Goal: Answer question/provide support: Share knowledge or assist other users

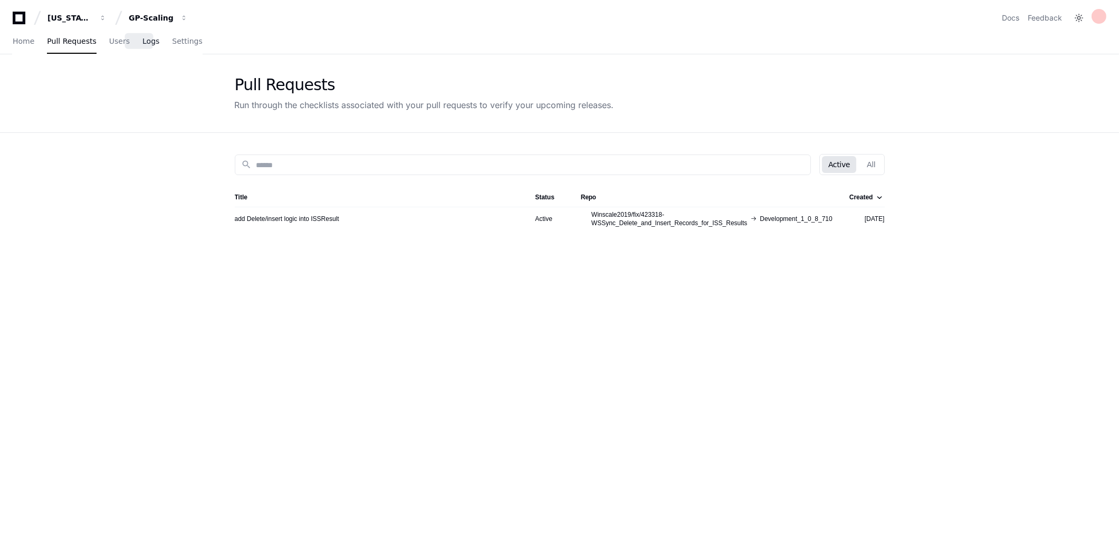
click at [142, 42] on span "Logs" at bounding box center [150, 41] width 17 height 6
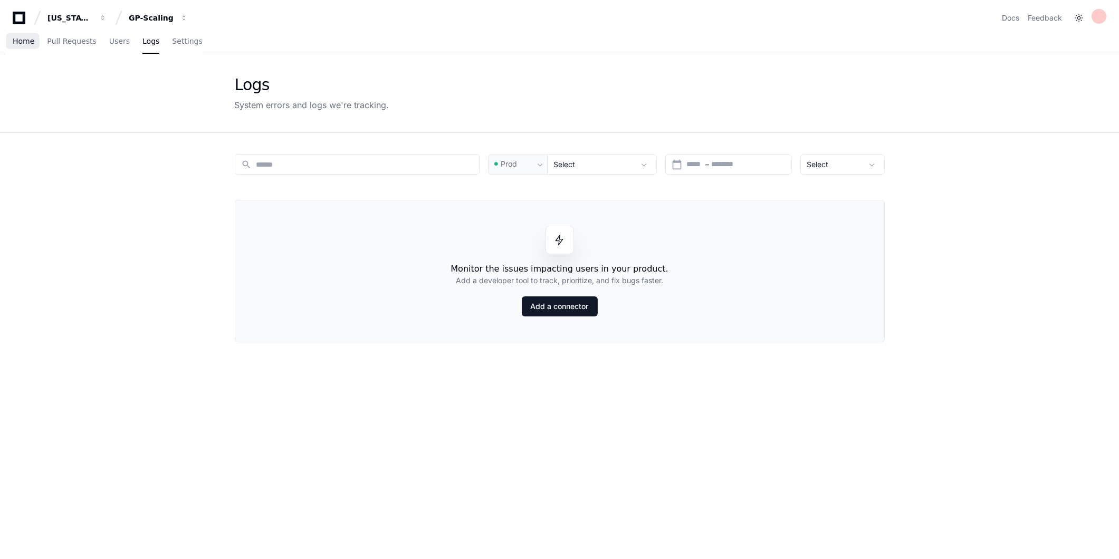
click at [24, 39] on span "Home" at bounding box center [24, 41] width 22 height 6
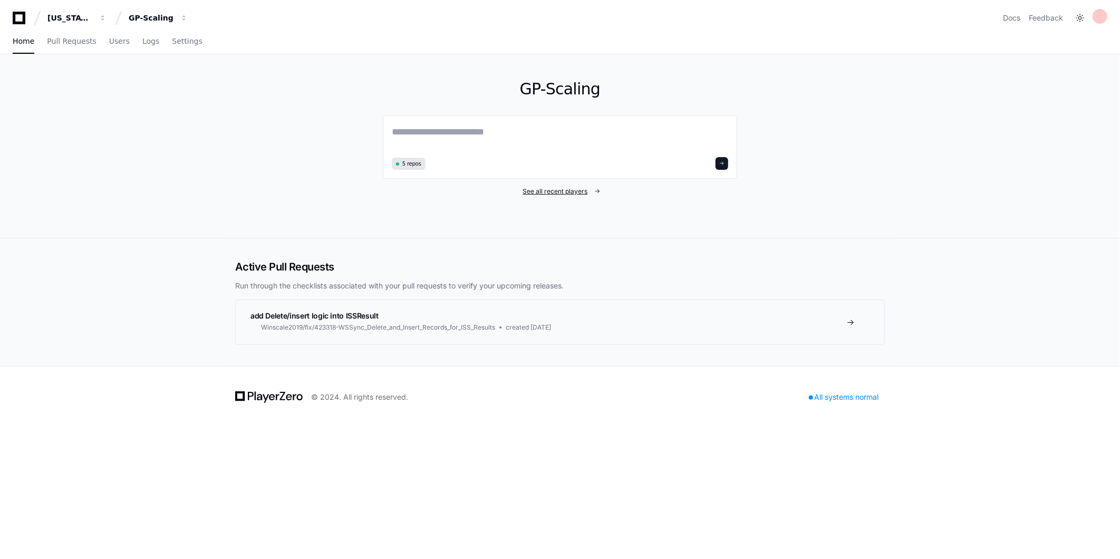
click at [550, 190] on span "See all recent players" at bounding box center [555, 191] width 65 height 8
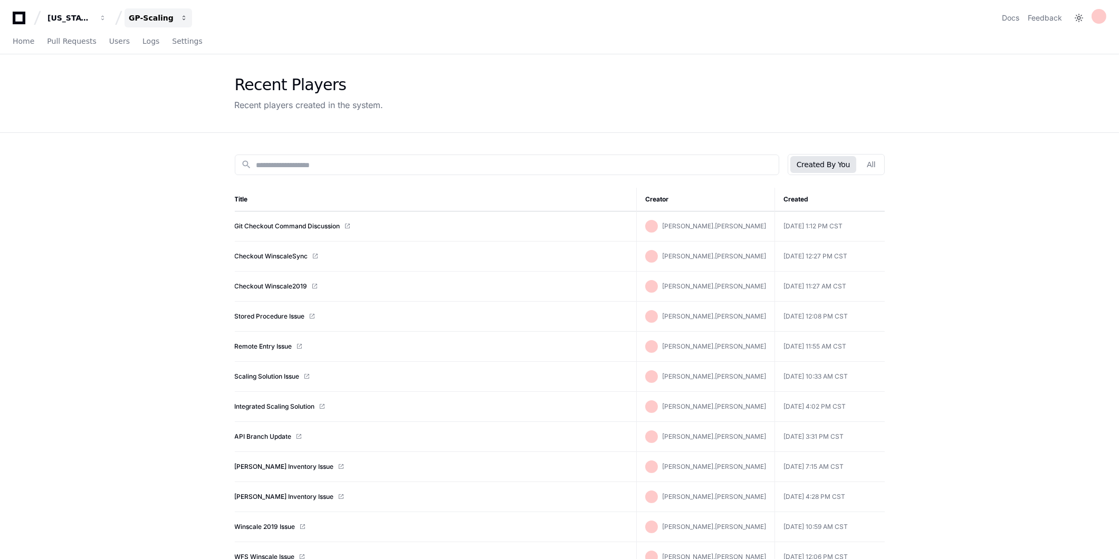
click at [93, 17] on div "GP-Scaling" at bounding box center [69, 18] width 45 height 11
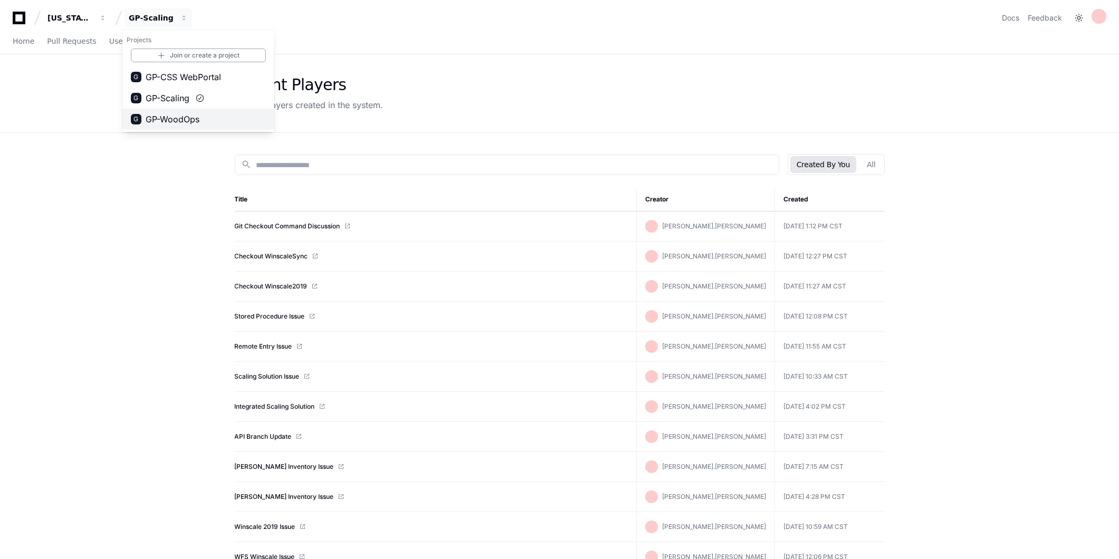
click at [166, 126] on button "G GP-WoodOps" at bounding box center [198, 119] width 152 height 21
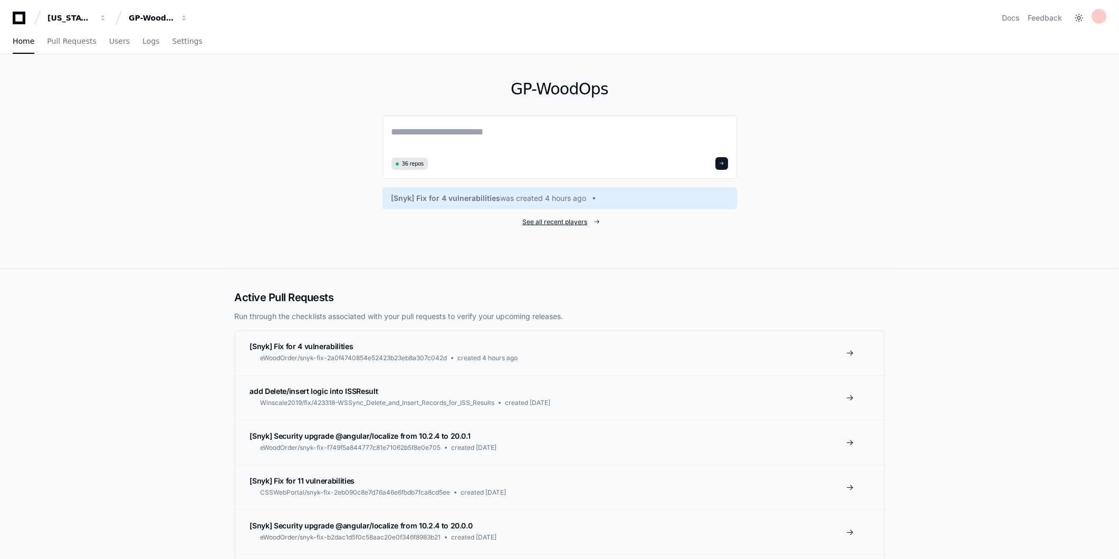
click at [561, 223] on span "See all recent players" at bounding box center [554, 222] width 65 height 8
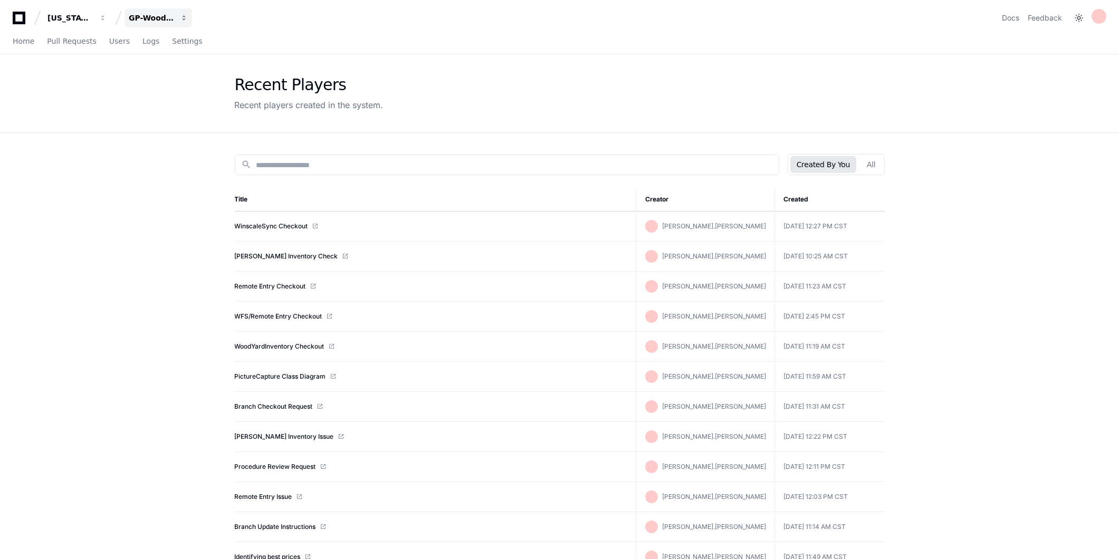
click at [134, 23] on button "GP-WoodOps" at bounding box center [158, 17] width 68 height 19
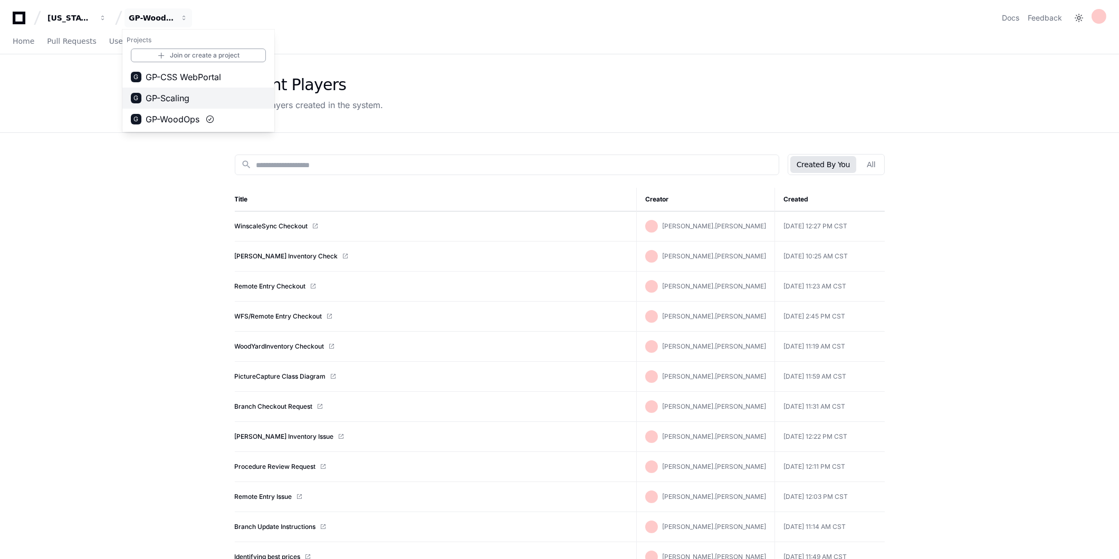
click at [155, 103] on span "GP-Scaling" at bounding box center [168, 98] width 44 height 13
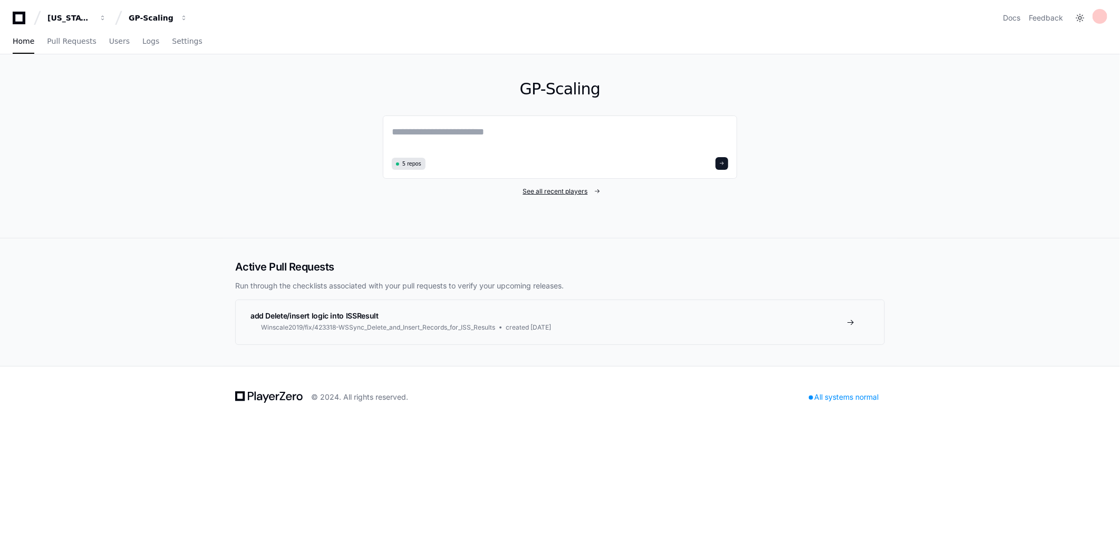
click at [558, 188] on span "See all recent players" at bounding box center [555, 191] width 65 height 8
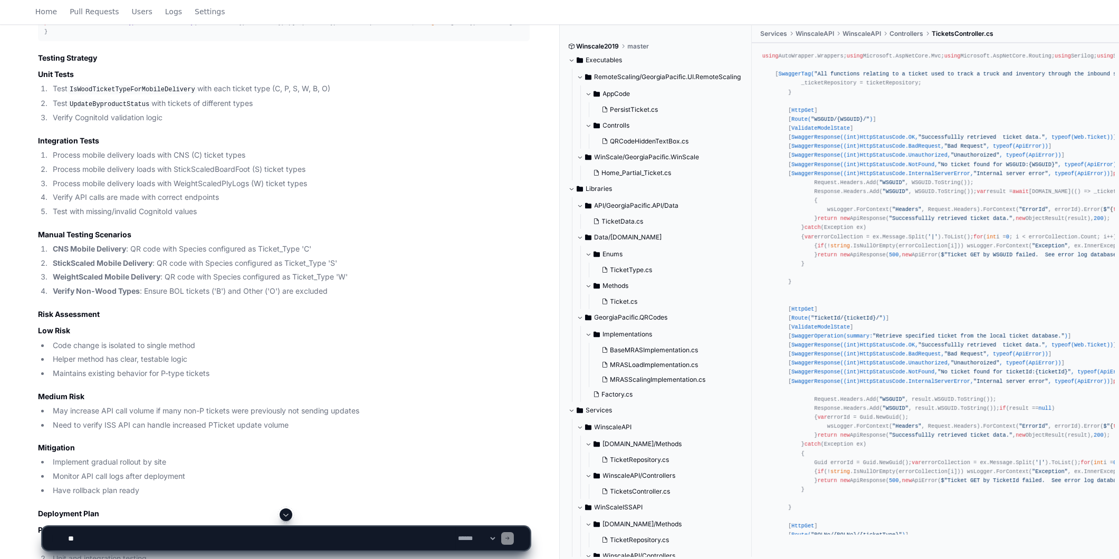
scroll to position [10875, 0]
click at [109, 539] on textarea at bounding box center [261, 538] width 390 height 23
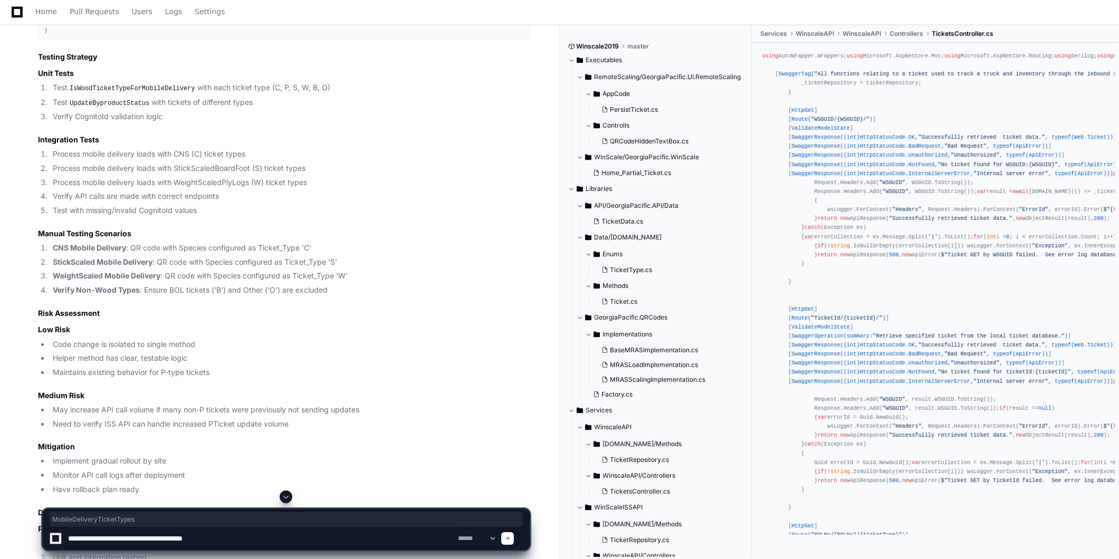
copy span "MobileDeliveryTicketTypes"
click at [261, 537] on textarea at bounding box center [261, 538] width 390 height 23
paste textarea "**********"
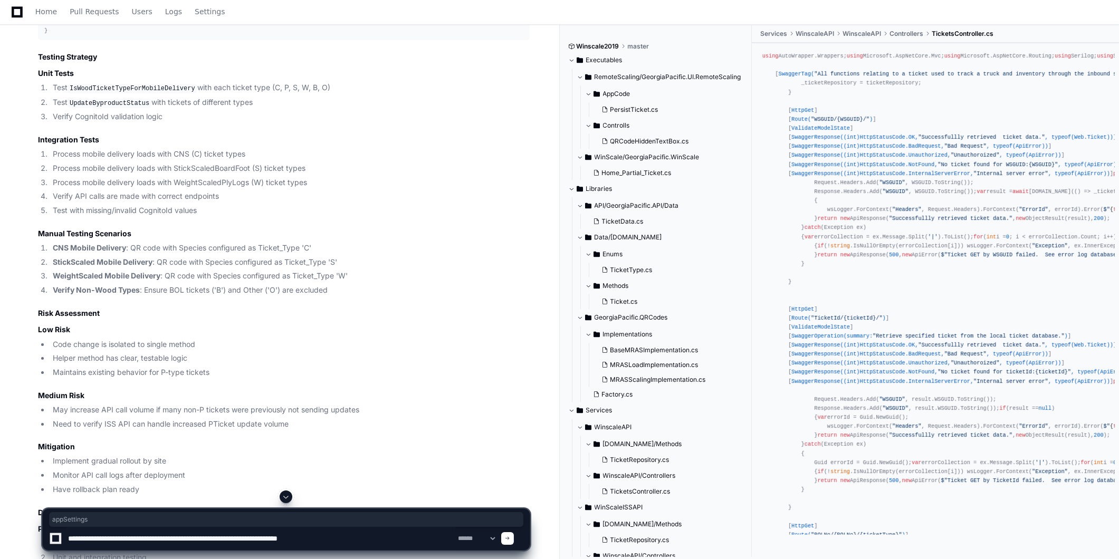
copy span "appSettings"
click at [366, 541] on textarea at bounding box center [261, 538] width 390 height 23
paste textarea "**********"
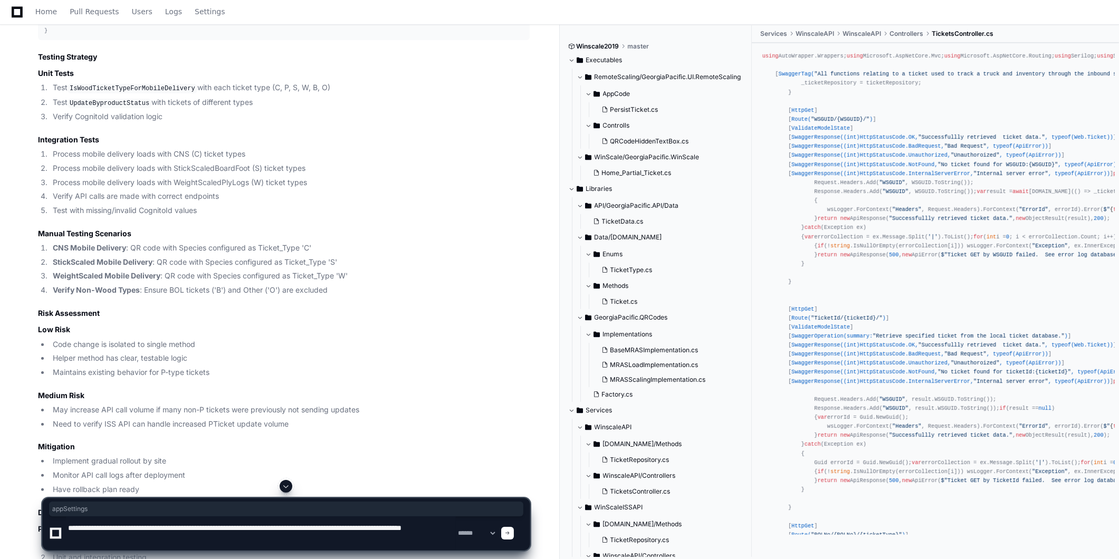
click at [185, 541] on textarea at bounding box center [261, 533] width 390 height 34
paste textarea "**********"
type textarea "**********"
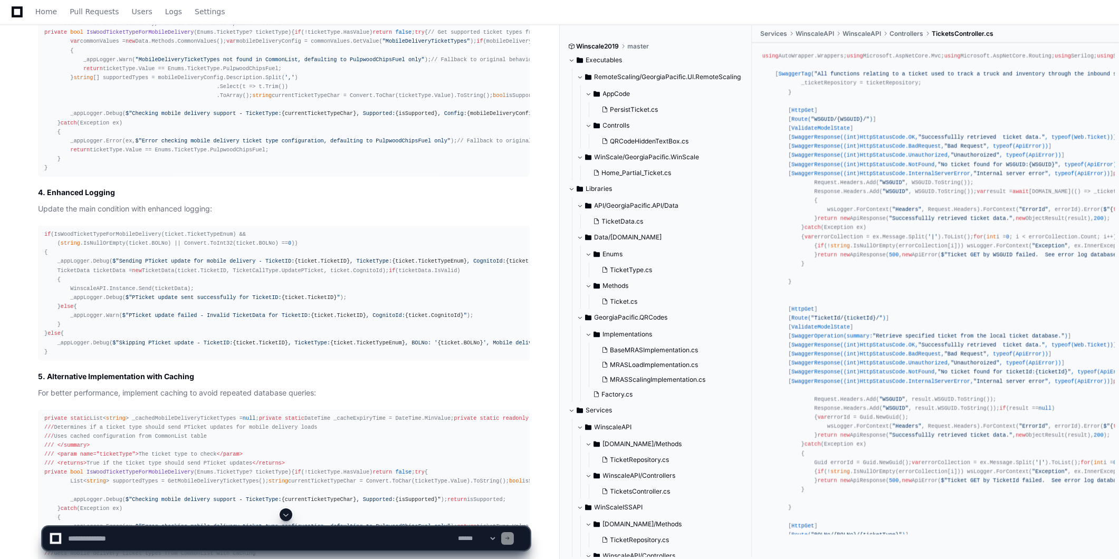
scroll to position [13091, 0]
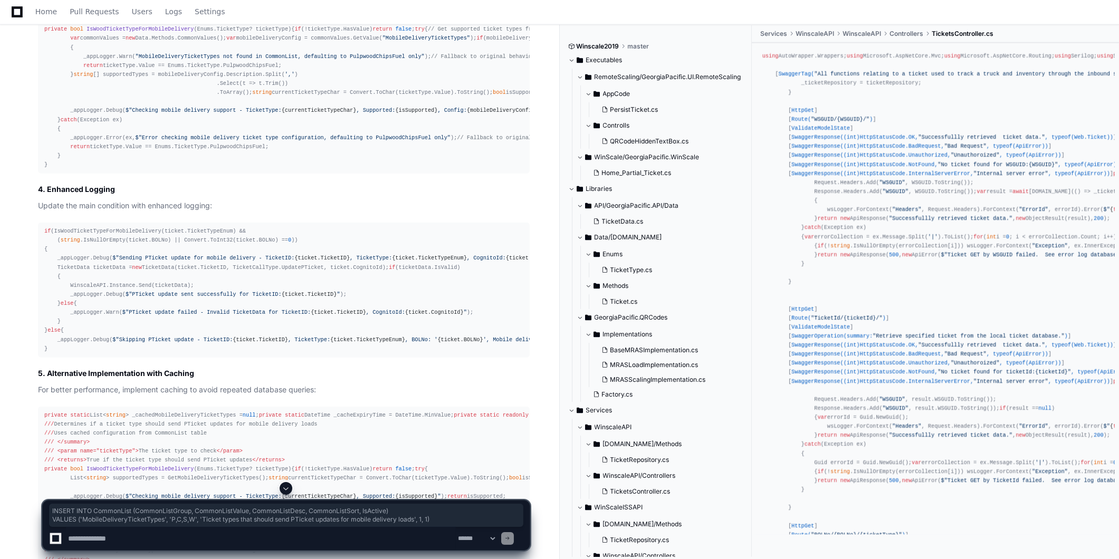
drag, startPoint x: 430, startPoint y: 232, endPoint x: 43, endPoint y: 222, distance: 387.3
copy div "INSERT INTO CommonList (CommonListGroup, CommonListValue, CommonListDesc, Commo…"
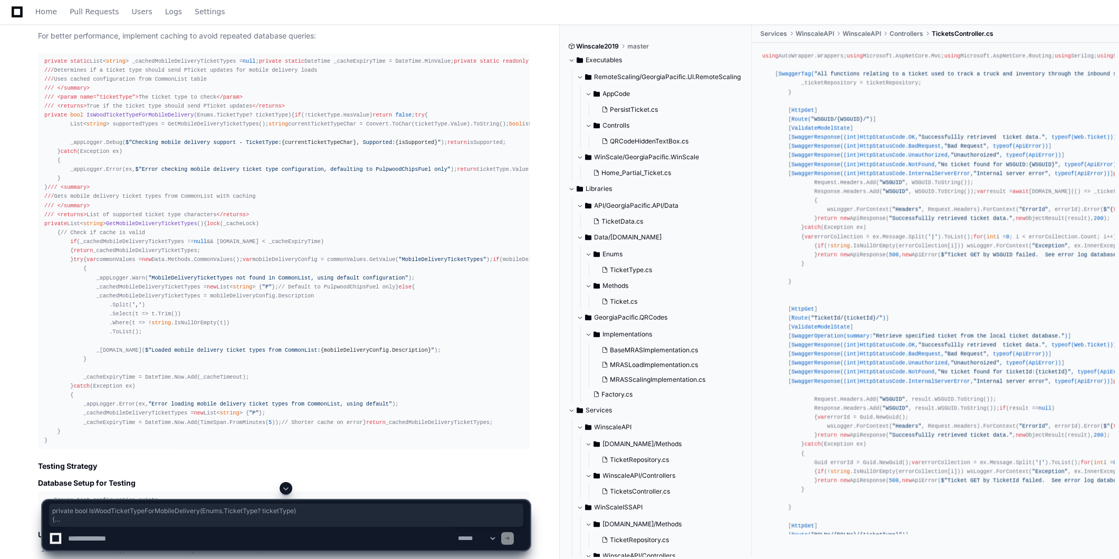
scroll to position [13501, 0]
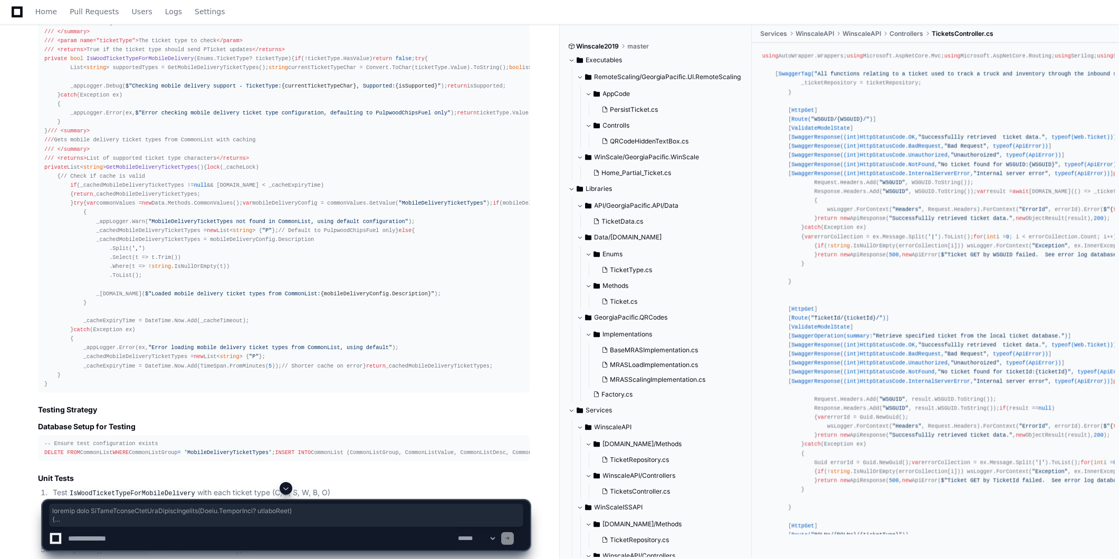
drag, startPoint x: 45, startPoint y: 203, endPoint x: 97, endPoint y: 401, distance: 205.1
copy div "private bool IsWoodTicketTypeForMobileDelivery ( Enums.TicketType? ticketType )…"
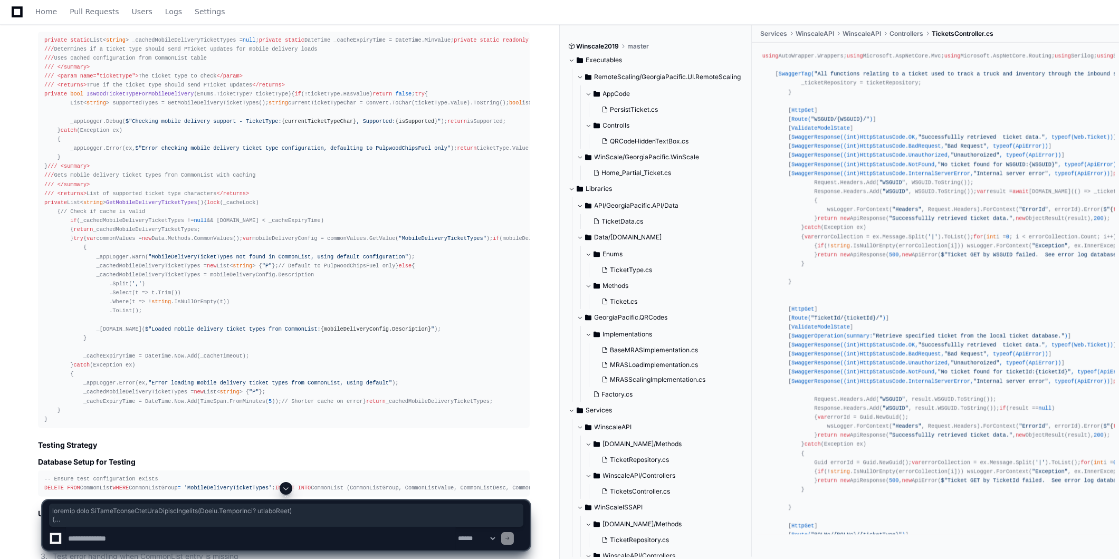
scroll to position [13442, 0]
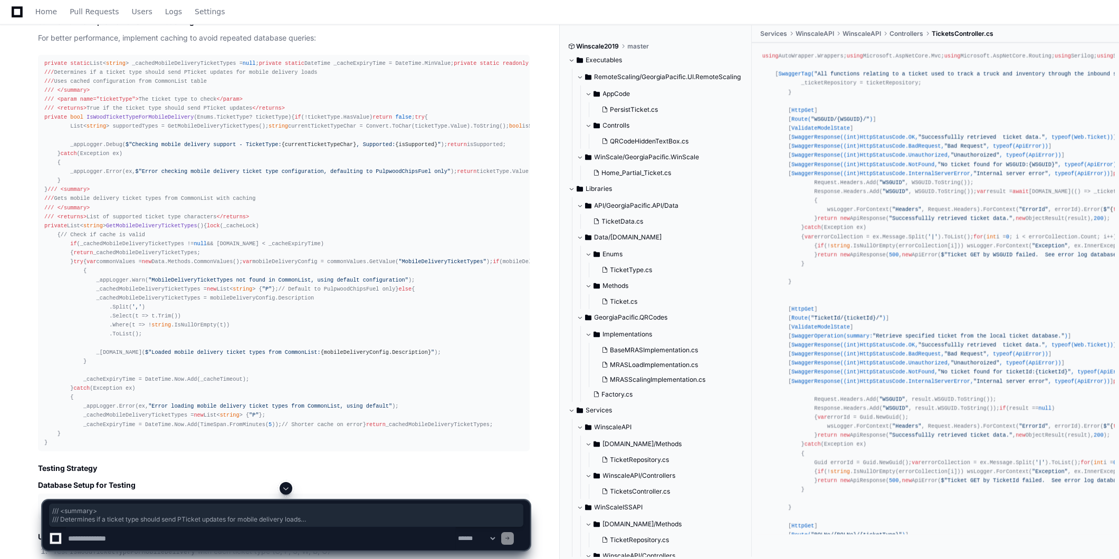
drag, startPoint x: 273, startPoint y: 136, endPoint x: 41, endPoint y: 93, distance: 236.1
copy div "/// <summary> /// Determines if a ticket type should send PTicket updates for m…"
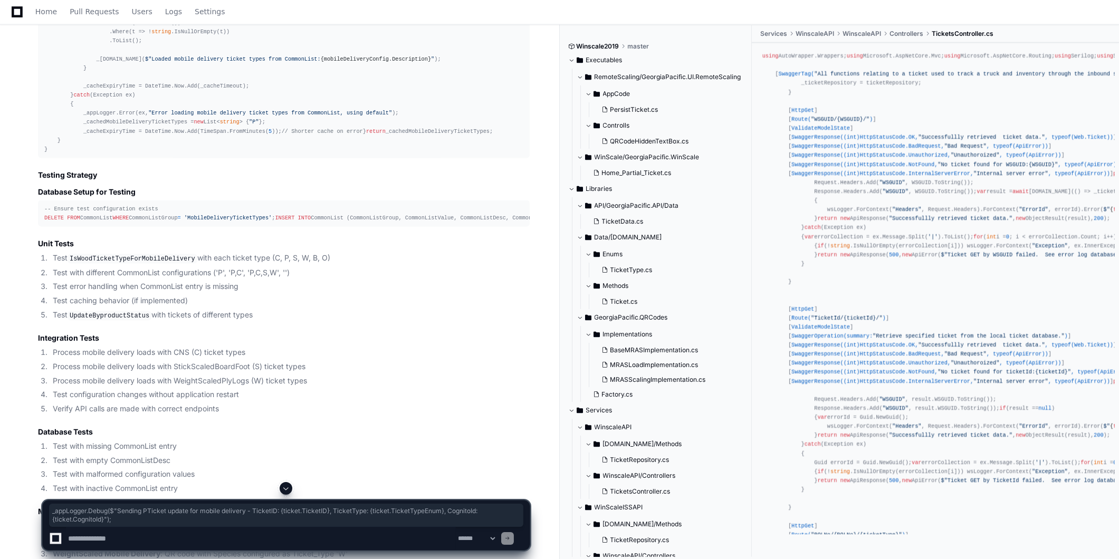
scroll to position [0, 187]
drag, startPoint x: 55, startPoint y: 263, endPoint x: 370, endPoint y: 259, distance: 315.5
copy div "_appLogger.Debug( $"Sending PTicket update for mobile delivery - TicketID: {tic…"
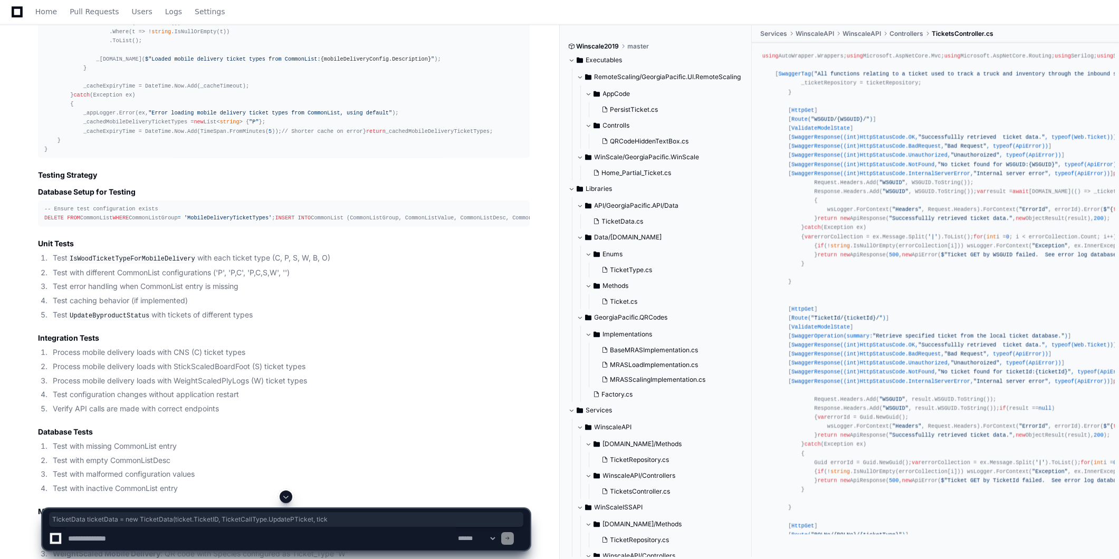
scroll to position [0, 0]
drag, startPoint x: 138, startPoint y: 270, endPoint x: 11, endPoint y: 272, distance: 127.1
drag, startPoint x: 11, startPoint y: 272, endPoint x: 139, endPoint y: 272, distance: 128.2
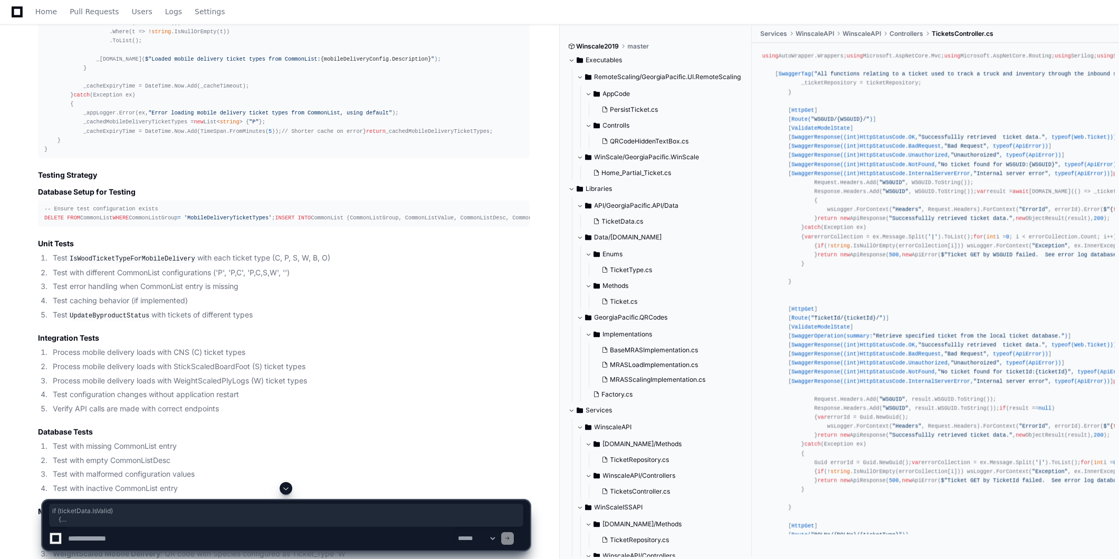
drag, startPoint x: 54, startPoint y: 289, endPoint x: 62, endPoint y: 359, distance: 70.7
copy div "if (ticketData.IsValid) { WinscaleAPI.Instance.Send(ticketData); _appLogger.Deb…"
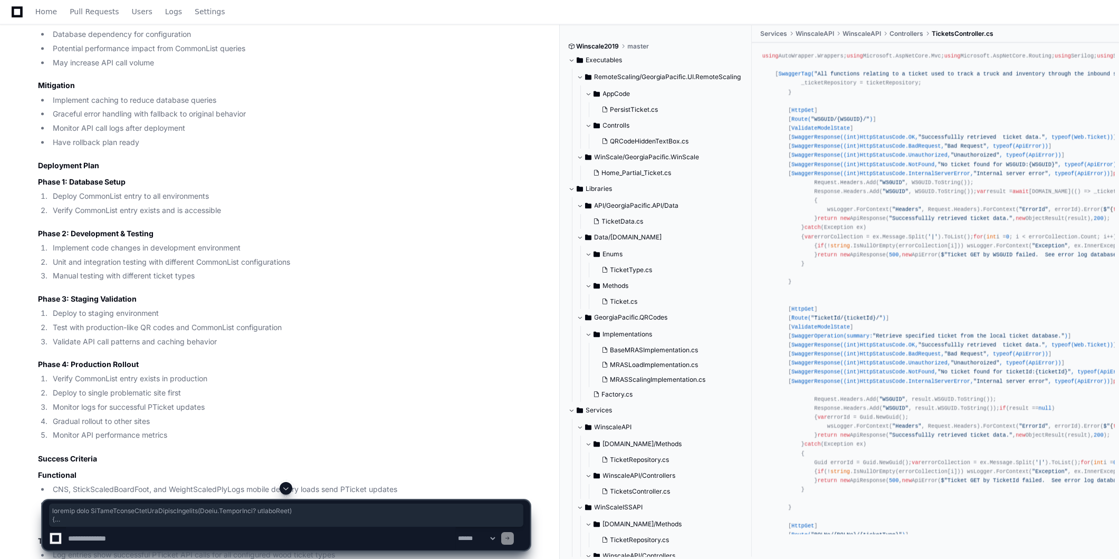
scroll to position [14556, 0]
drag, startPoint x: 44, startPoint y: 103, endPoint x: 112, endPoint y: 364, distance: 270.5
copy div "private bool IsWoodTicketTypeForMobileDelivery ( Enums.TicketType? ticketType )…"
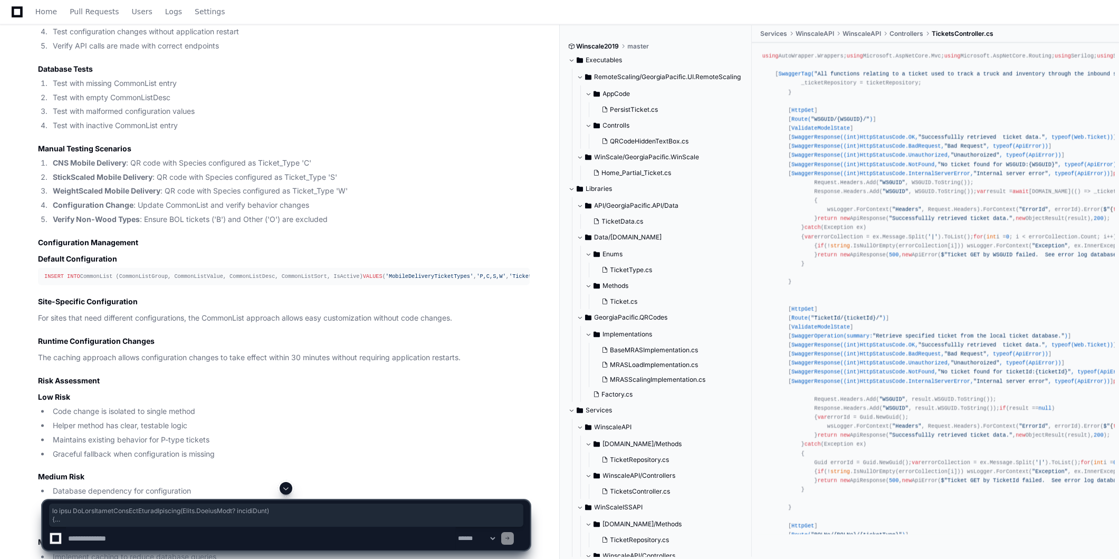
scroll to position [14087, 0]
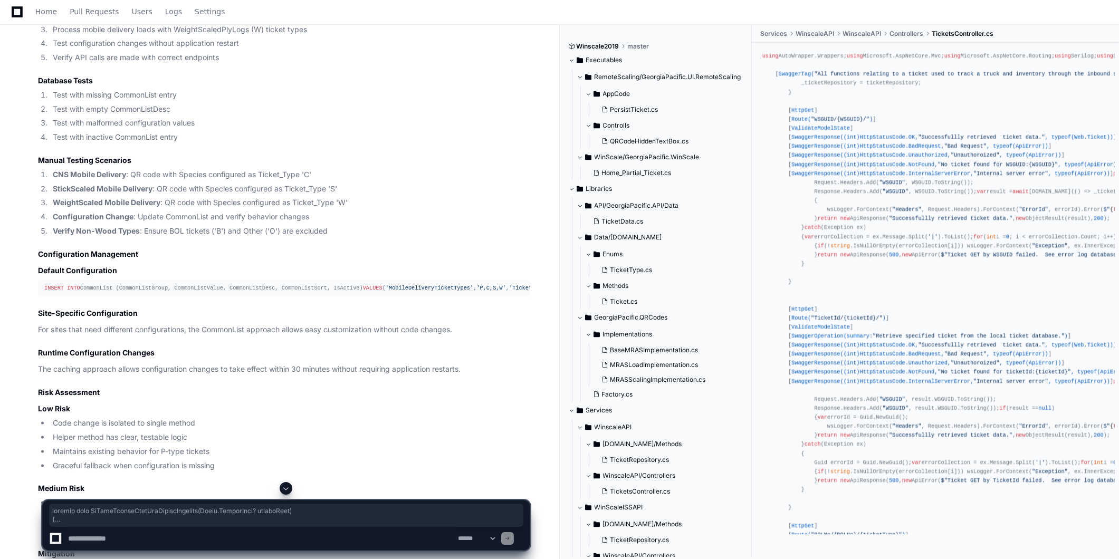
drag, startPoint x: 65, startPoint y: 357, endPoint x: 44, endPoint y: 218, distance: 140.8
copy div "private bool IsWoodTicketTypeForMobileDelivery ( Enums.TicketType? ticketType )…"
drag, startPoint x: 273, startPoint y: 145, endPoint x: 45, endPoint y: 122, distance: 229.5
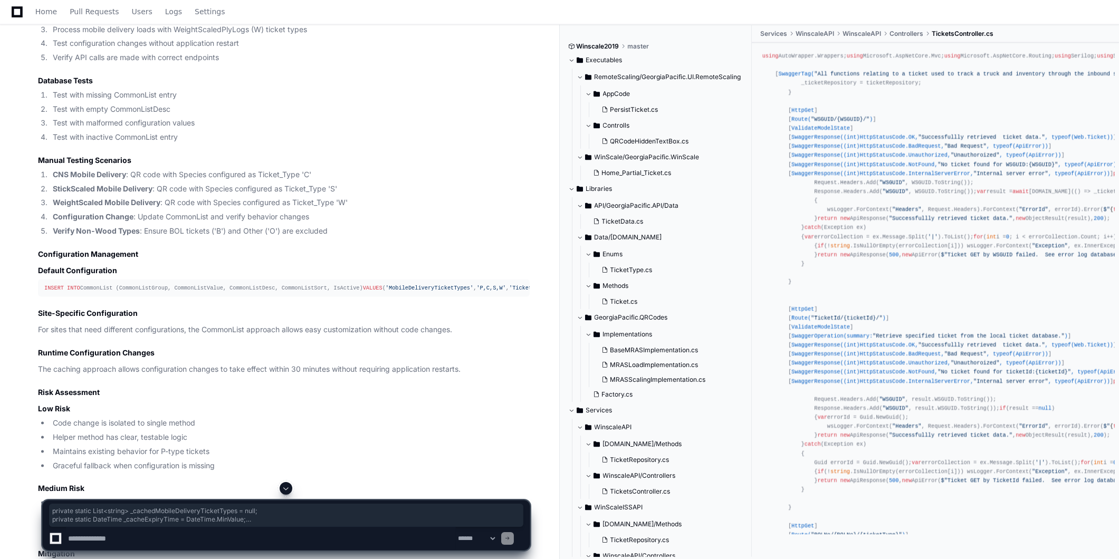
copy div "private static List< string > _cachedMobileDeliveryTicketTypes = null ; private…"
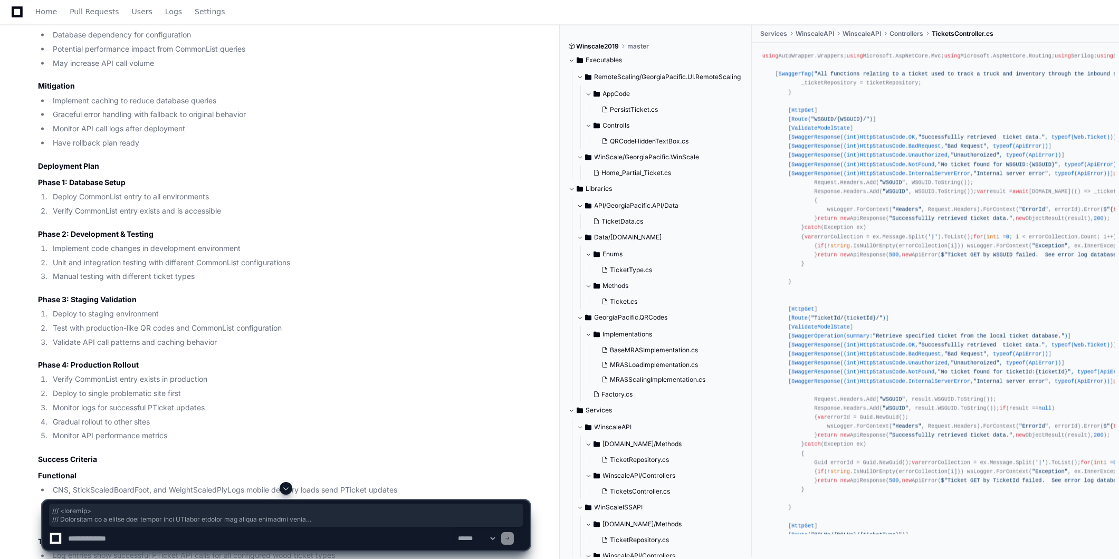
scroll to position [14556, 0]
drag, startPoint x: 44, startPoint y: 166, endPoint x: 92, endPoint y: 363, distance: 202.5
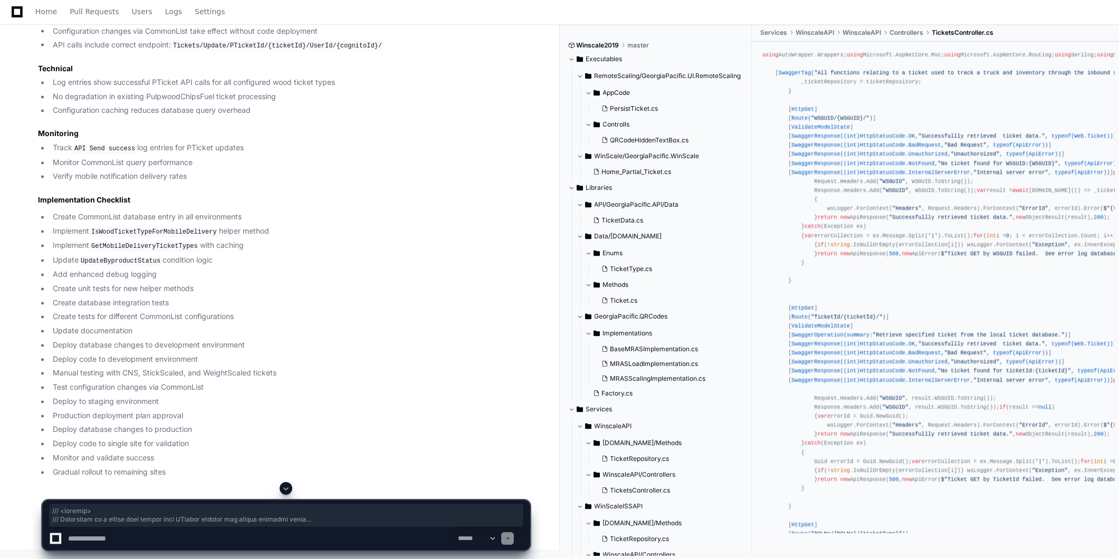
scroll to position [15318, 0]
click at [257, 541] on textarea at bounding box center [261, 538] width 390 height 23
paste textarea "*********"
click at [224, 544] on textarea at bounding box center [261, 538] width 390 height 23
paste textarea "**"
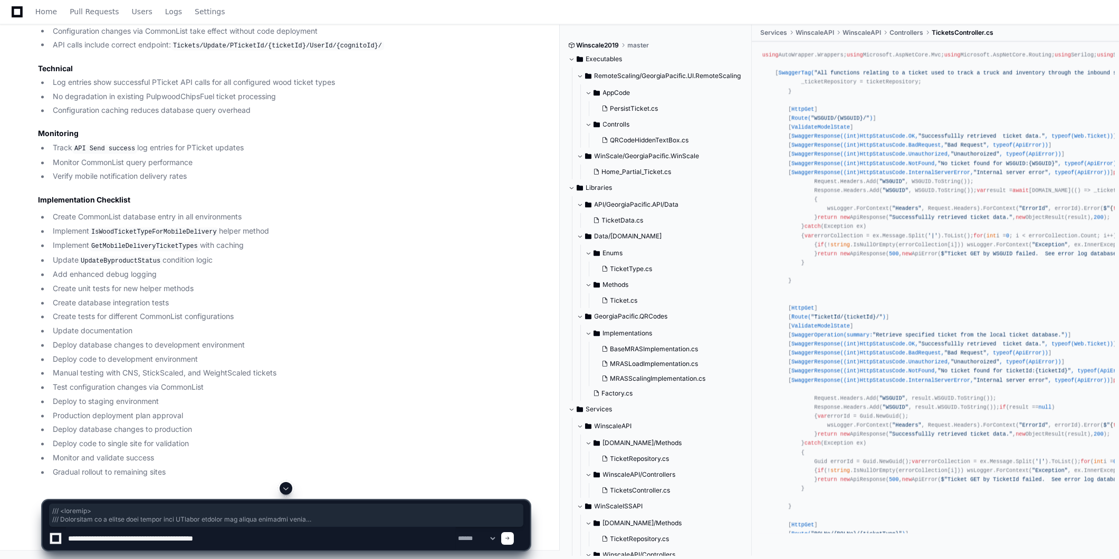
type textarea "**********"
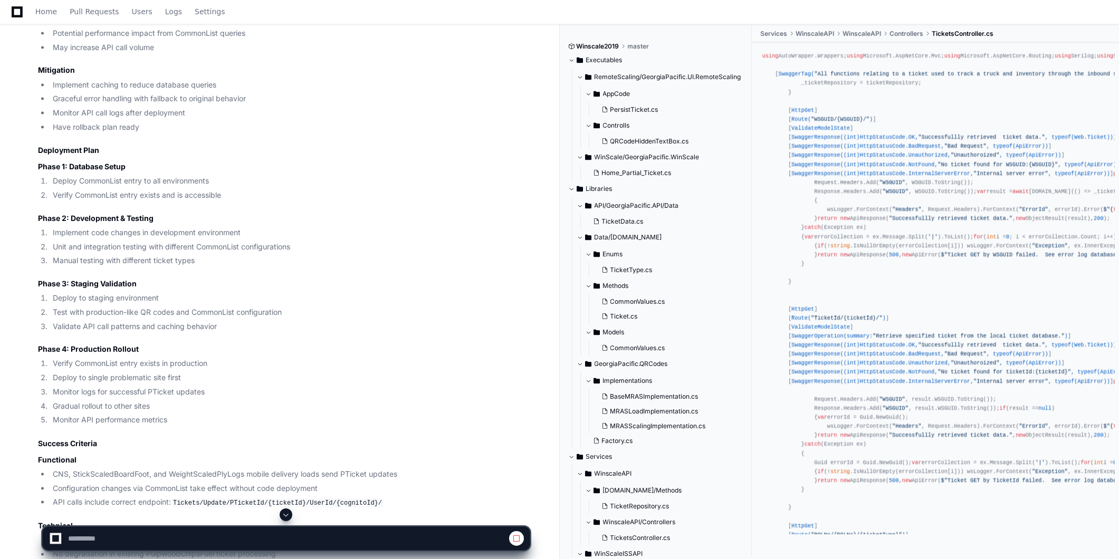
scroll to position [14562, 0]
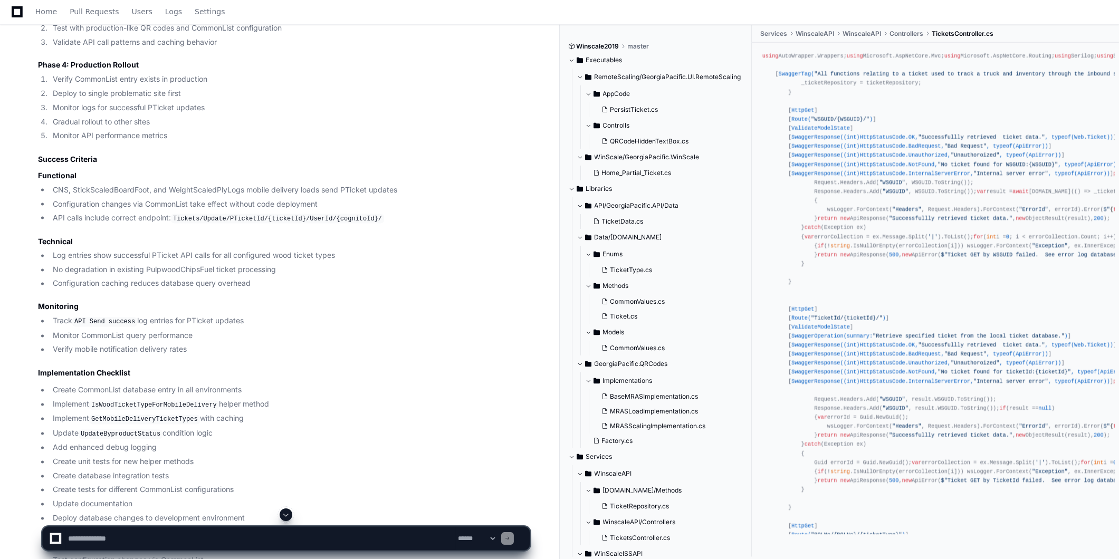
click at [285, 513] on span at bounding box center [286, 515] width 8 height 8
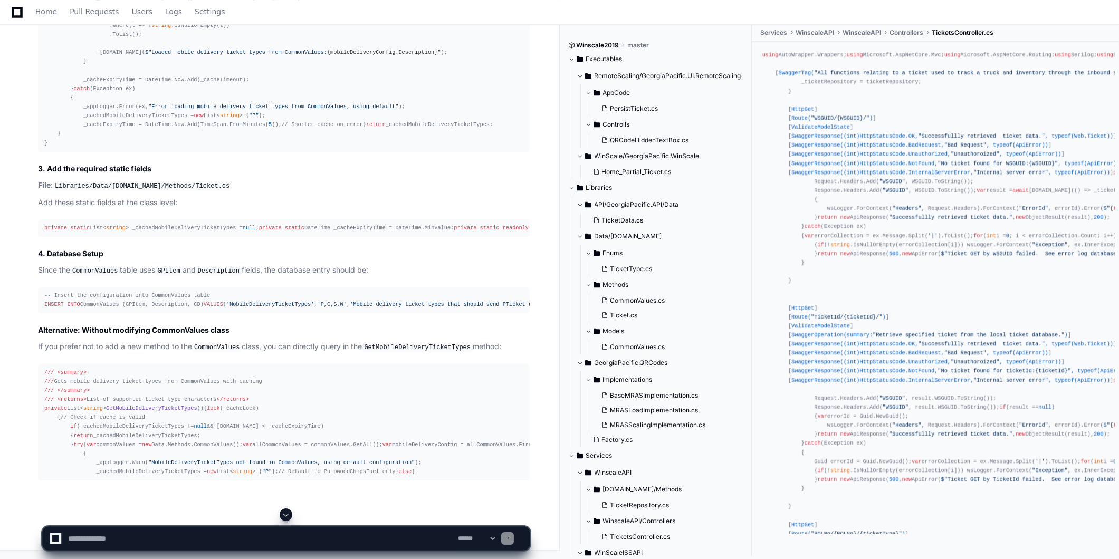
scroll to position [17591, 0]
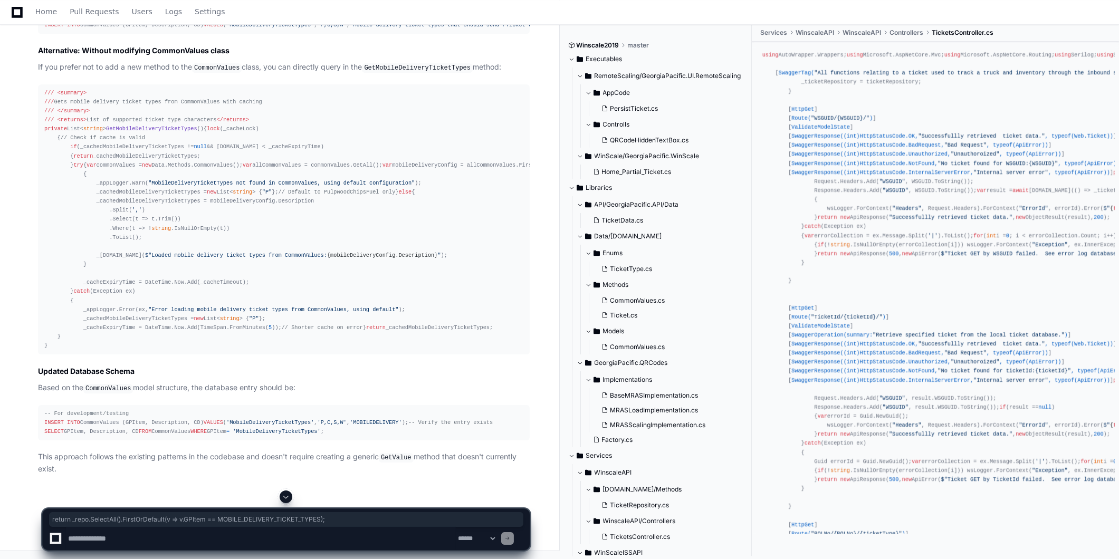
drag, startPoint x: 54, startPoint y: 217, endPoint x: 321, endPoint y: 219, distance: 266.4
click at [363, 351] on div "/// <summary> /// Gets mobile delivery ticket types from CommonValues with cach…" at bounding box center [283, 220] width 479 height 262
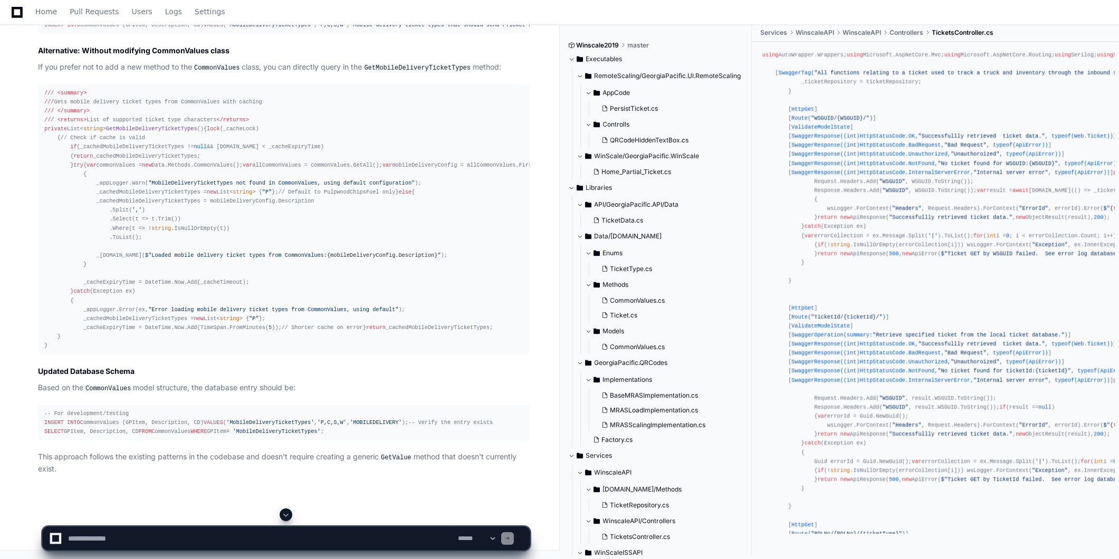
scroll to position [18938, 0]
click at [153, 413] on div "-- For development/testing INSERT INTO CommonValues (GPItem, Description, CD) V…" at bounding box center [283, 422] width 479 height 27
click at [153, 409] on div "-- For development/testing INSERT INTO CommonValues (GPItem, Description, CD) V…" at bounding box center [283, 422] width 479 height 27
click at [166, 409] on div "-- For development/testing INSERT INTO CommonValues (GPItem, Description, CD) V…" at bounding box center [283, 422] width 479 height 27
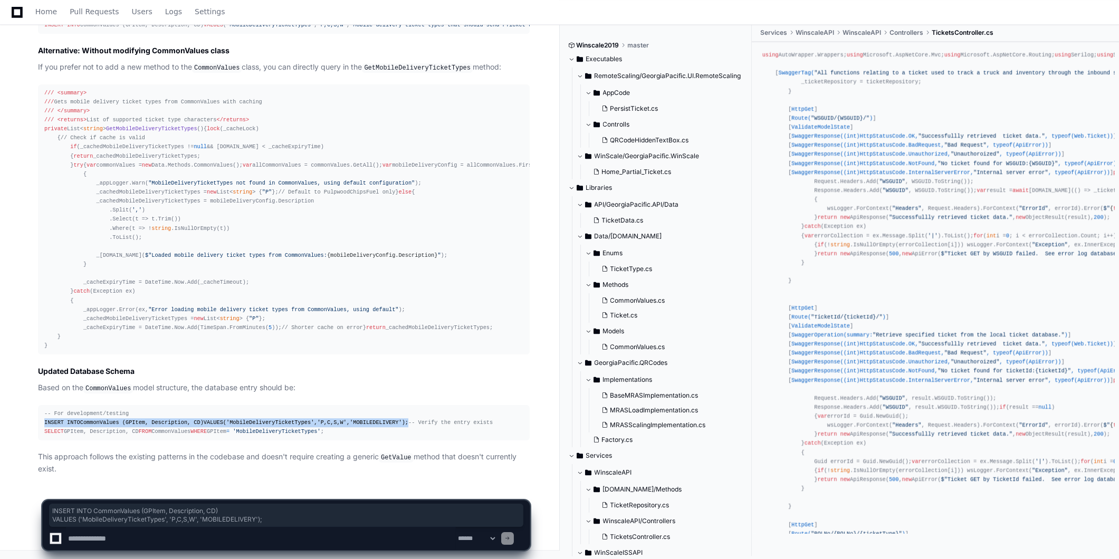
drag, startPoint x: 166, startPoint y: 386, endPoint x: 44, endPoint y: 377, distance: 122.2
click at [44, 409] on div "-- For development/testing INSERT INTO CommonValues (GPItem, Description, CD) V…" at bounding box center [283, 422] width 479 height 27
click at [102, 409] on div "-- For development/testing INSERT INTO CommonValues (GPItem, Description, CD) V…" at bounding box center [283, 422] width 479 height 27
drag, startPoint x: 248, startPoint y: 389, endPoint x: 27, endPoint y: 380, distance: 221.2
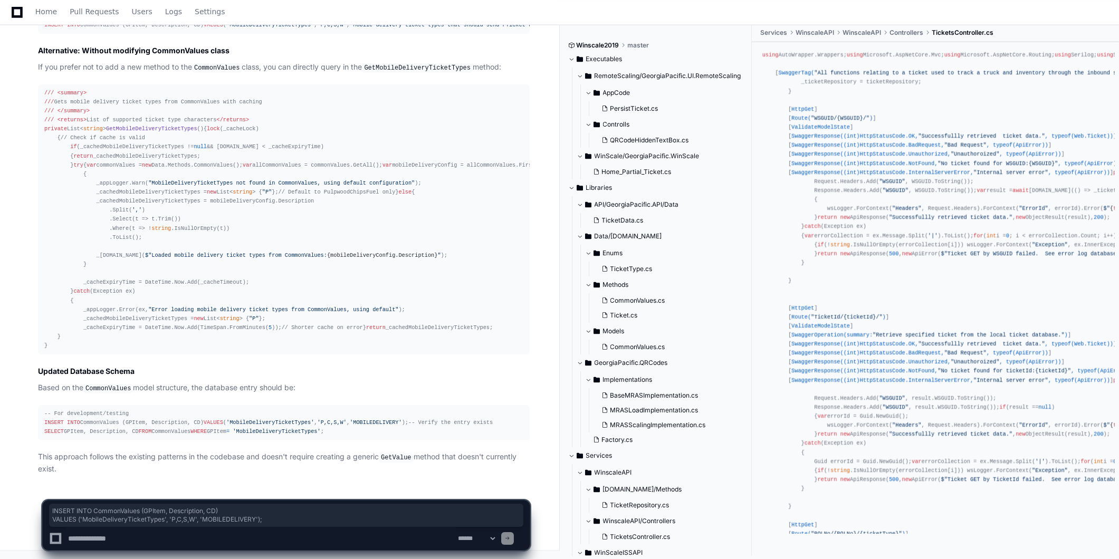
drag, startPoint x: 133, startPoint y: 429, endPoint x: 140, endPoint y: 430, distance: 6.9
click at [233, 429] on span "'MobileDeliveryTicketTypes'" at bounding box center [277, 431] width 88 height 6
drag, startPoint x: 181, startPoint y: 434, endPoint x: 32, endPoint y: 417, distance: 150.2
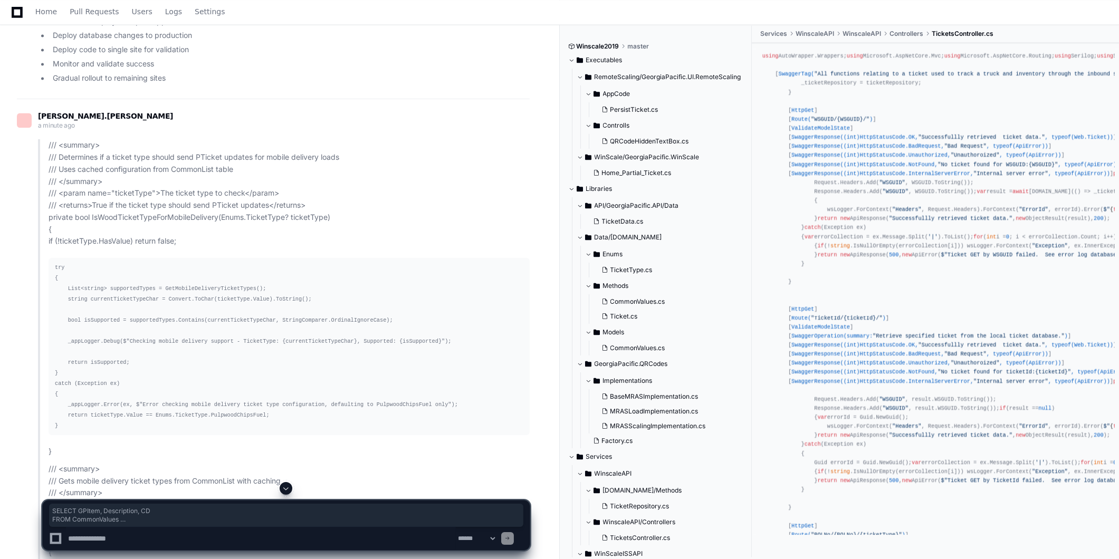
scroll to position [15539, 0]
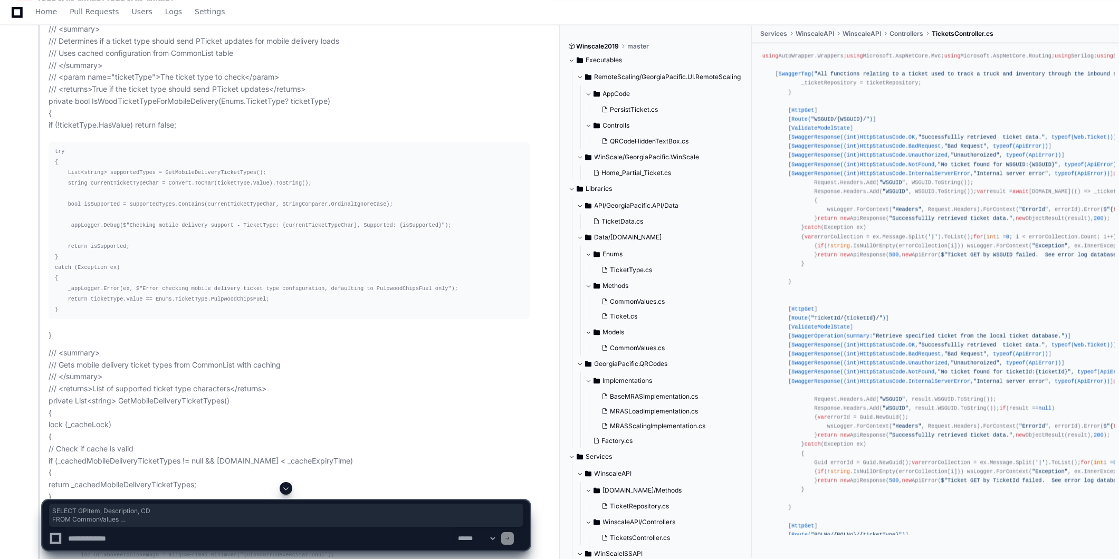
click at [186, 540] on textarea at bounding box center [261, 538] width 390 height 23
click at [83, 540] on textarea at bounding box center [261, 538] width 390 height 23
click at [106, 540] on textarea at bounding box center [261, 538] width 390 height 23
drag, startPoint x: 101, startPoint y: 542, endPoint x: 20, endPoint y: 541, distance: 81.2
click at [20, 542] on div "**********" at bounding box center [286, 520] width 547 height 77
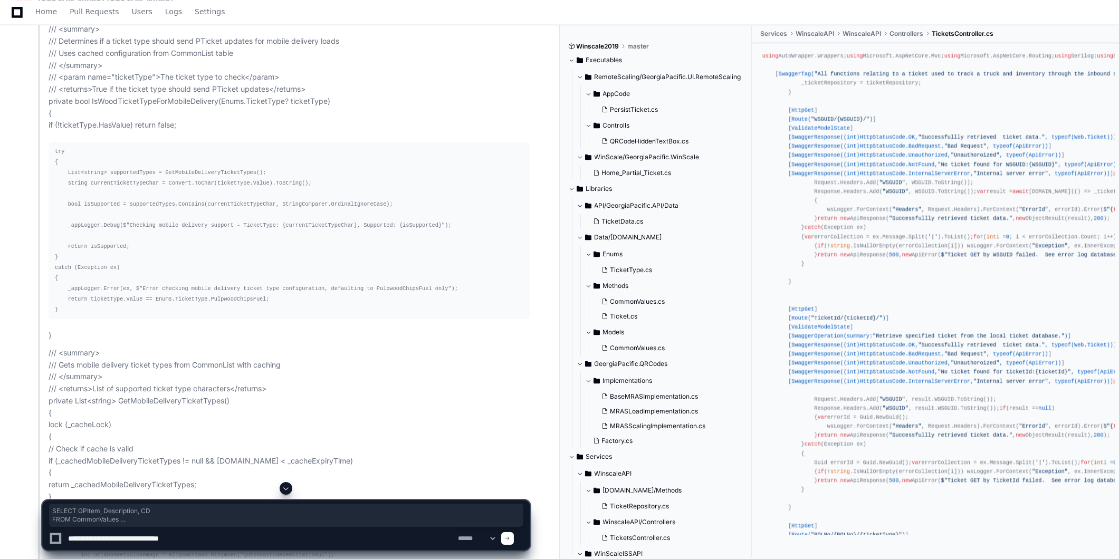
click at [128, 539] on textarea at bounding box center [261, 538] width 390 height 23
type textarea "**********"
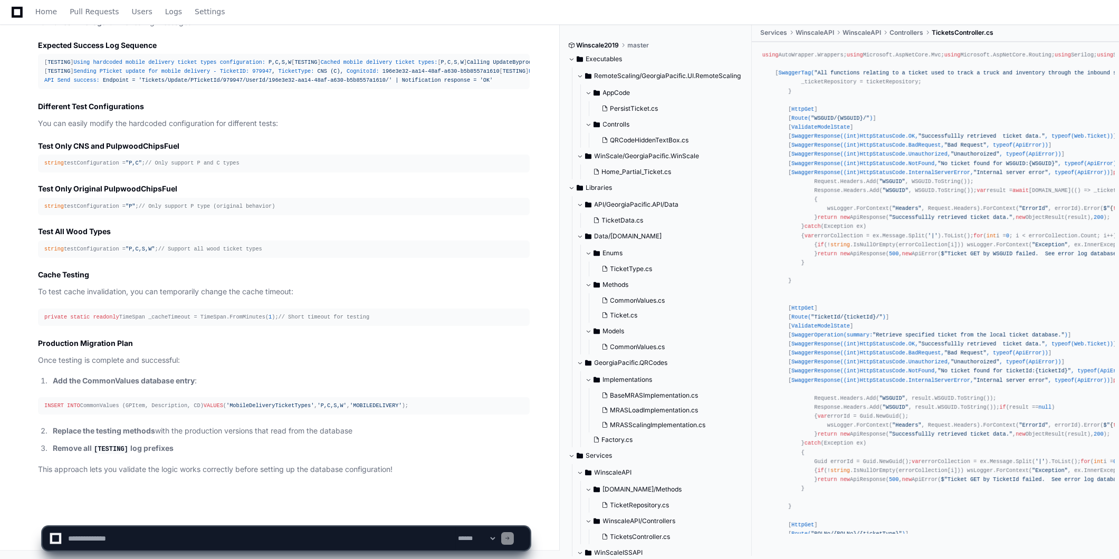
scroll to position [21069, 0]
drag, startPoint x: 238, startPoint y: 534, endPoint x: 226, endPoint y: 537, distance: 12.4
click at [238, 534] on textarea at bounding box center [261, 538] width 390 height 23
click at [316, 541] on textarea at bounding box center [261, 538] width 390 height 23
type textarea "**********"
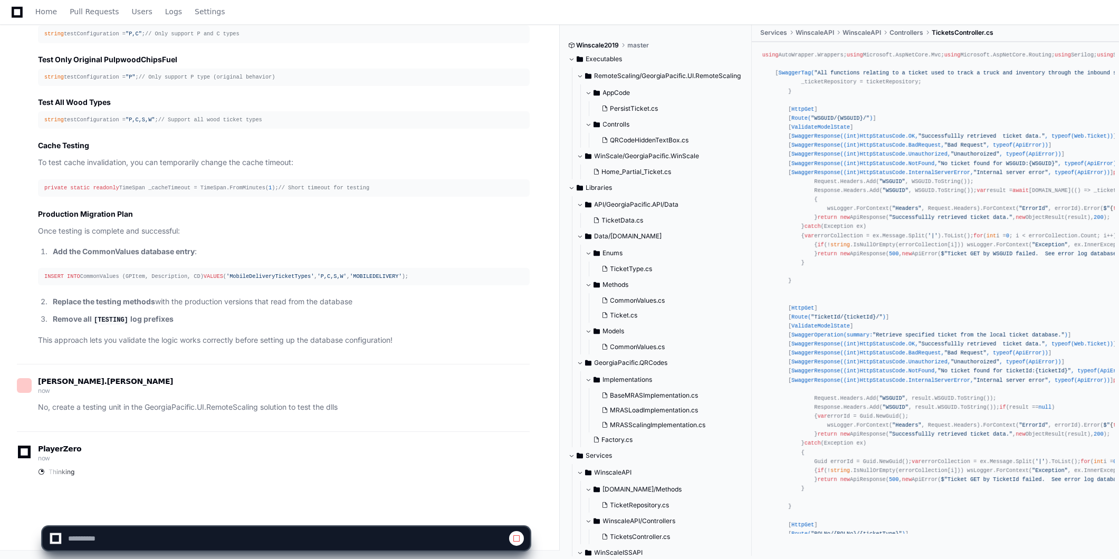
scroll to position [21198, 0]
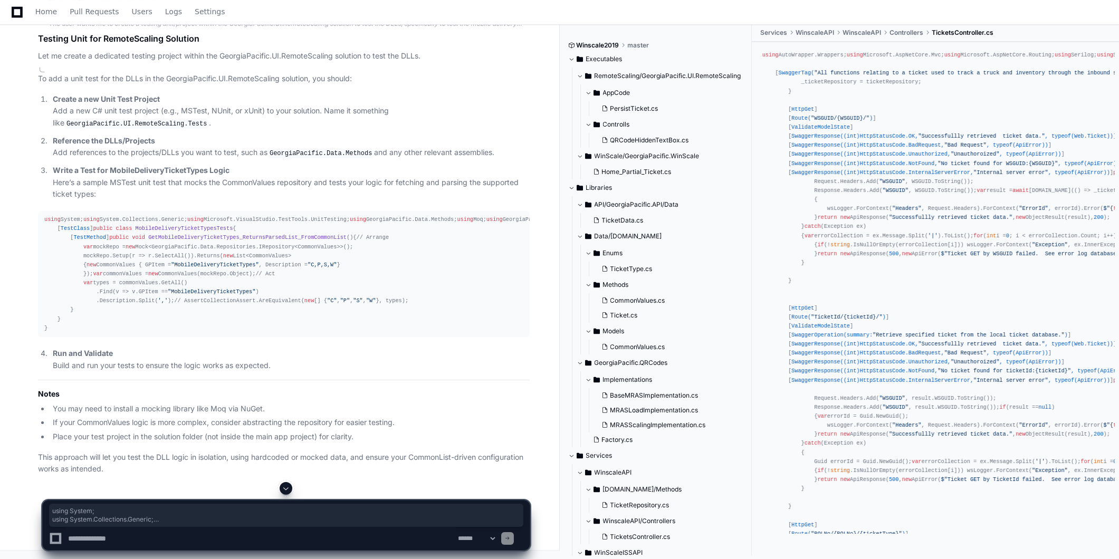
drag, startPoint x: 165, startPoint y: 240, endPoint x: 25, endPoint y: 197, distance: 146.3
click at [25, 197] on div "To add a unit test for the DLLs in the GeorgiaPacific.UI.RemoteScaling solution…" at bounding box center [273, 272] width 513 height 408
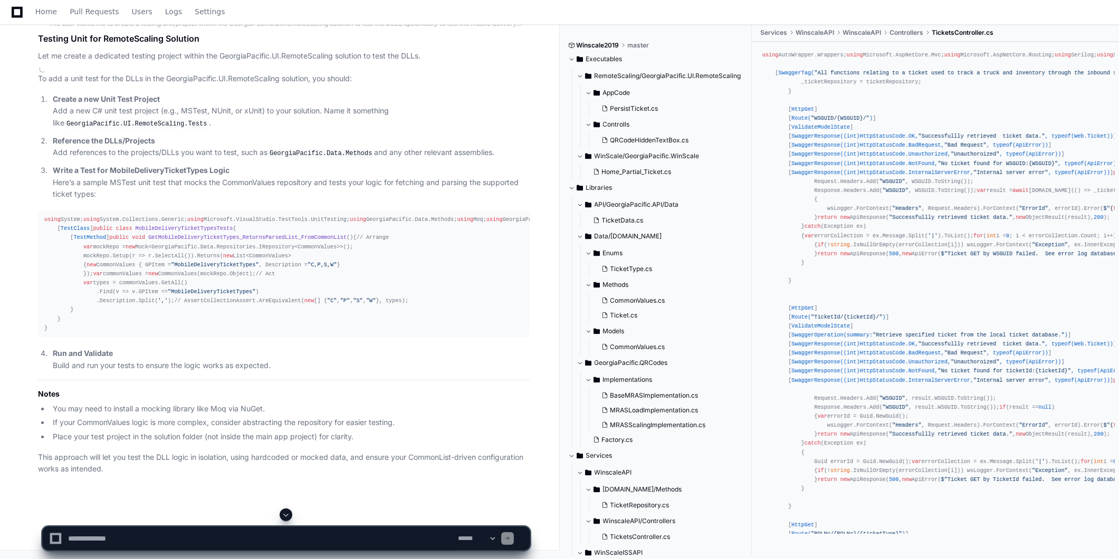
click at [153, 225] on span "MobileDeliveryTicketTypesTests" at bounding box center [185, 228] width 98 height 6
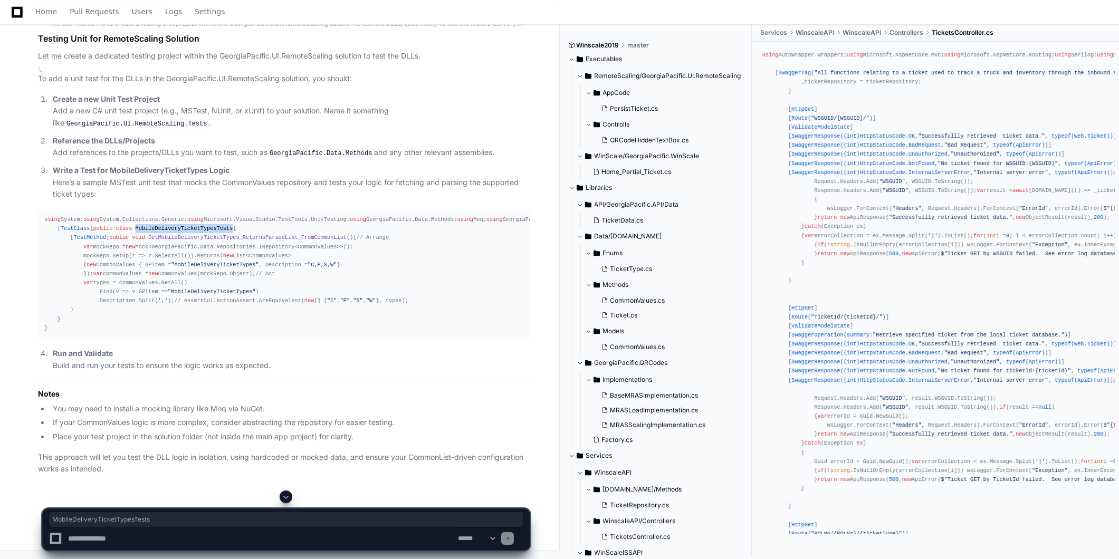
click at [181, 234] on span "GetMobileDeliveryTicketTypes_ReturnsParsedList_FromCommonList" at bounding box center [247, 237] width 198 height 6
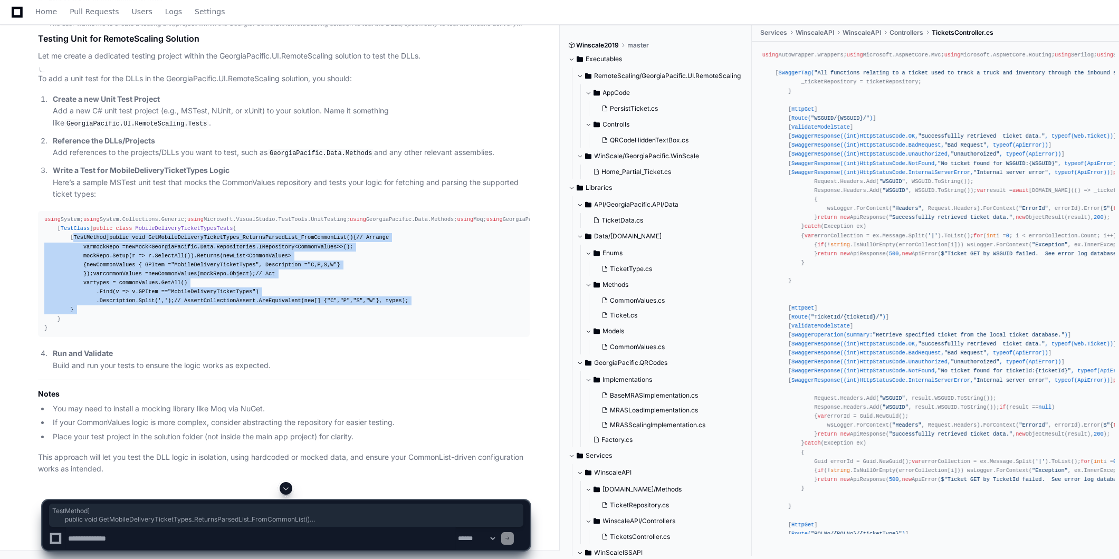
drag, startPoint x: 70, startPoint y: 184, endPoint x: 101, endPoint y: 358, distance: 176.8
click at [101, 333] on div "using System; using System.Collections.Generic; using Microsoft.VisualStudio.Te…" at bounding box center [283, 274] width 479 height 118
click at [148, 234] on span "GetMobileDeliveryTicketTypes_ReturnsParsedList_FromCommonList" at bounding box center [247, 237] width 198 height 6
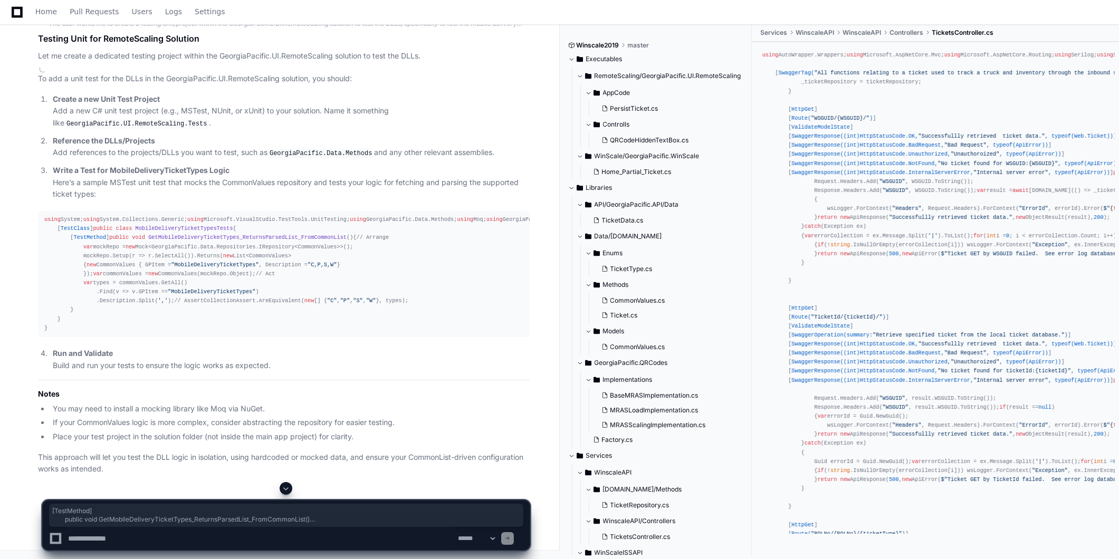
drag, startPoint x: 70, startPoint y: 198, endPoint x: 101, endPoint y: 358, distance: 162.3
click at [101, 333] on div "using System; using System.Collections.Generic; using Microsoft.VisualStudio.Te…" at bounding box center [283, 274] width 479 height 118
click at [80, 215] on div "using System; using System.Collections.Generic; using Microsoft.VisualStudio.Te…" at bounding box center [283, 274] width 479 height 118
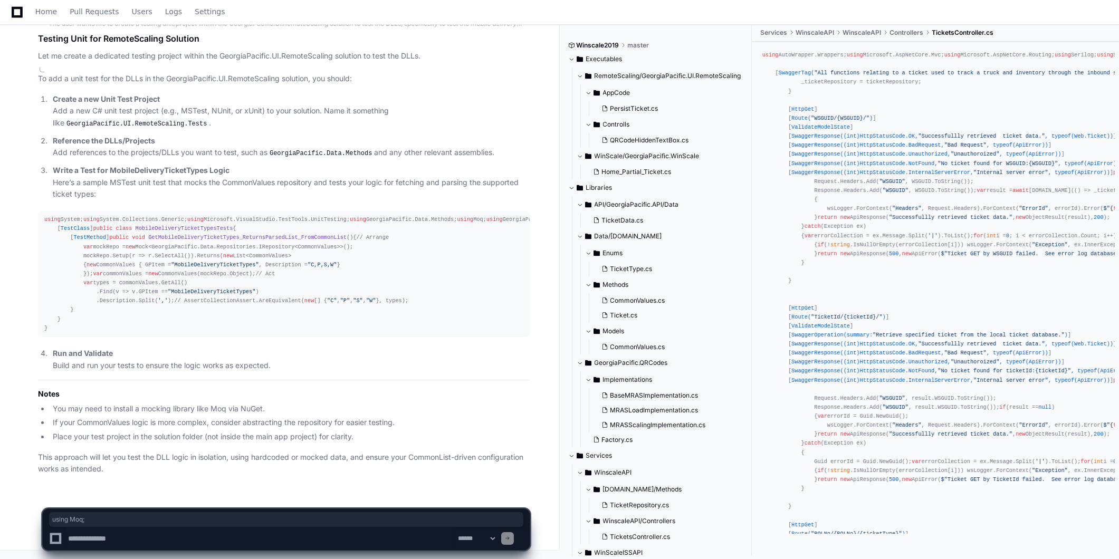
drag, startPoint x: 76, startPoint y: 66, endPoint x: 29, endPoint y: 62, distance: 47.1
click at [29, 68] on div "To add a unit test for the DLLs in the GeorgiaPacific.UI.RemoteScaling solution…" at bounding box center [273, 272] width 513 height 408
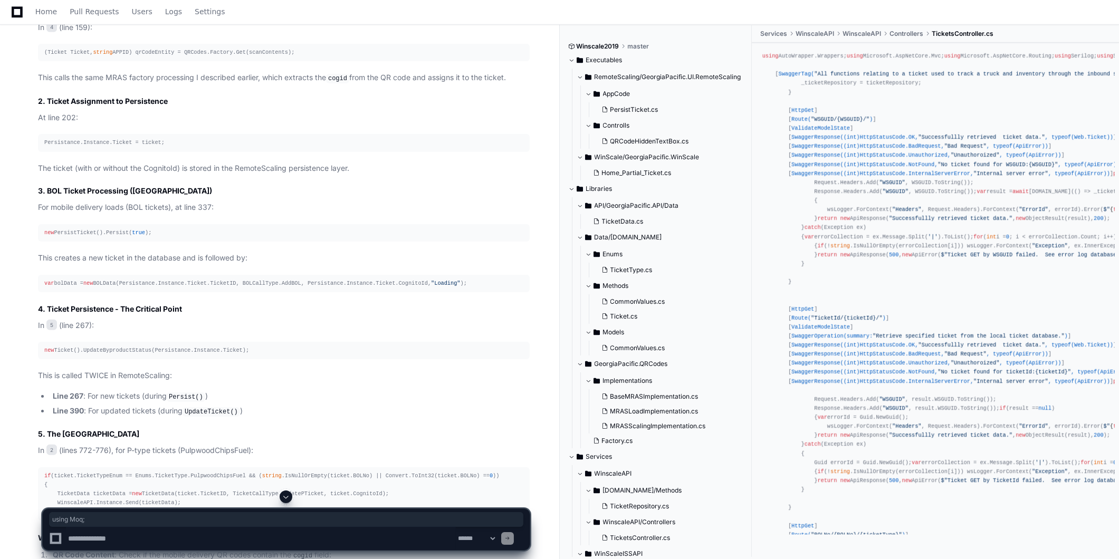
scroll to position [1845, 0]
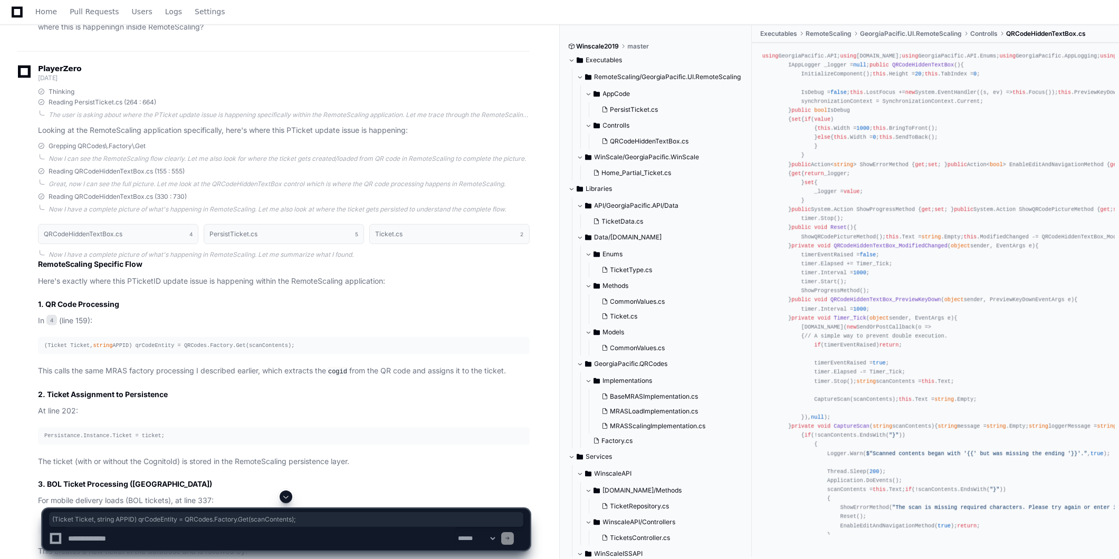
drag, startPoint x: 294, startPoint y: 341, endPoint x: 43, endPoint y: 340, distance: 250.6
click at [43, 340] on pre "(Ticket Ticket, string APPID) qrCodeEntity = QRCodes.Factory.Get(scanContents);" at bounding box center [284, 345] width 492 height 17
click at [164, 534] on textarea at bounding box center [261, 538] width 390 height 23
paste textarea "**********"
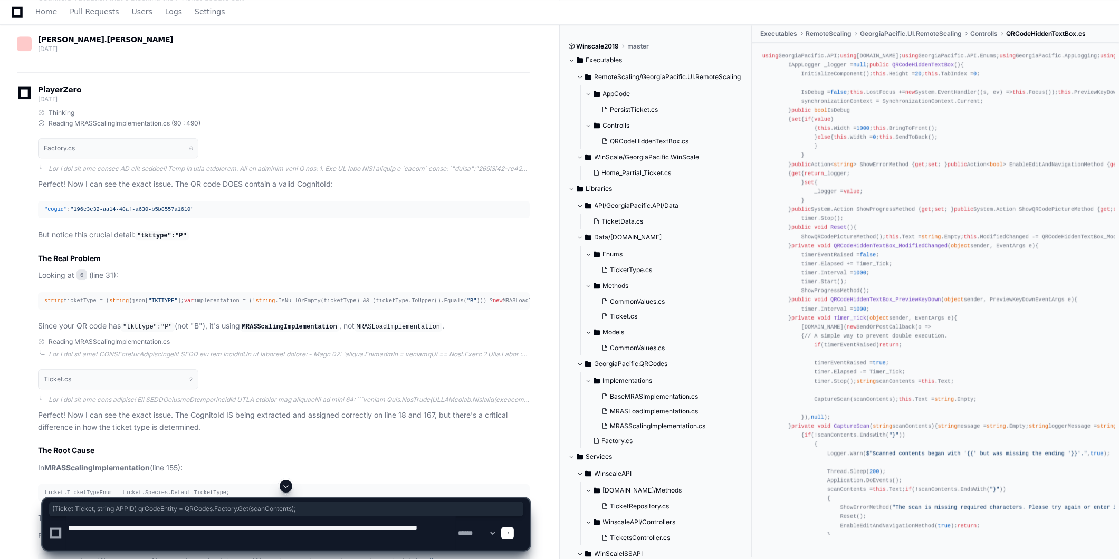
scroll to position [7530, 0]
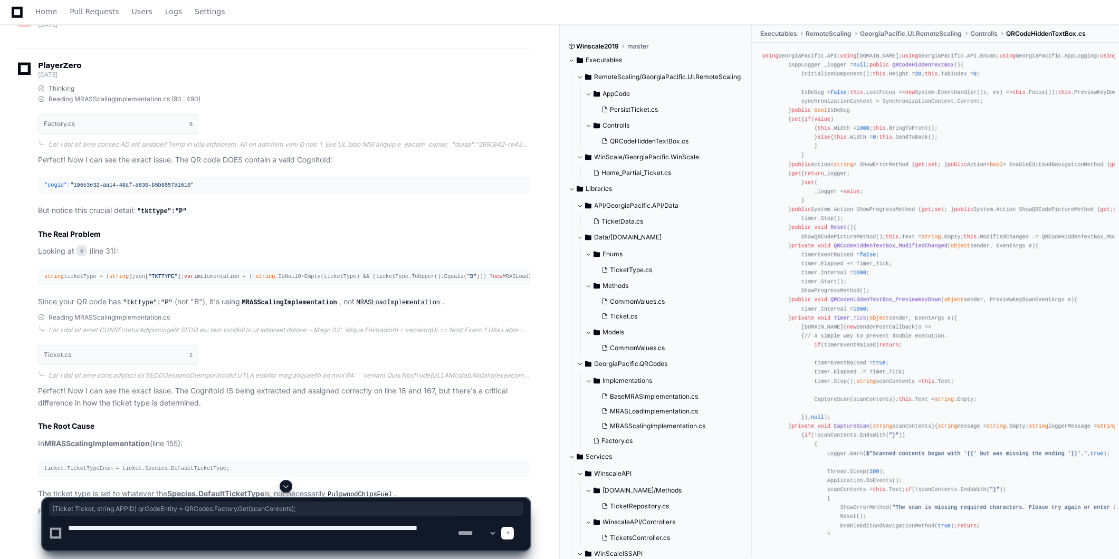
click at [181, 539] on textarea at bounding box center [261, 533] width 390 height 34
paste textarea "**********"
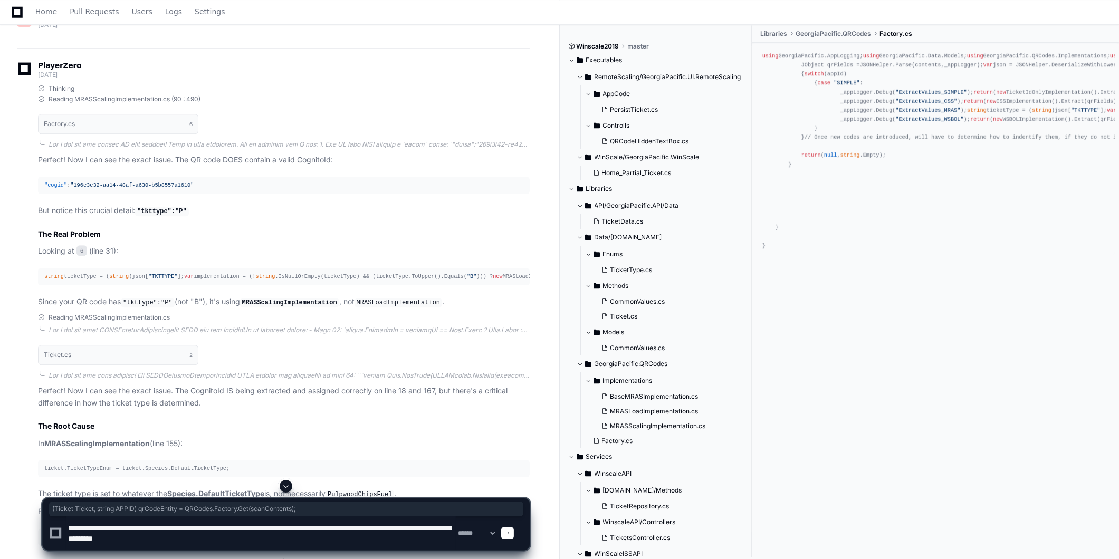
click at [257, 542] on textarea at bounding box center [261, 533] width 390 height 34
paste textarea "**********"
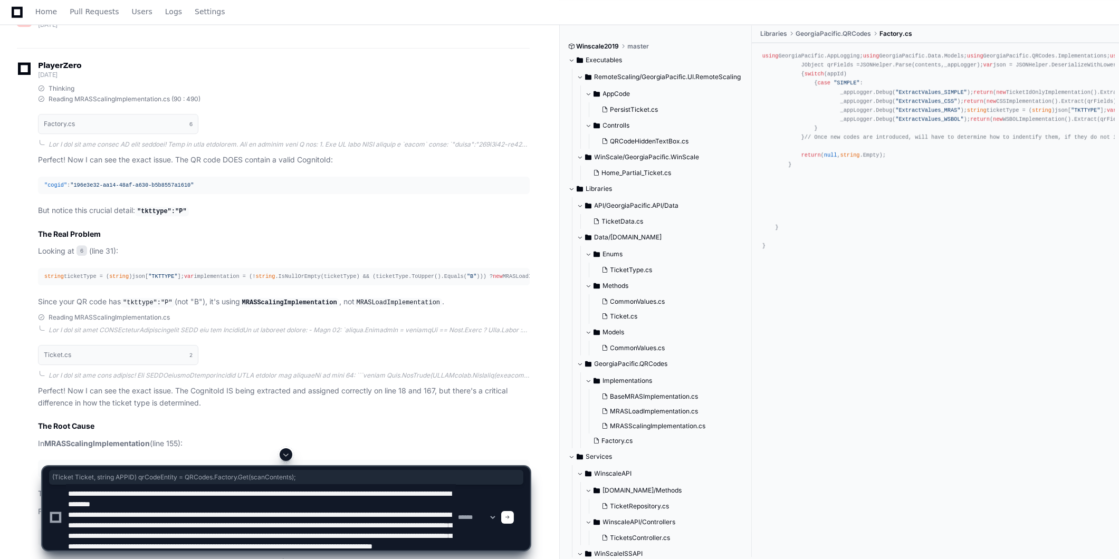
scroll to position [24, 0]
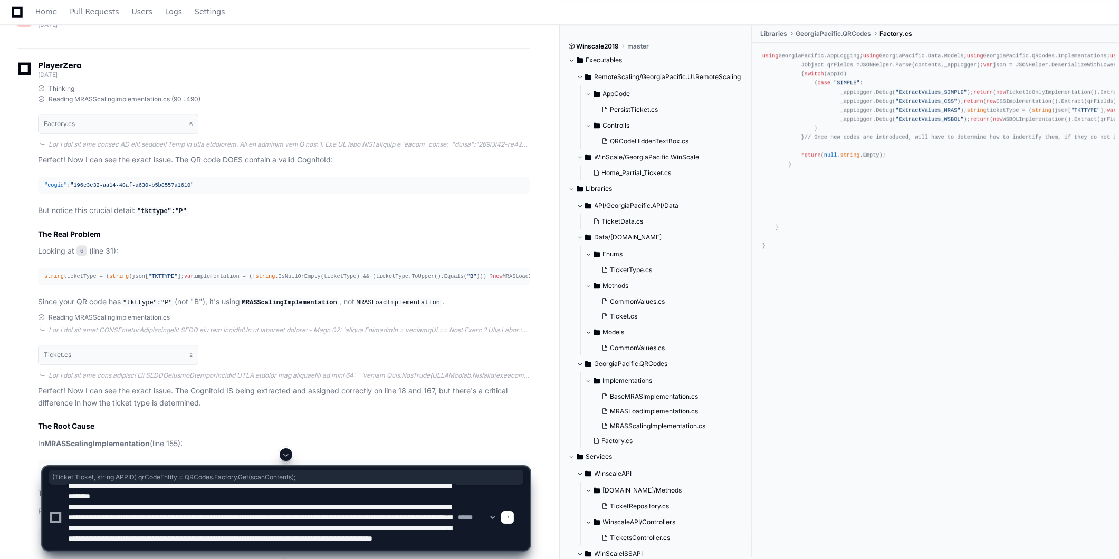
type textarea "**********"
click at [524, 516] on div "**********" at bounding box center [286, 508] width 488 height 84
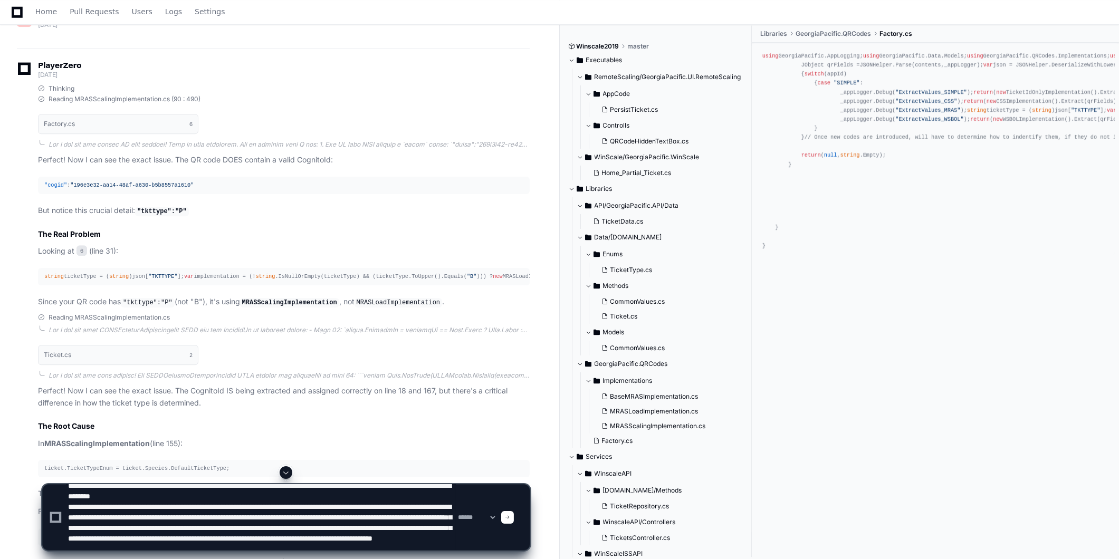
click at [510, 516] on span at bounding box center [507, 517] width 5 height 5
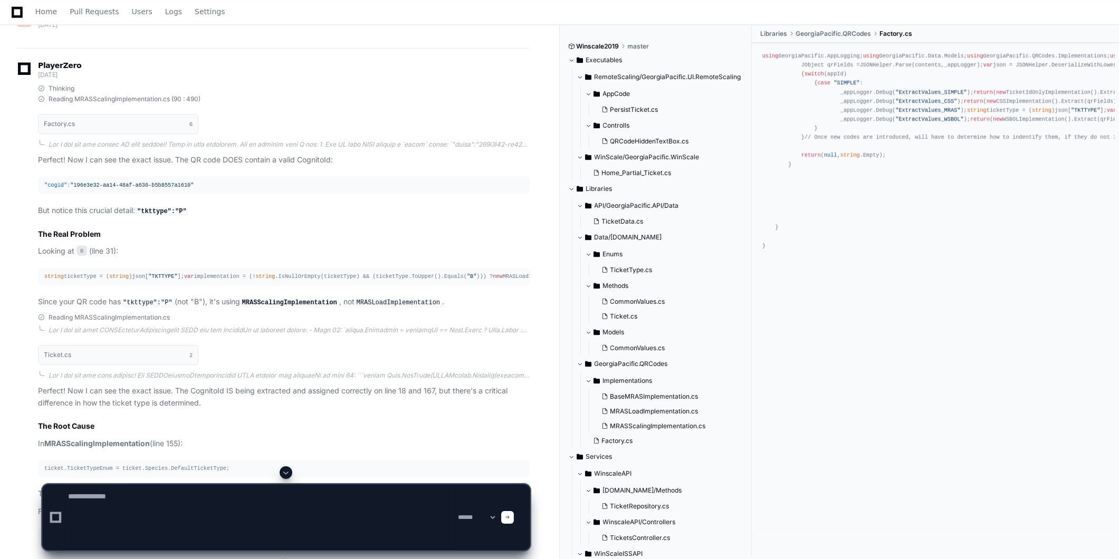
scroll to position [0, 0]
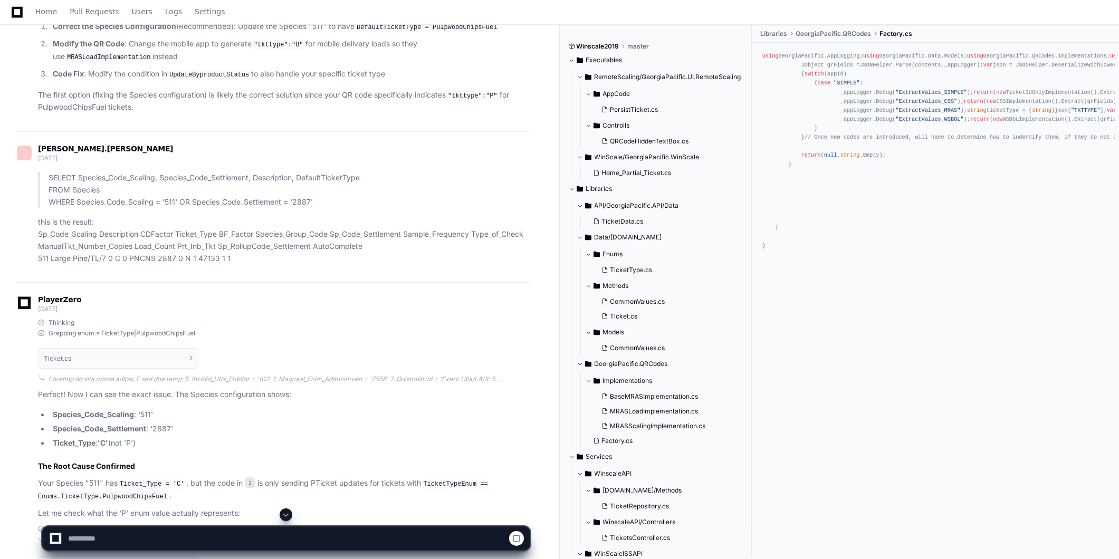
click at [289, 515] on span at bounding box center [286, 515] width 8 height 8
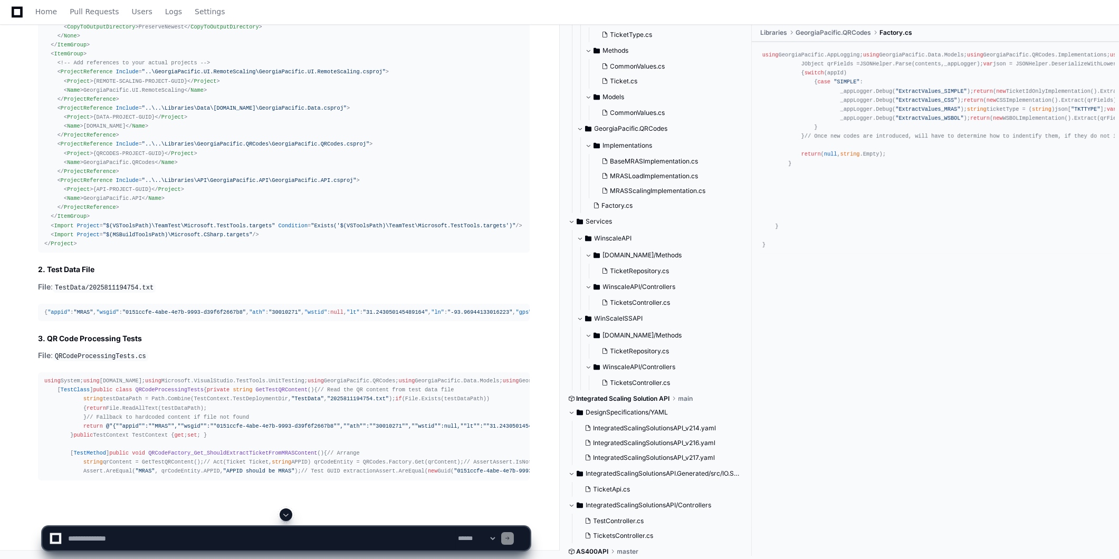
scroll to position [22260, 0]
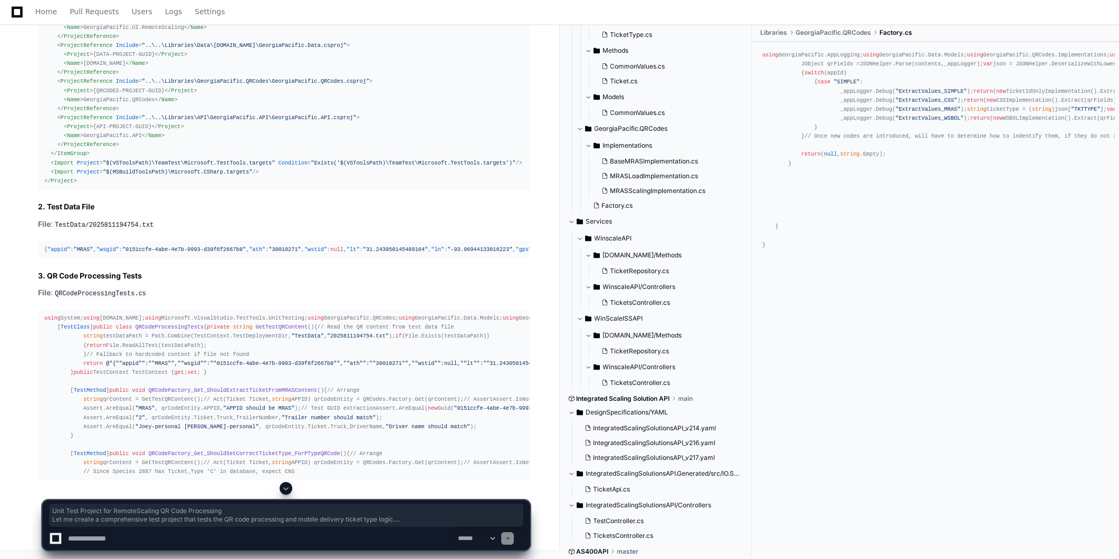
drag, startPoint x: 37, startPoint y: 323, endPoint x: 53, endPoint y: 331, distance: 17.5
drag, startPoint x: 53, startPoint y: 331, endPoint x: 43, endPoint y: 331, distance: 9.5
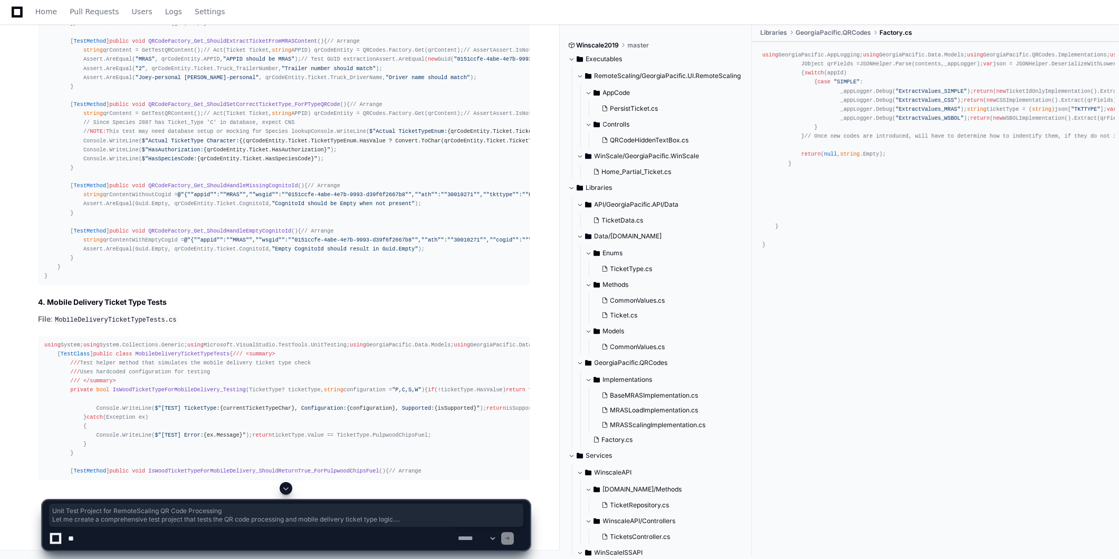
scroll to position [234, 0]
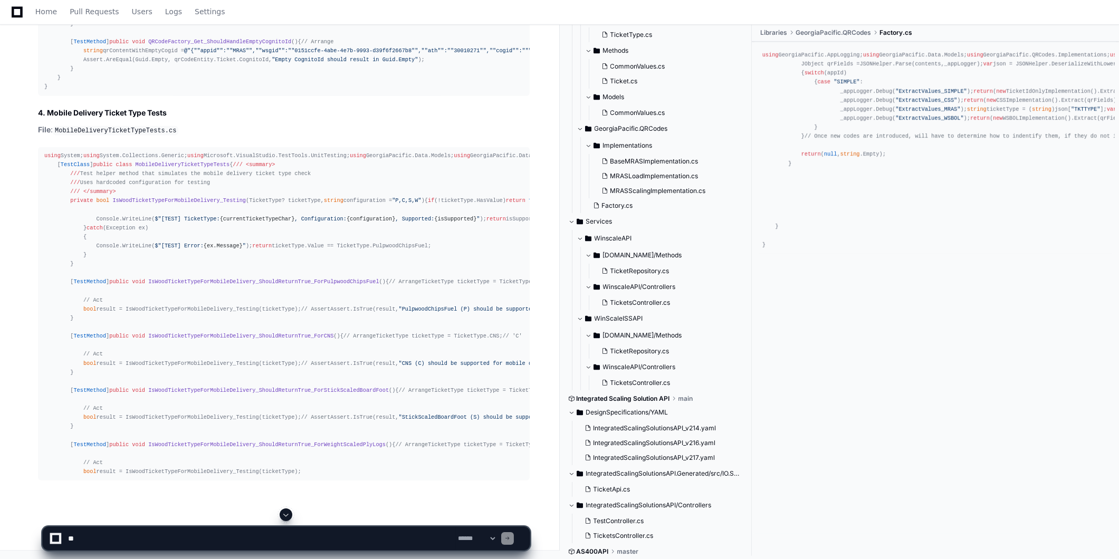
scroll to position [22526, 0]
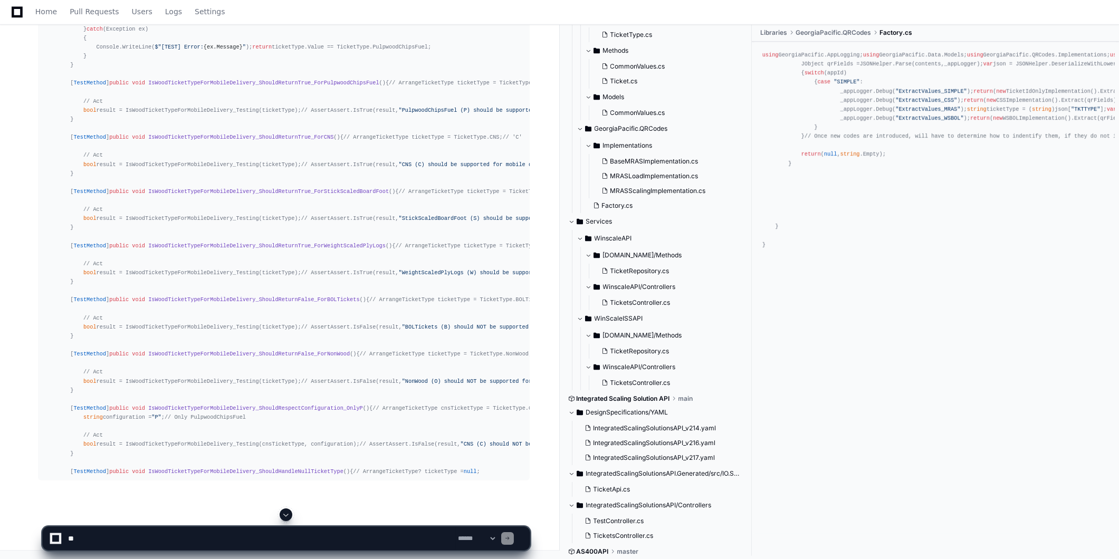
click at [286, 517] on span at bounding box center [286, 515] width 8 height 8
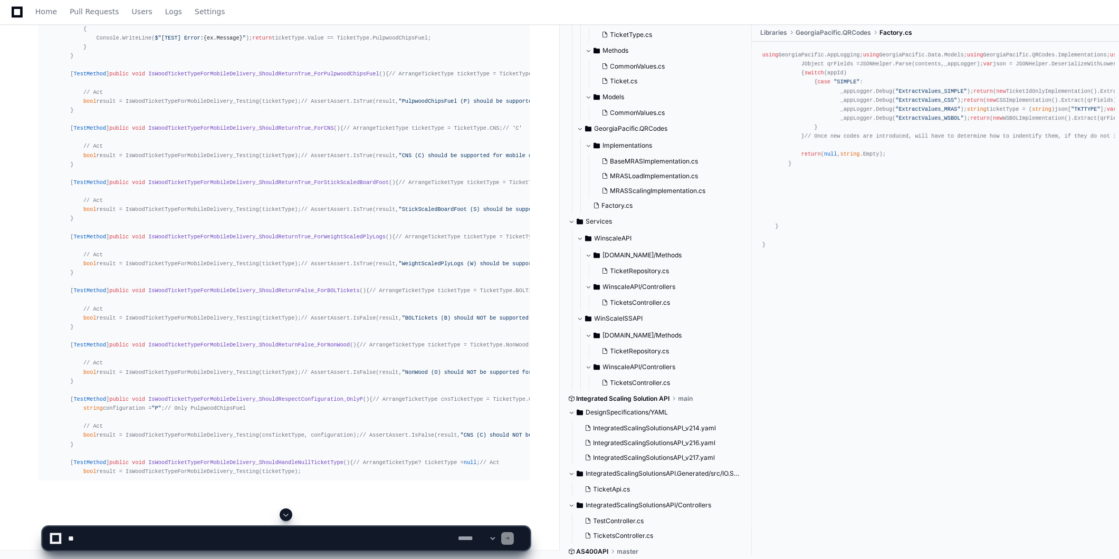
scroll to position [25345, 0]
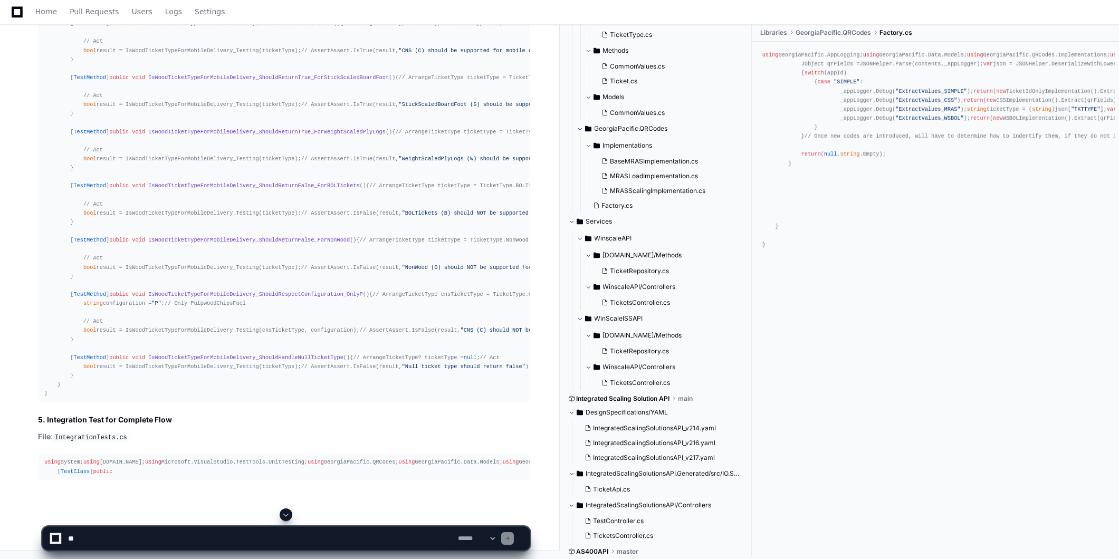
click at [286, 511] on span at bounding box center [286, 515] width 8 height 8
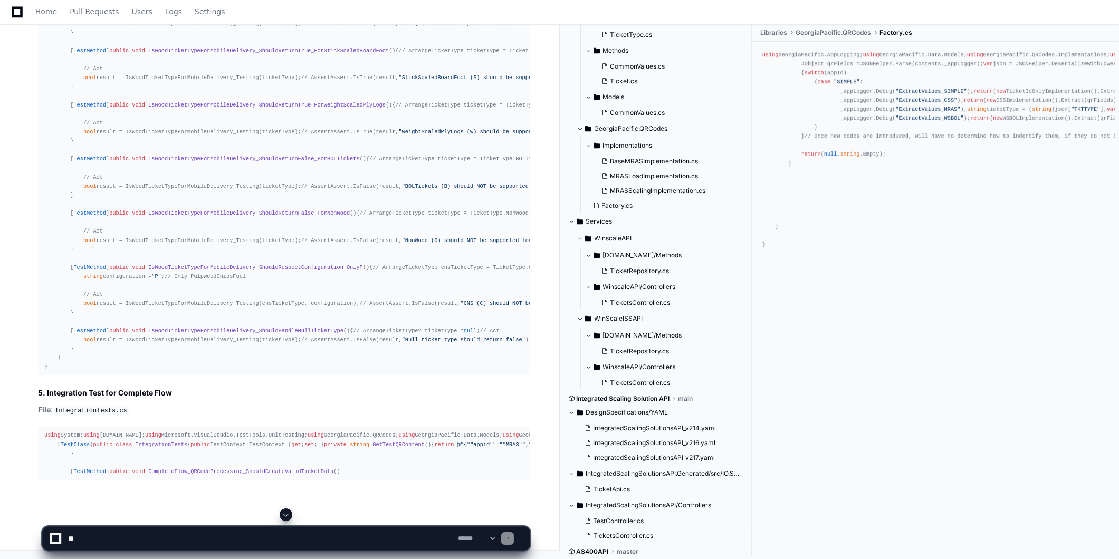
click at [290, 515] on span at bounding box center [286, 515] width 8 height 8
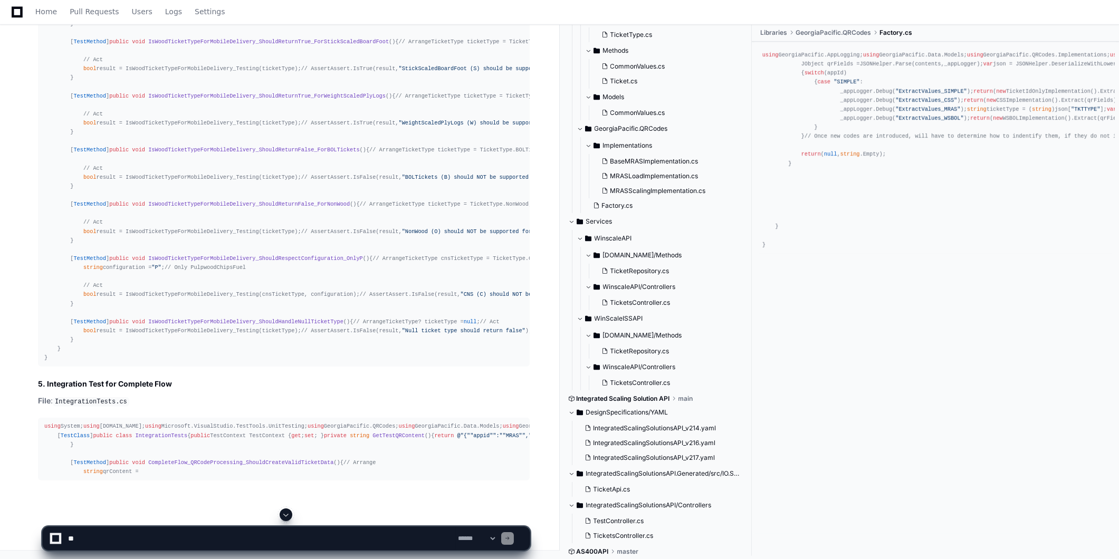
click at [290, 515] on span at bounding box center [286, 515] width 8 height 8
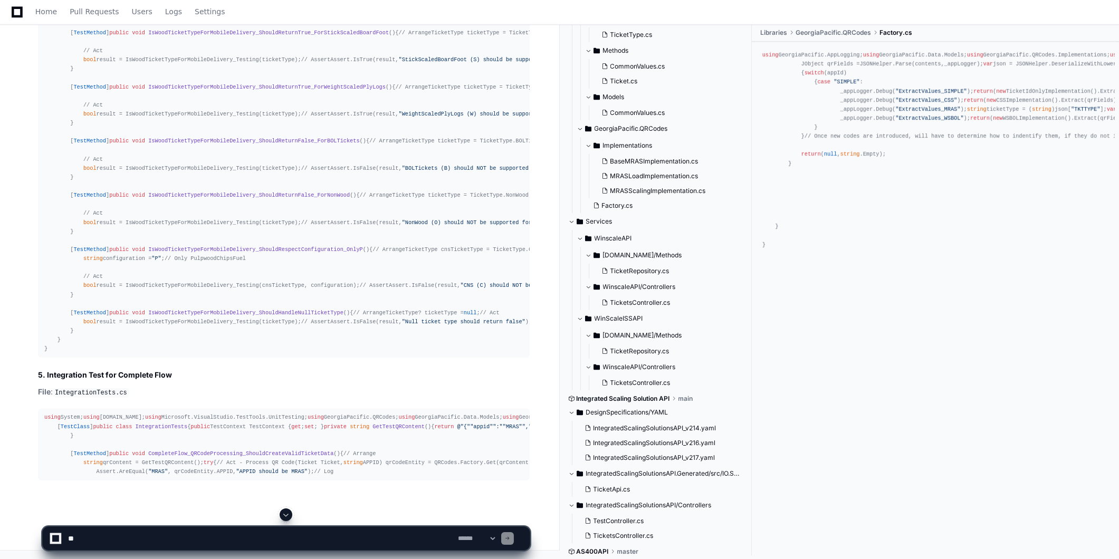
click at [283, 514] on span at bounding box center [286, 515] width 8 height 8
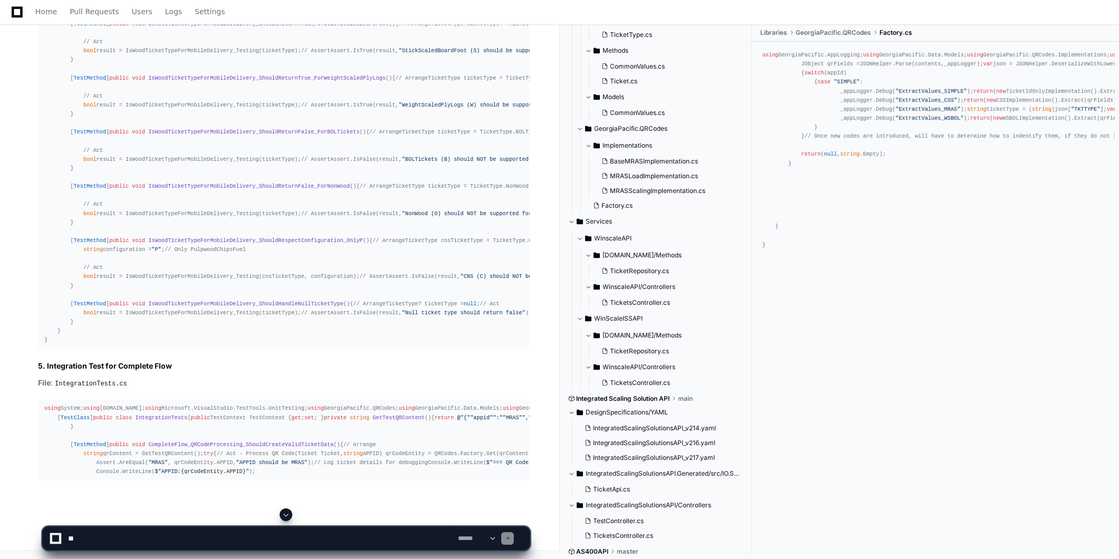
click at [283, 514] on span at bounding box center [286, 515] width 8 height 8
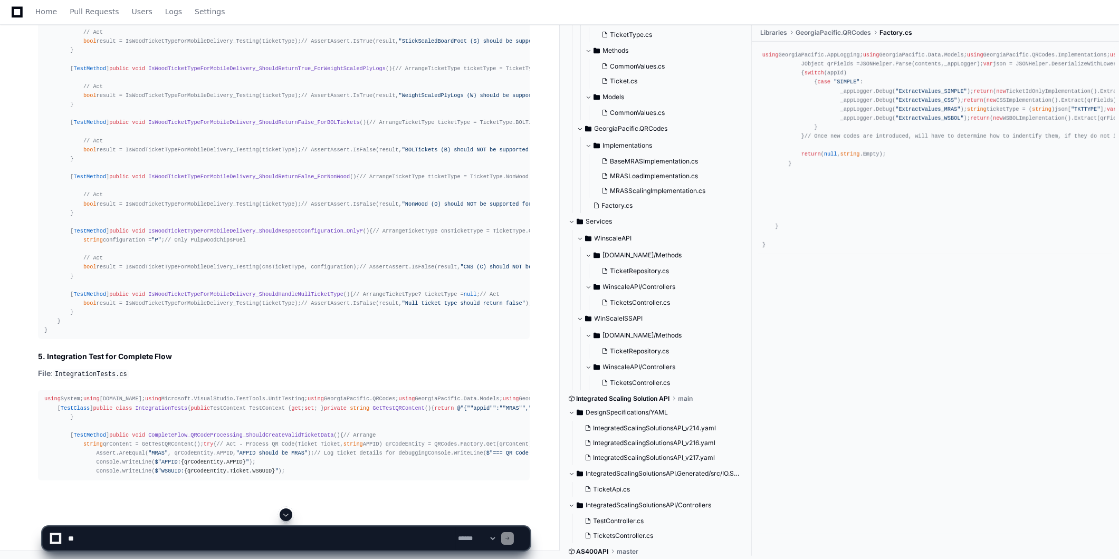
click at [287, 513] on span at bounding box center [286, 515] width 8 height 8
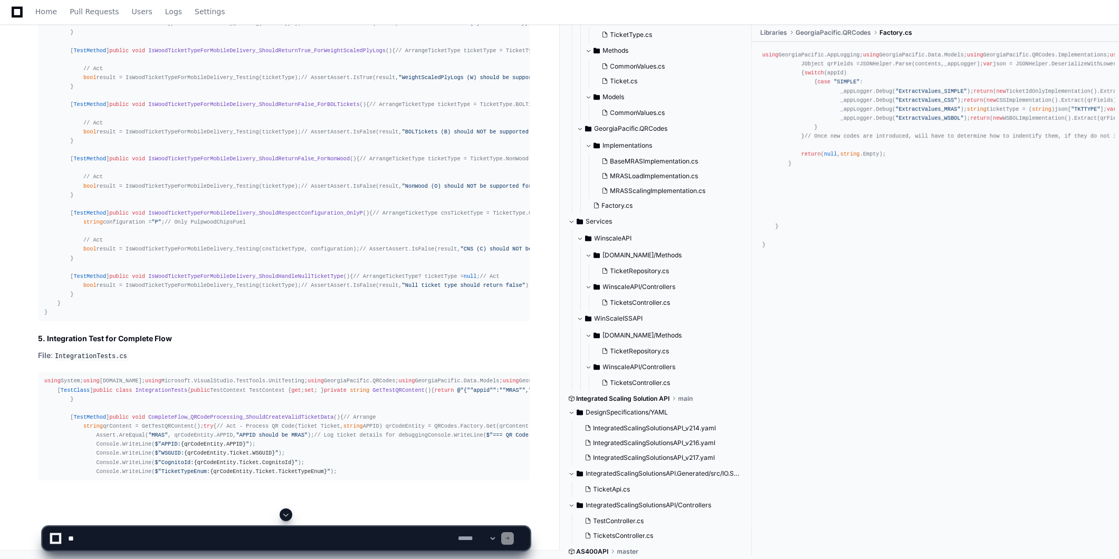
click at [287, 513] on span at bounding box center [286, 515] width 8 height 8
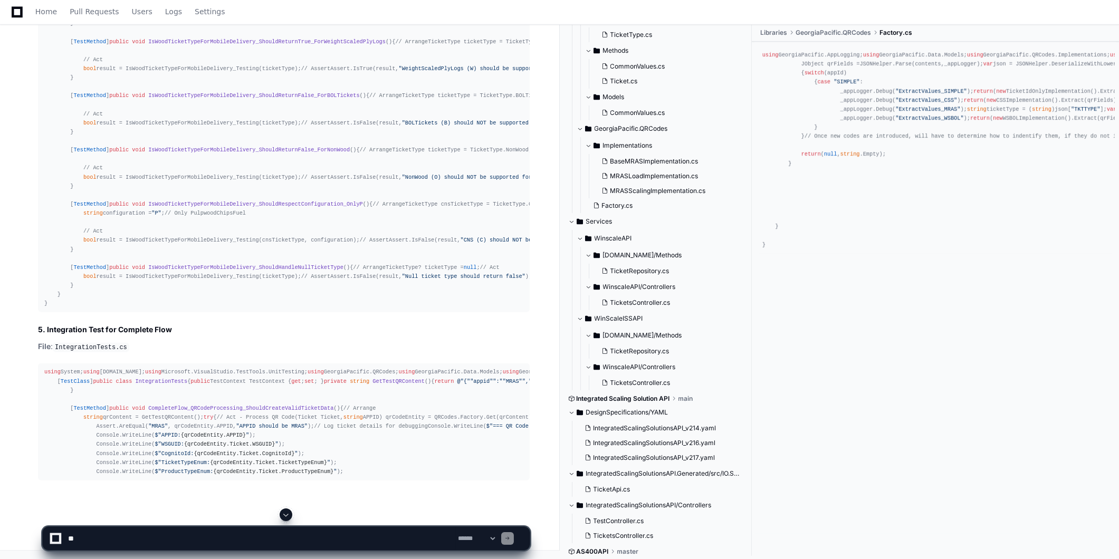
click at [287, 514] on span at bounding box center [286, 515] width 8 height 8
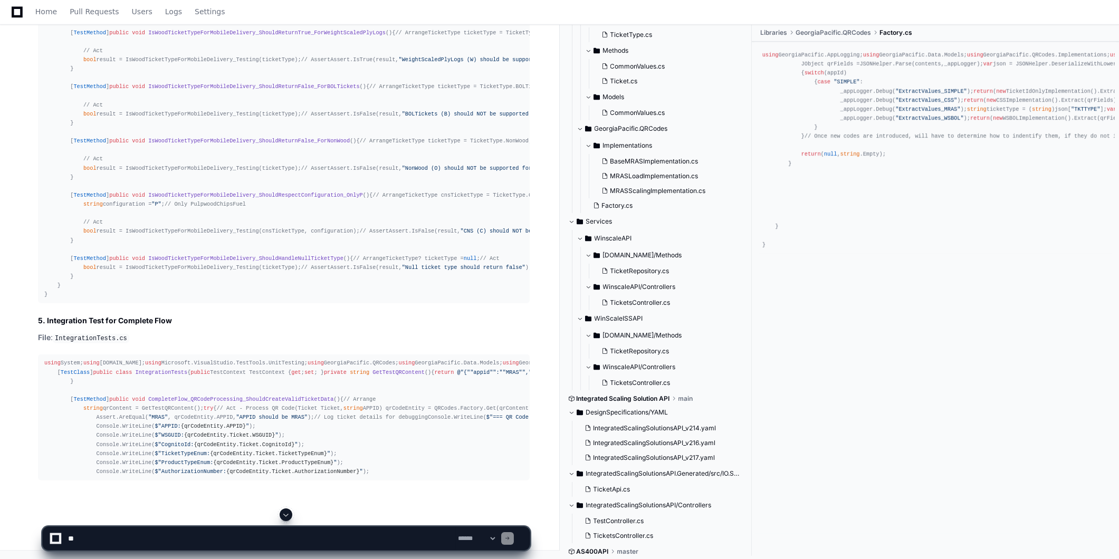
click at [287, 514] on span at bounding box center [286, 515] width 8 height 8
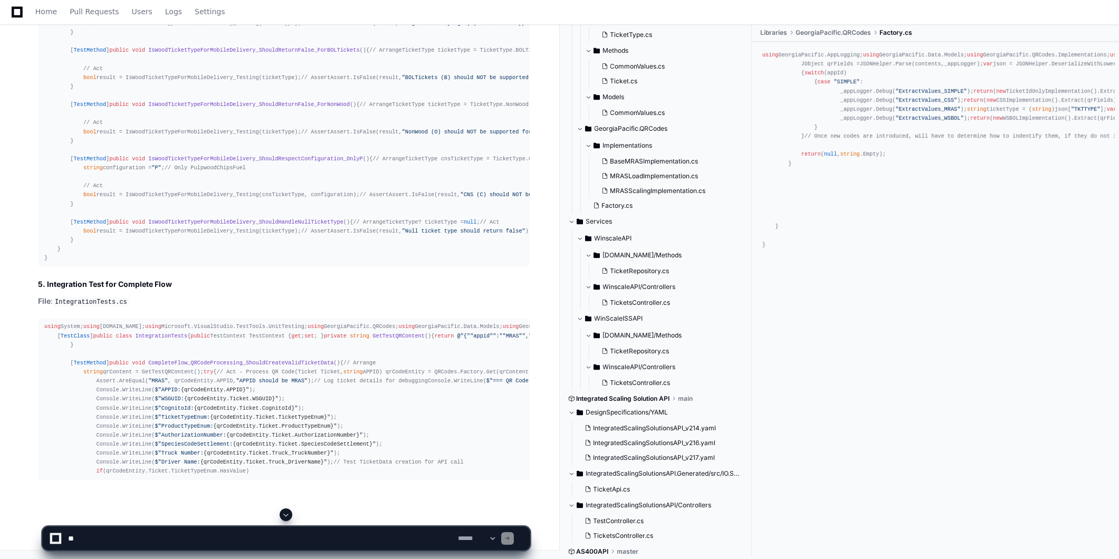
click at [289, 517] on span at bounding box center [286, 515] width 8 height 8
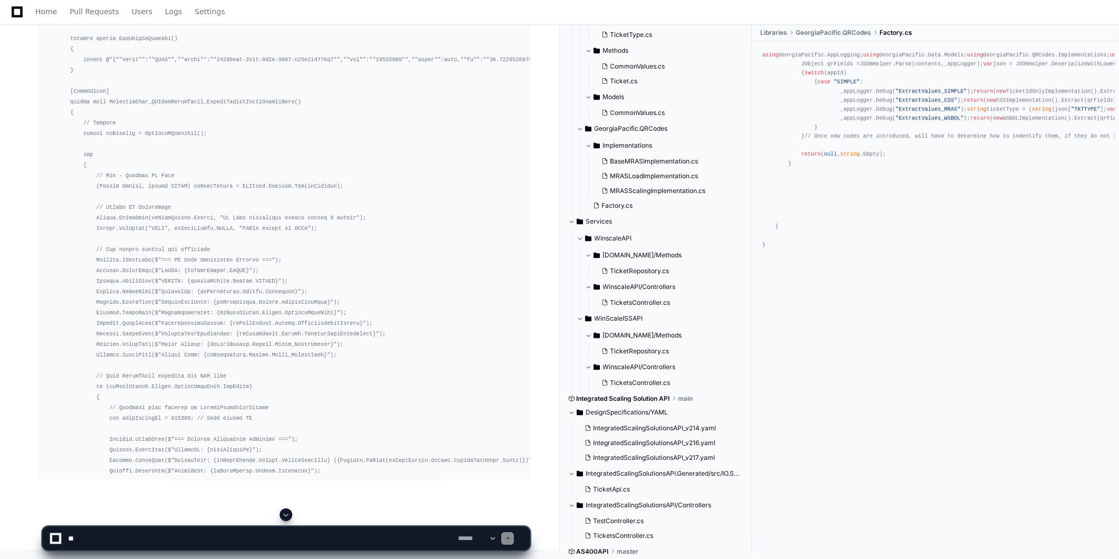
click at [289, 514] on span at bounding box center [286, 515] width 8 height 8
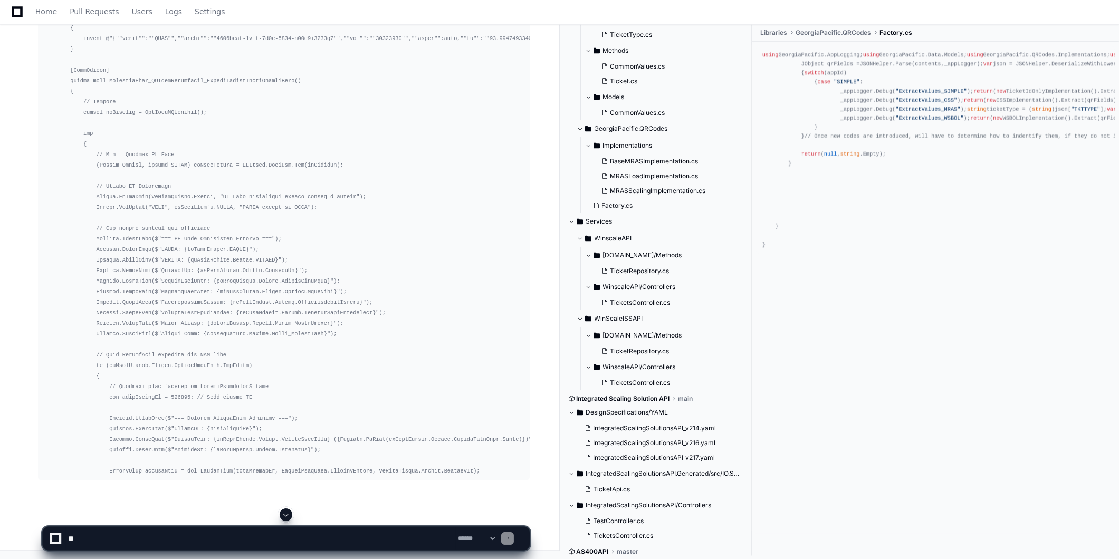
scroll to position [26585, 0]
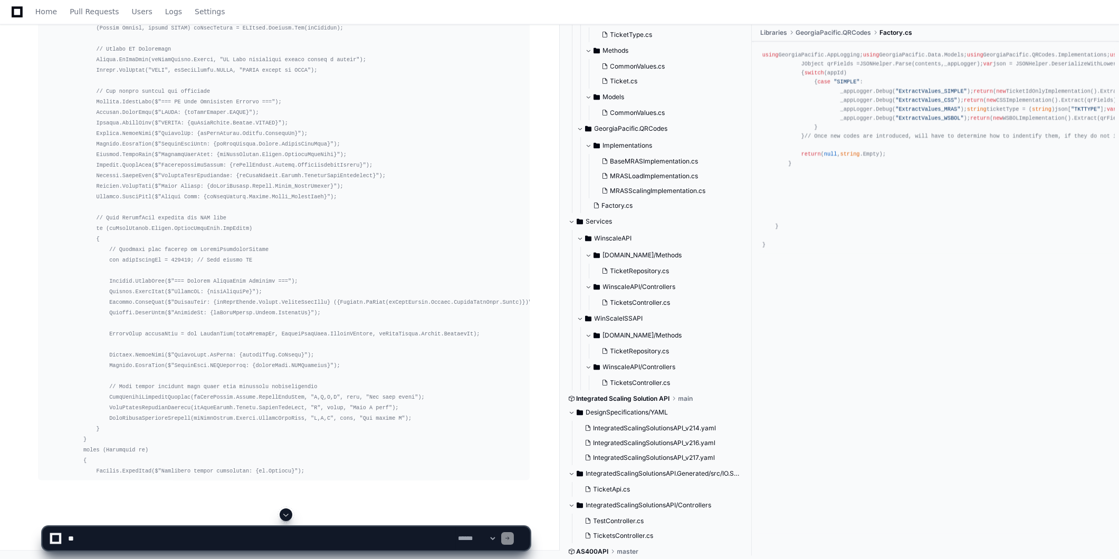
click at [289, 514] on span at bounding box center [286, 515] width 8 height 8
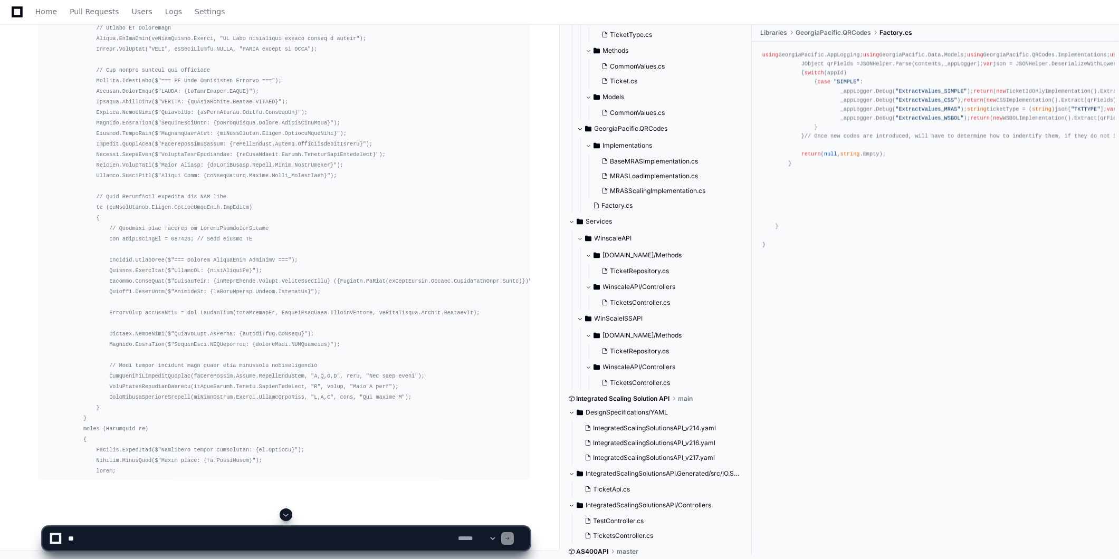
scroll to position [26733, 0]
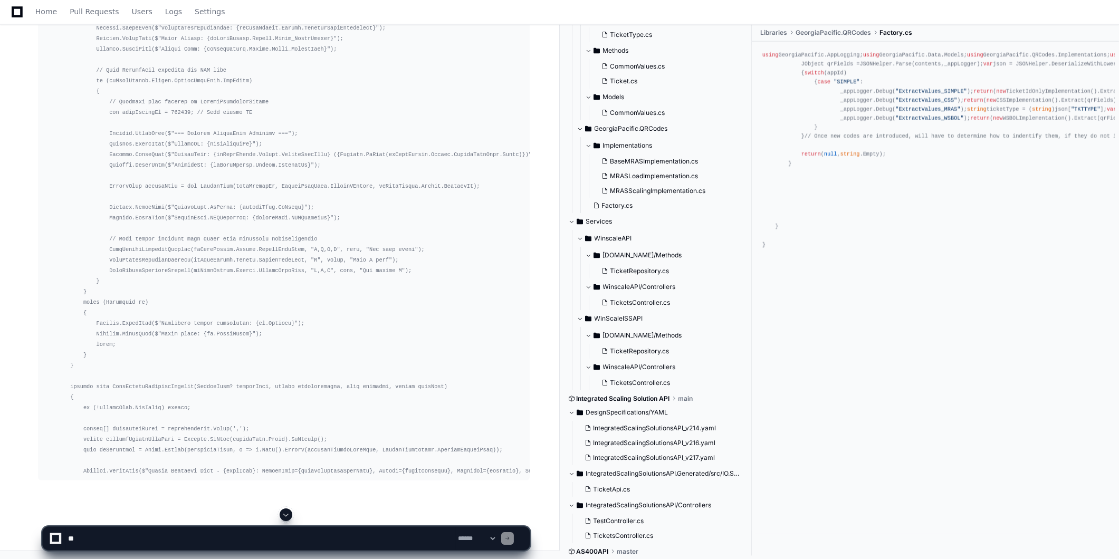
click at [289, 514] on span at bounding box center [286, 515] width 8 height 8
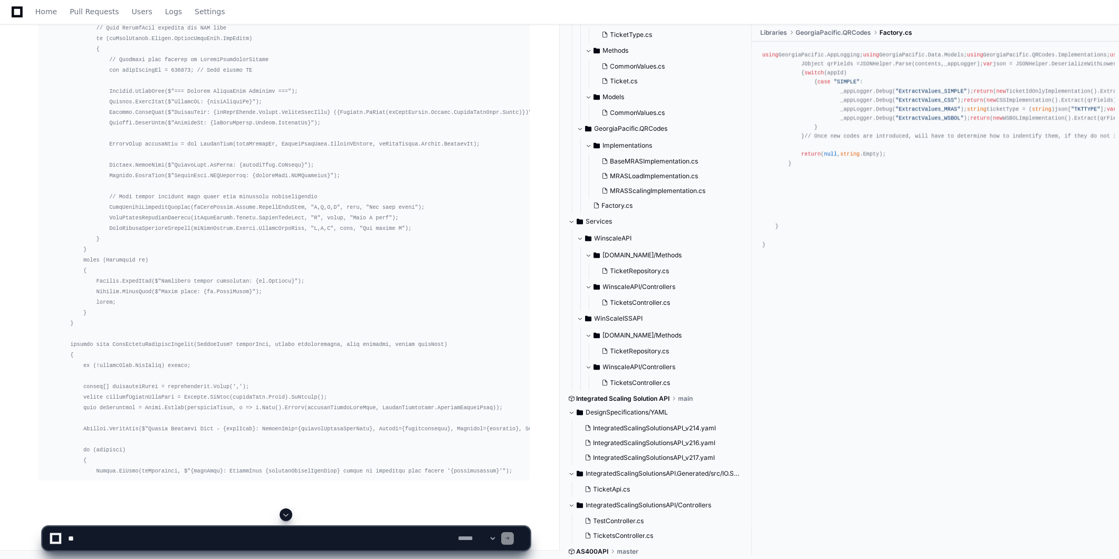
scroll to position [26869, 0]
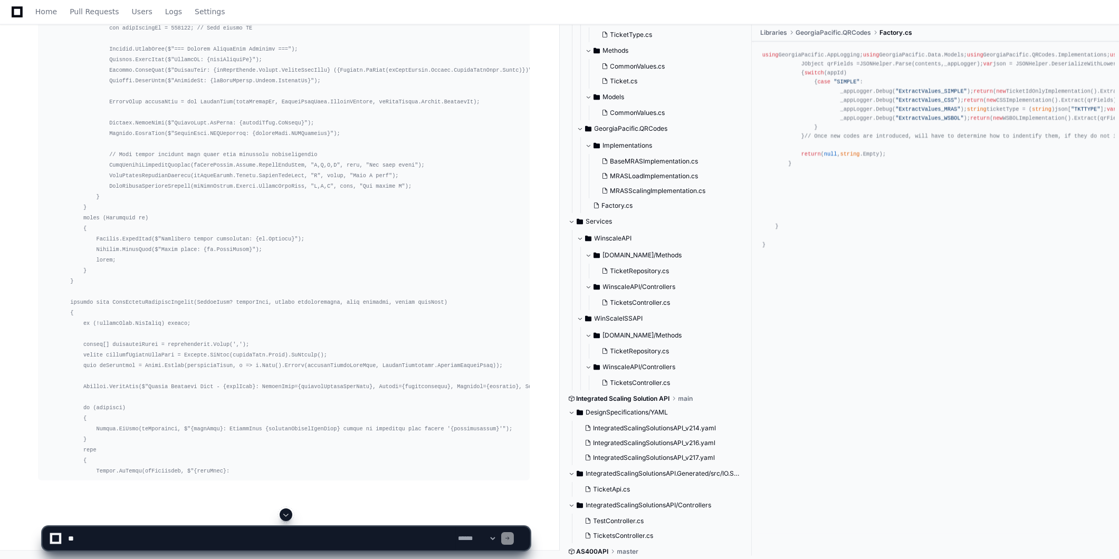
click at [289, 514] on span at bounding box center [286, 515] width 8 height 8
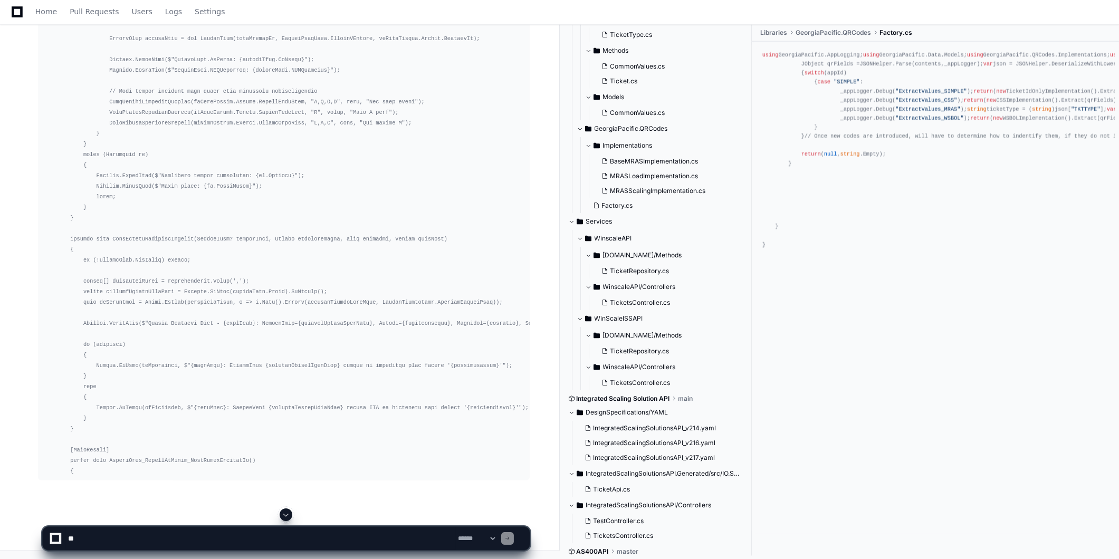
click at [289, 514] on span at bounding box center [286, 515] width 8 height 8
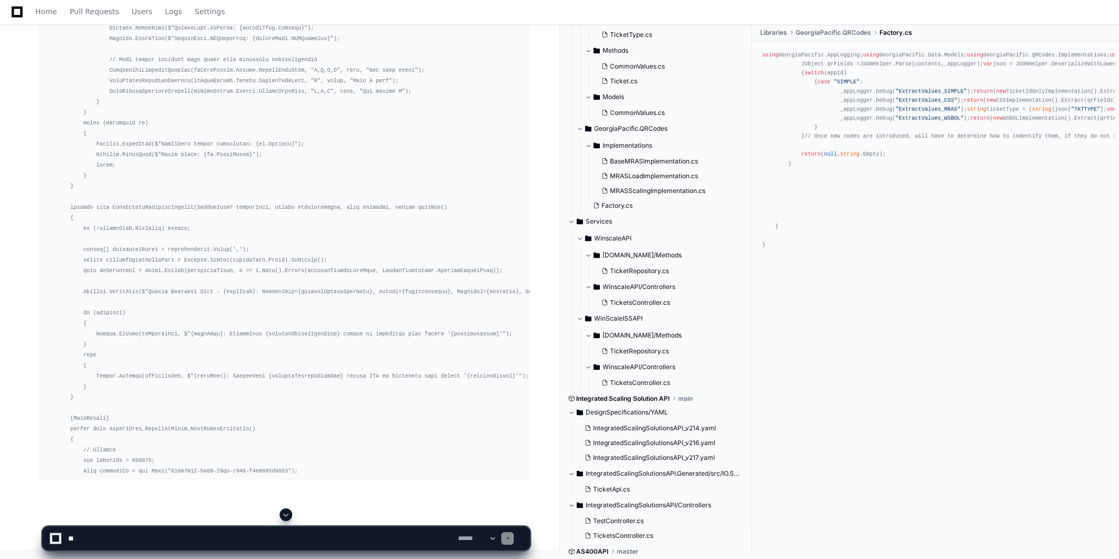
click at [289, 514] on span at bounding box center [286, 515] width 8 height 8
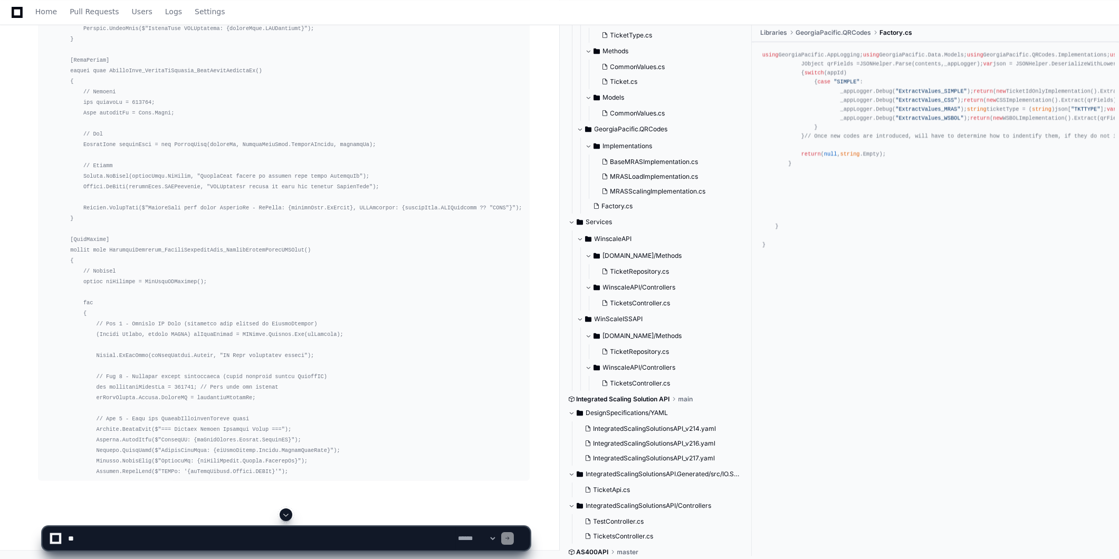
scroll to position [27048, 0]
click at [286, 513] on app-app-chat-input "**********" at bounding box center [286, 529] width 488 height 42
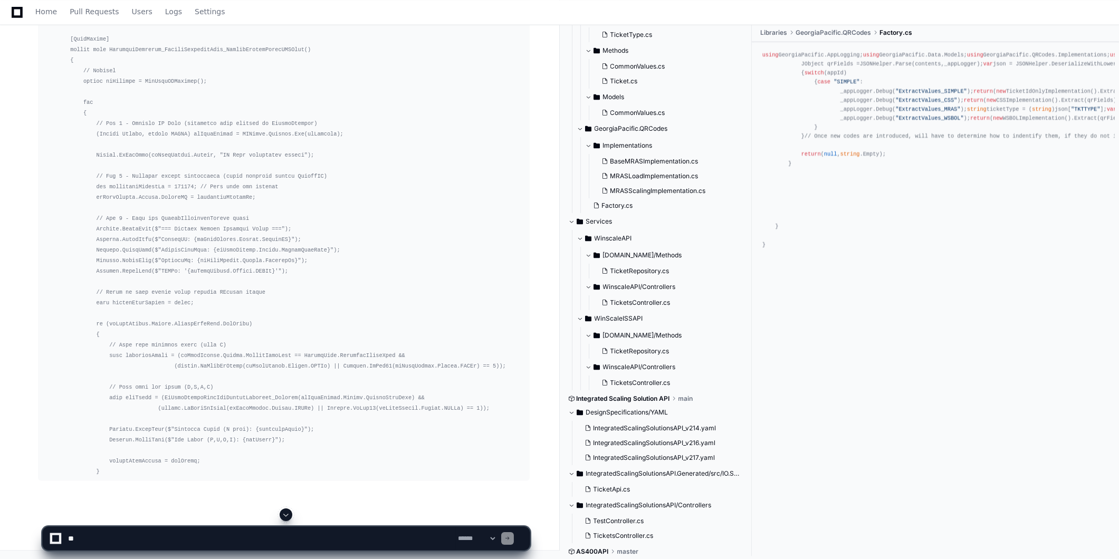
click at [286, 514] on span at bounding box center [286, 515] width 8 height 8
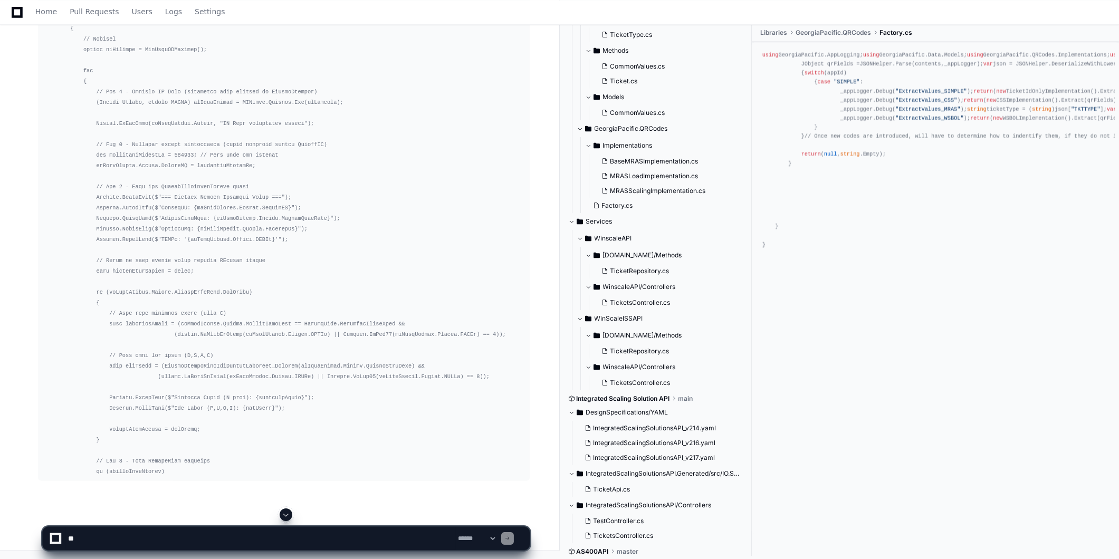
scroll to position [27808, 0]
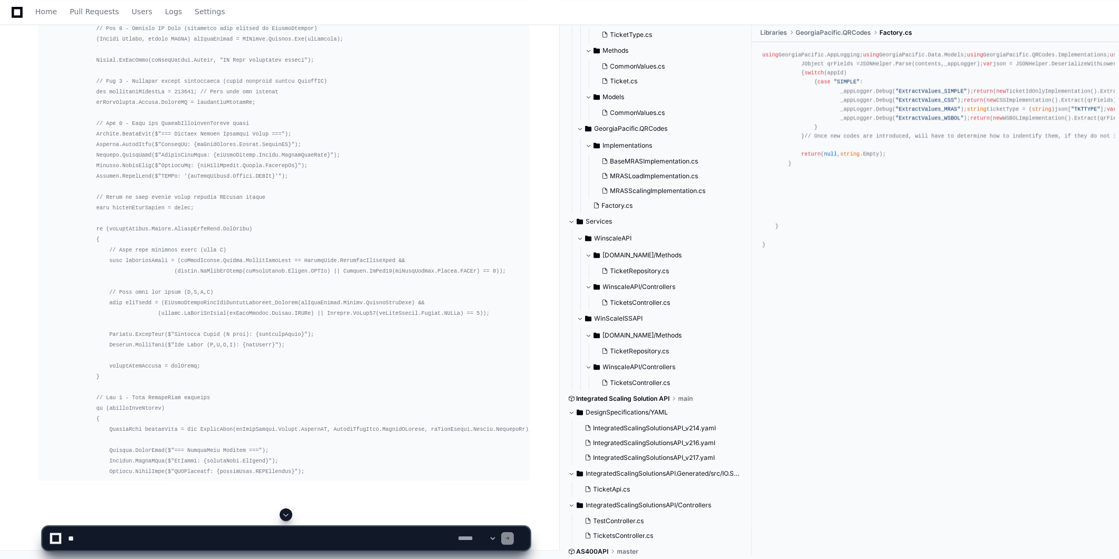
click at [286, 514] on span at bounding box center [286, 515] width 8 height 8
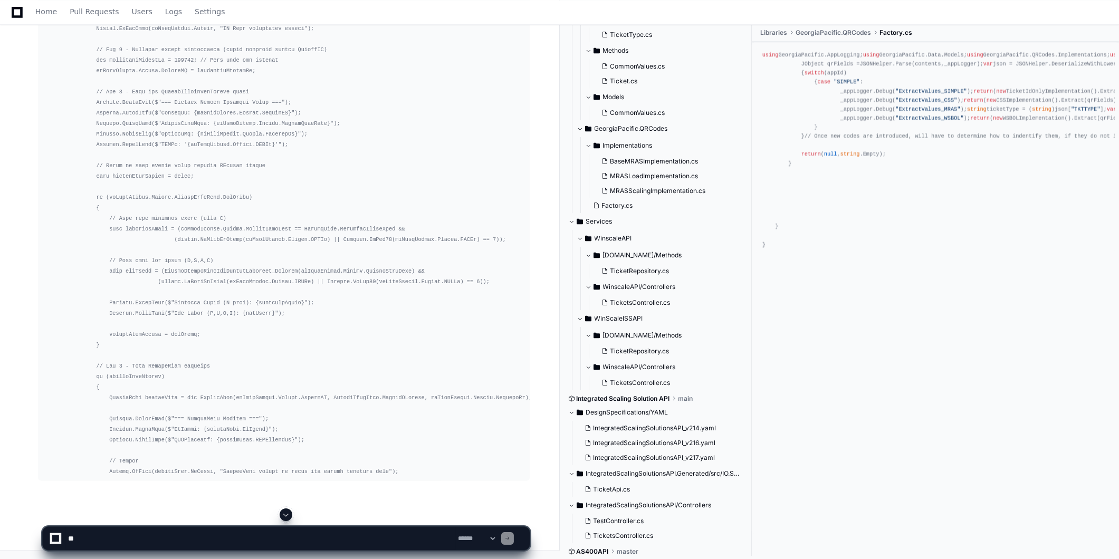
click at [286, 514] on span at bounding box center [286, 515] width 8 height 8
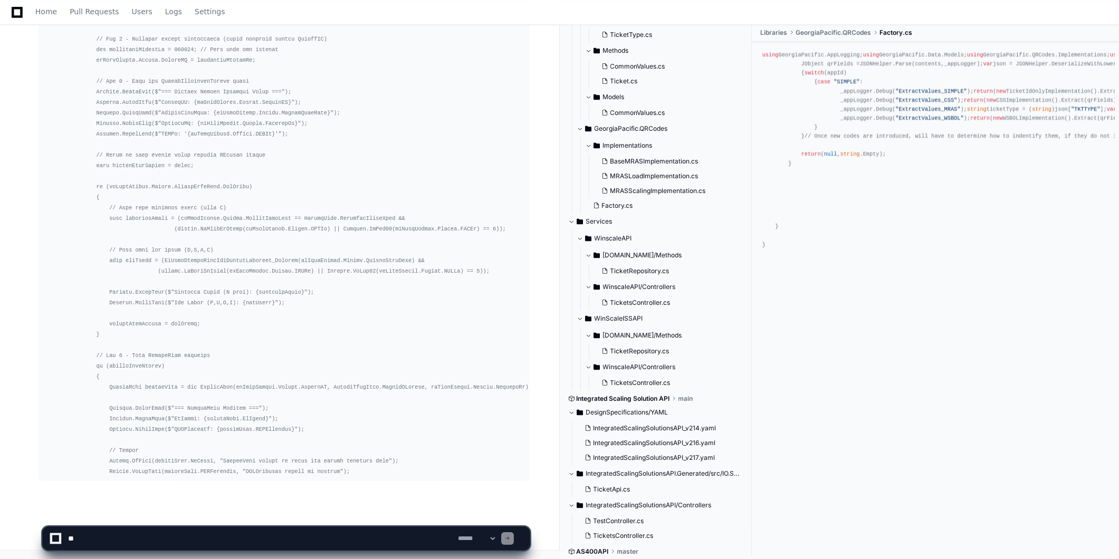
click at [286, 514] on app-app-chat-input "**********" at bounding box center [286, 529] width 488 height 42
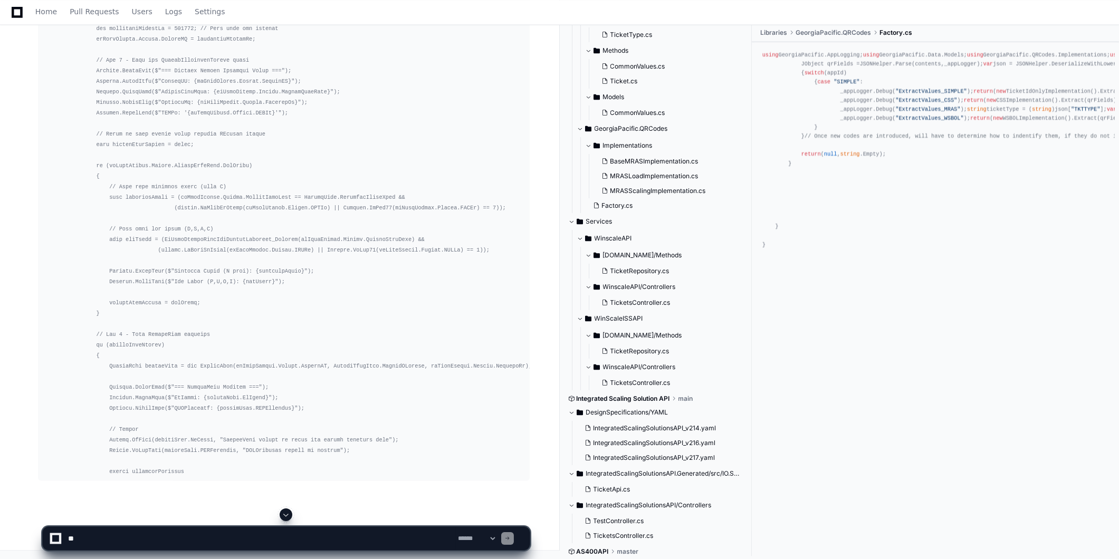
click at [286, 514] on span at bounding box center [286, 515] width 8 height 8
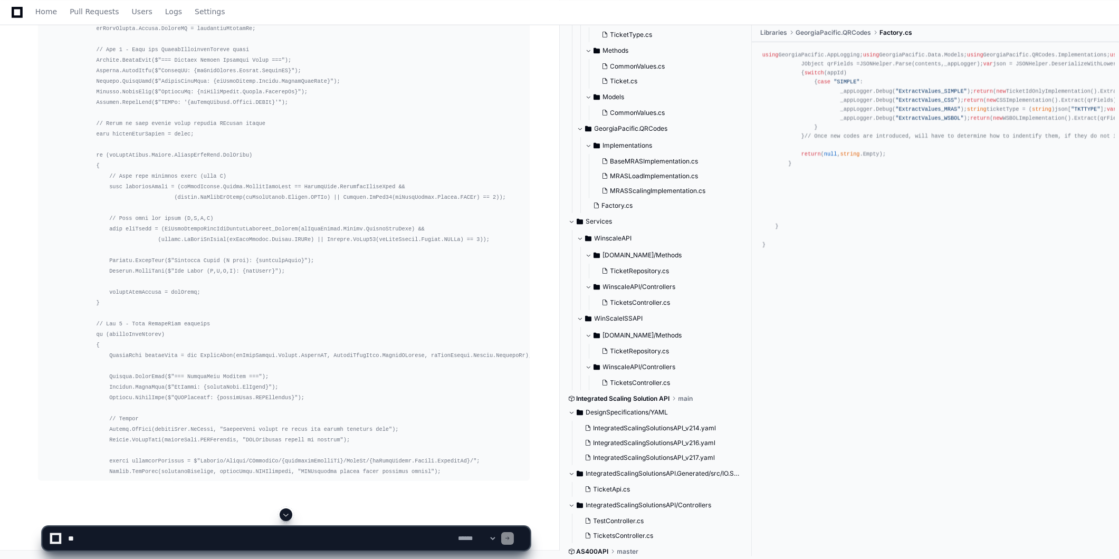
scroll to position [27947, 0]
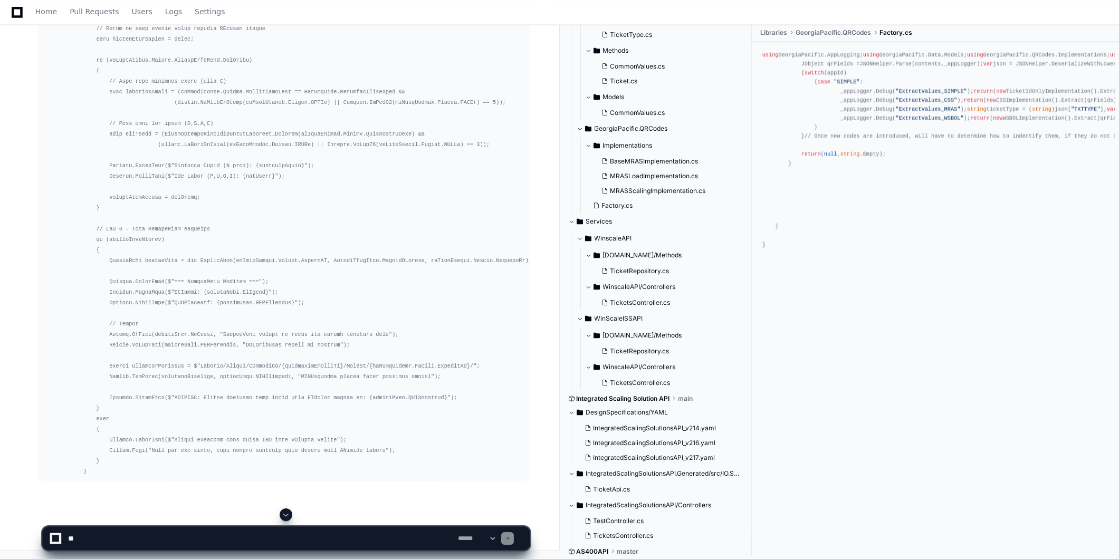
click at [286, 514] on span at bounding box center [286, 515] width 8 height 8
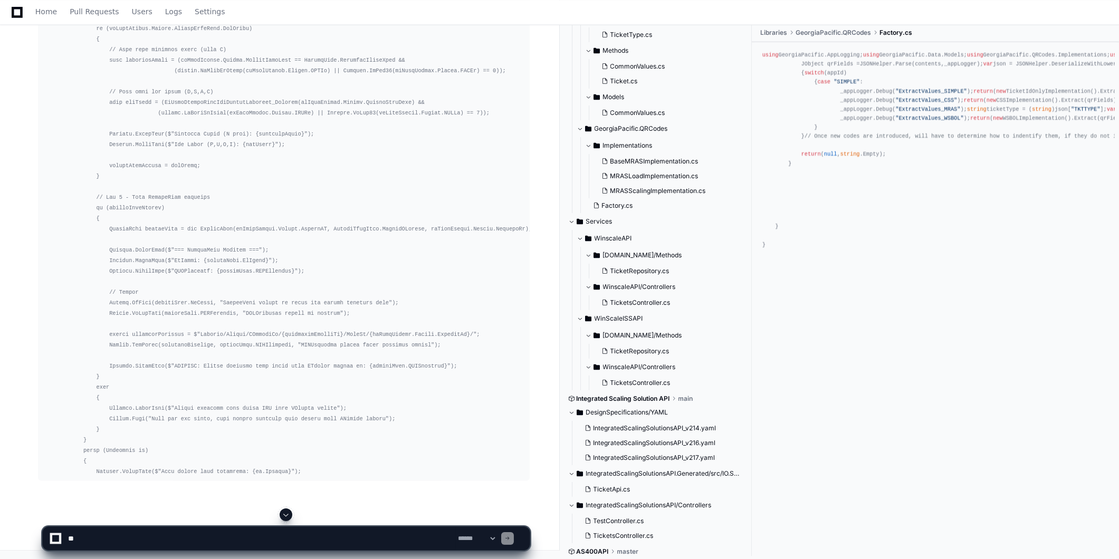
click at [286, 514] on span at bounding box center [286, 515] width 8 height 8
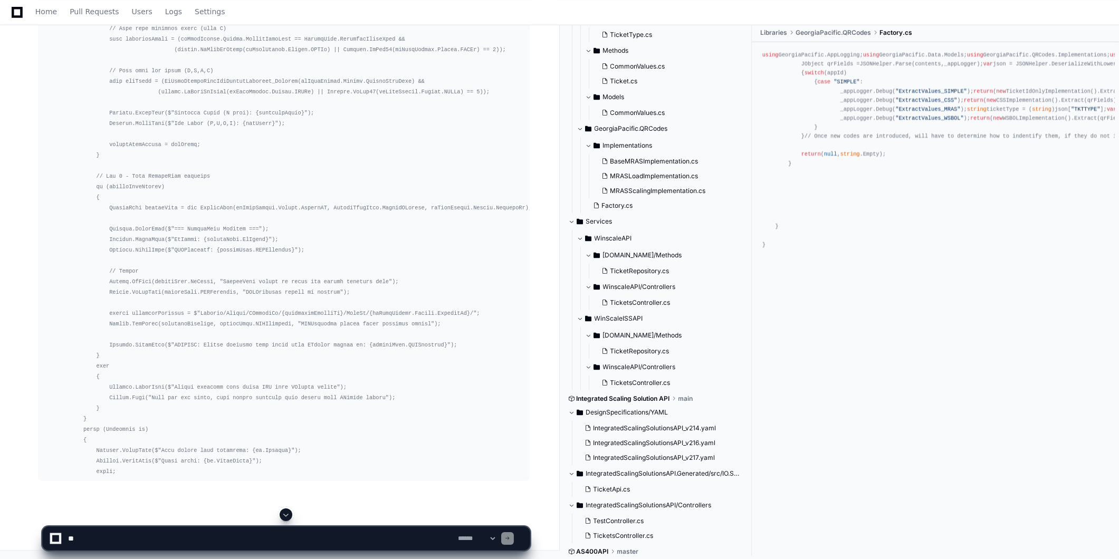
click at [286, 514] on span at bounding box center [286, 515] width 8 height 8
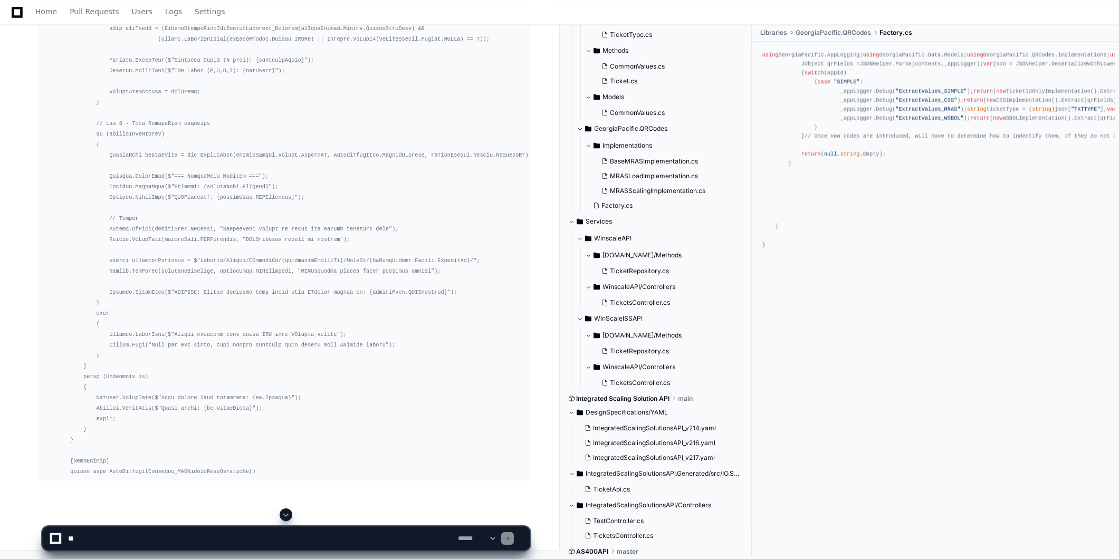
click at [286, 514] on span at bounding box center [286, 515] width 8 height 8
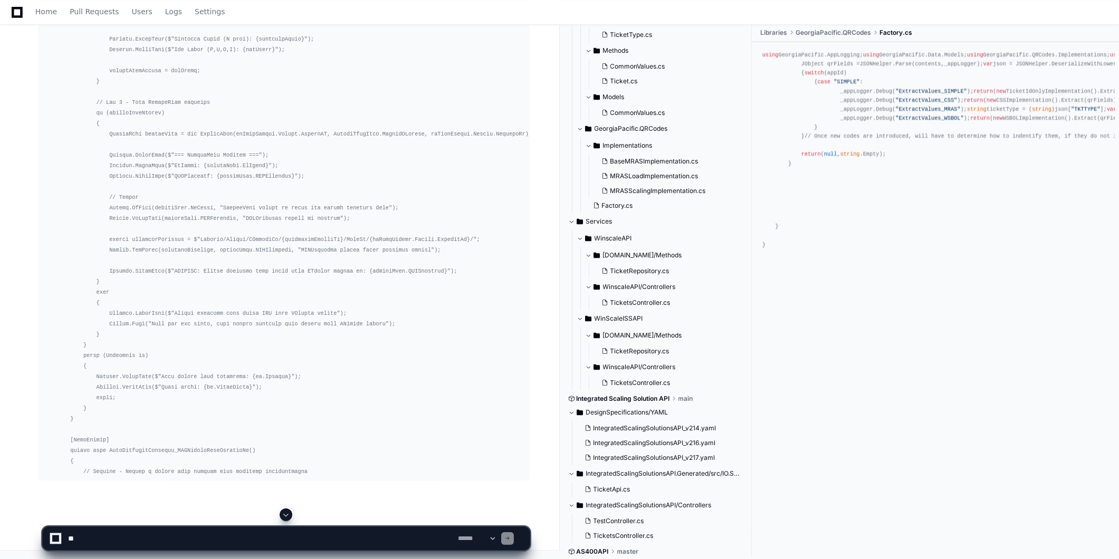
click at [286, 514] on span at bounding box center [286, 515] width 8 height 8
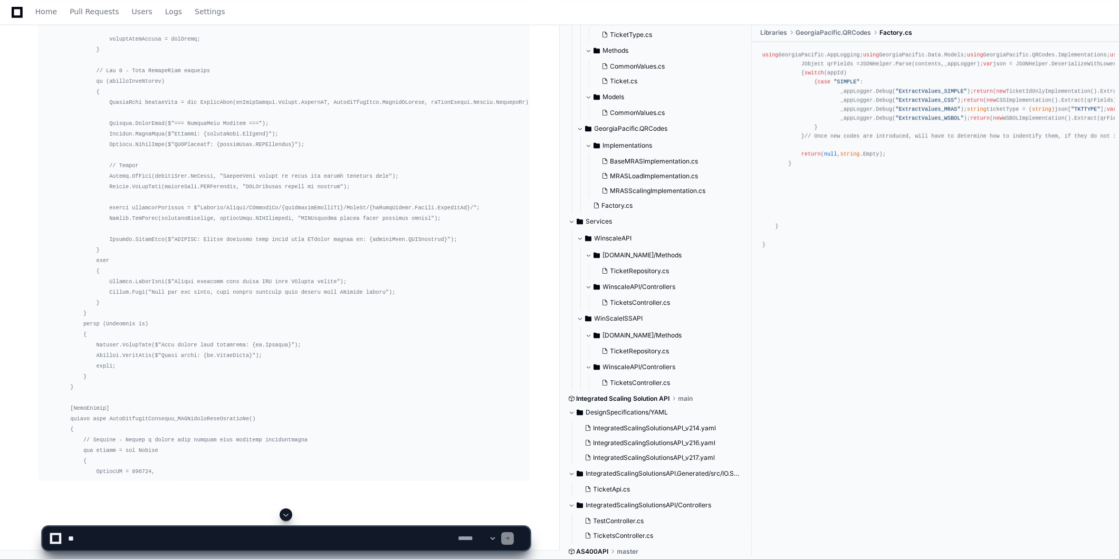
click at [286, 514] on span at bounding box center [286, 515] width 8 height 8
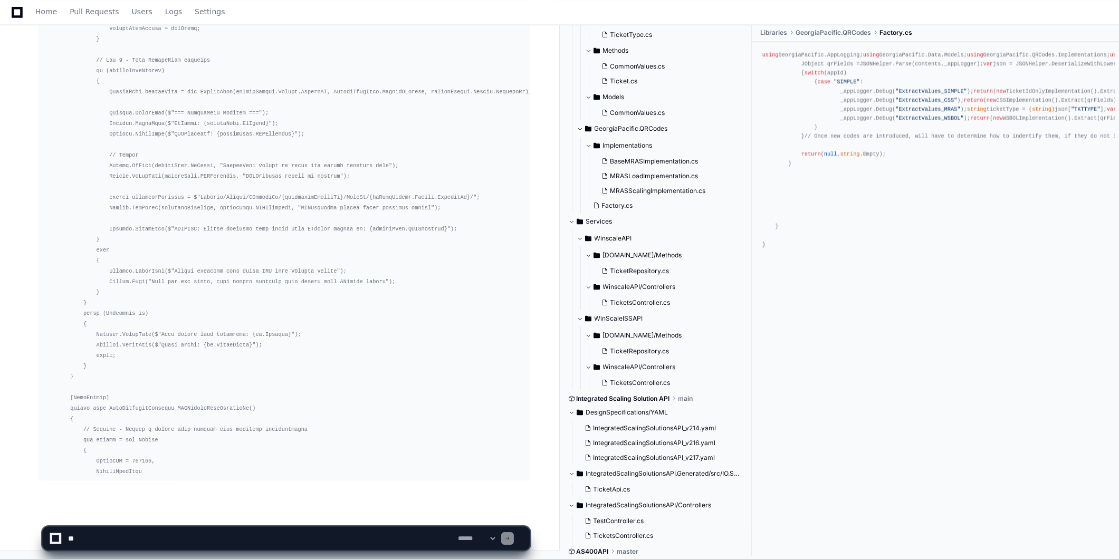
scroll to position [28218, 0]
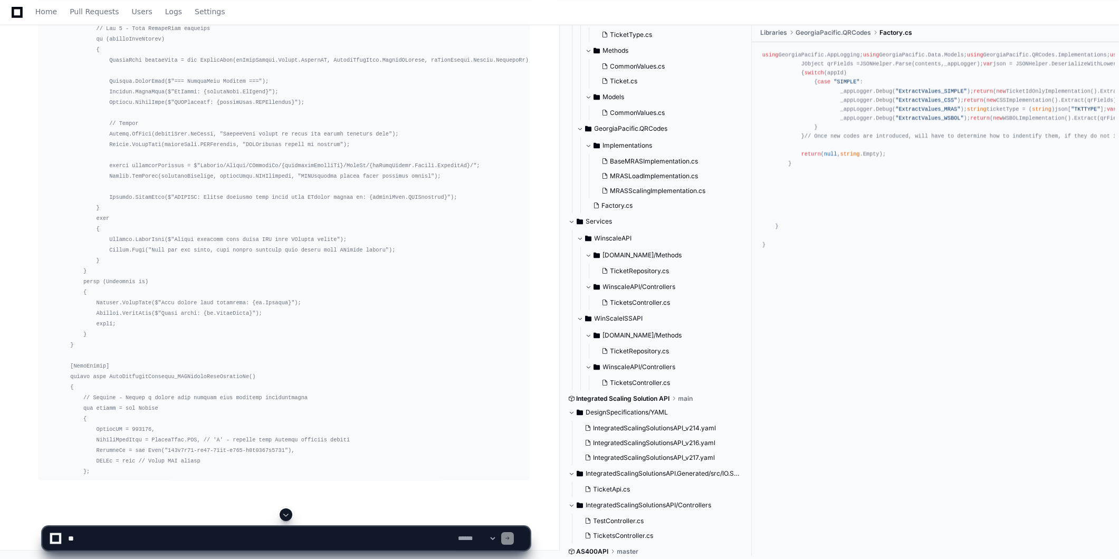
click at [286, 514] on span at bounding box center [286, 515] width 8 height 8
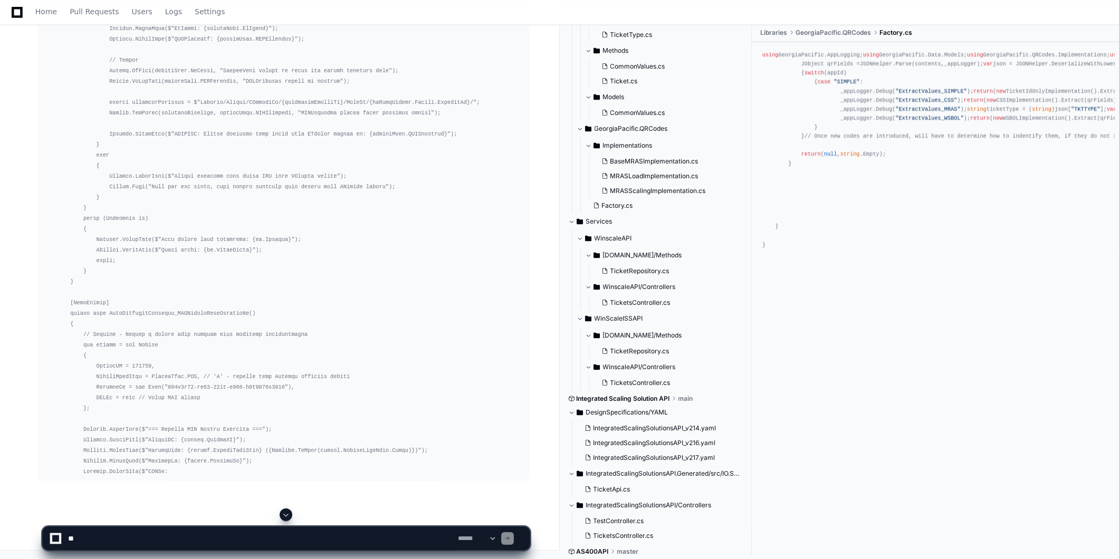
click at [286, 514] on span at bounding box center [286, 515] width 8 height 8
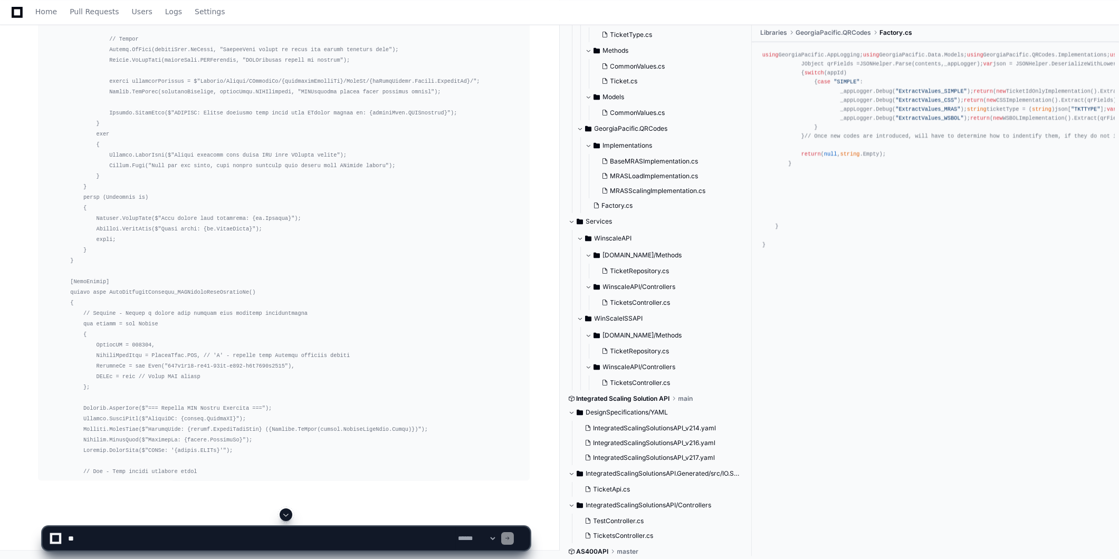
click at [286, 514] on span at bounding box center [286, 515] width 8 height 8
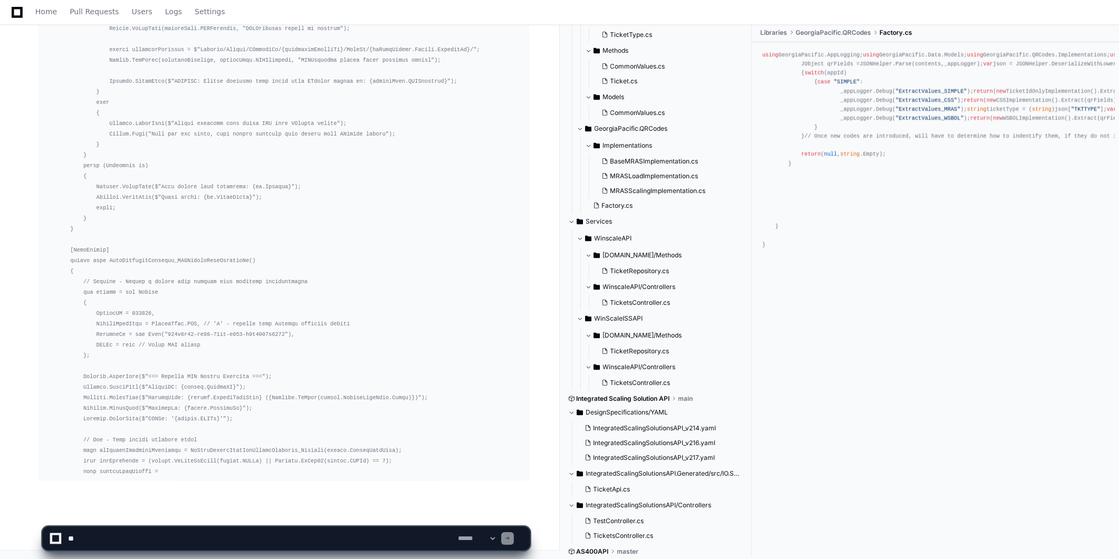
click at [286, 514] on span at bounding box center [286, 515] width 8 height 8
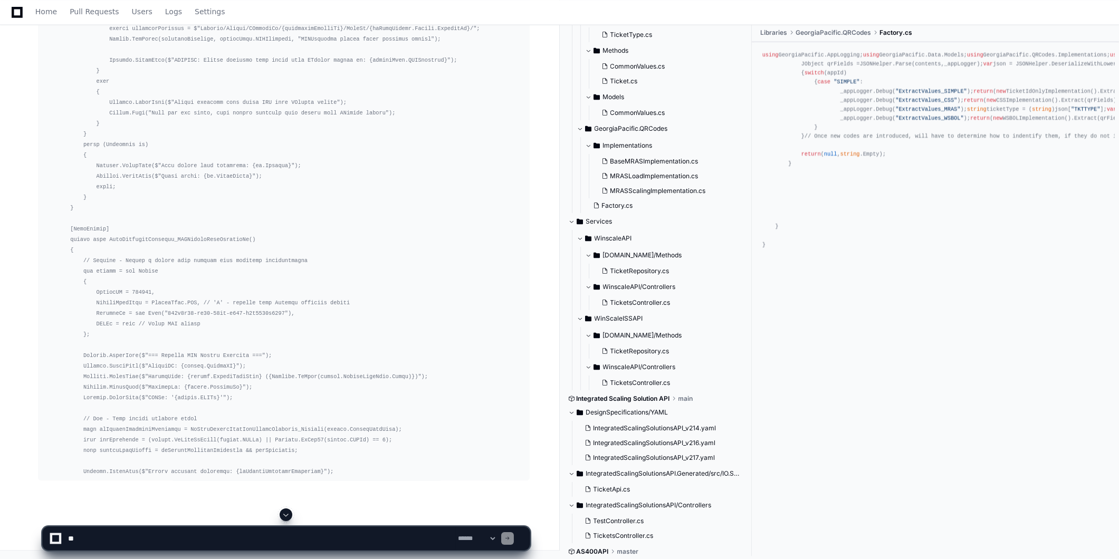
click at [286, 514] on span at bounding box center [286, 515] width 8 height 8
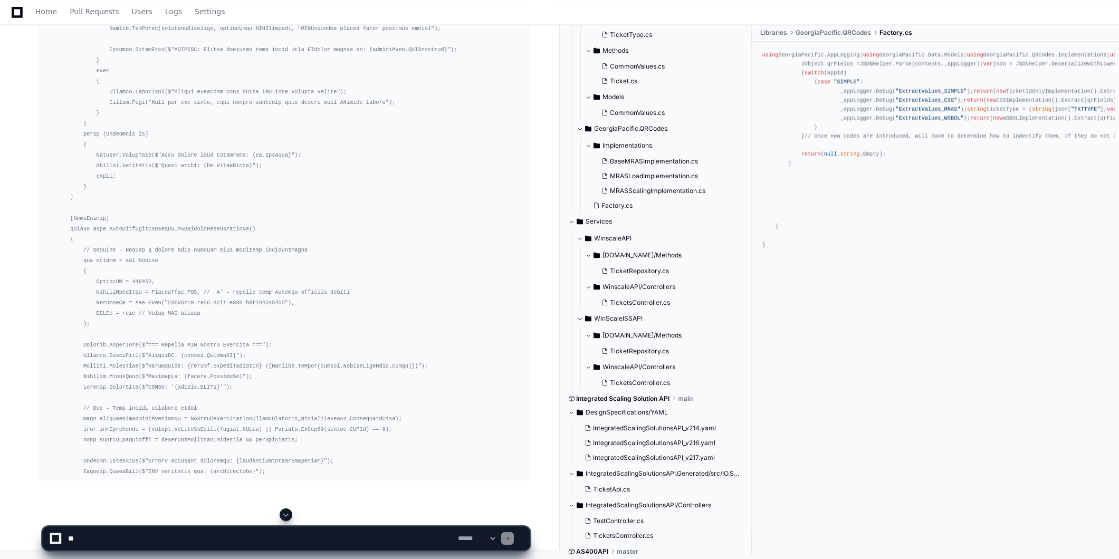
scroll to position [28398, 0]
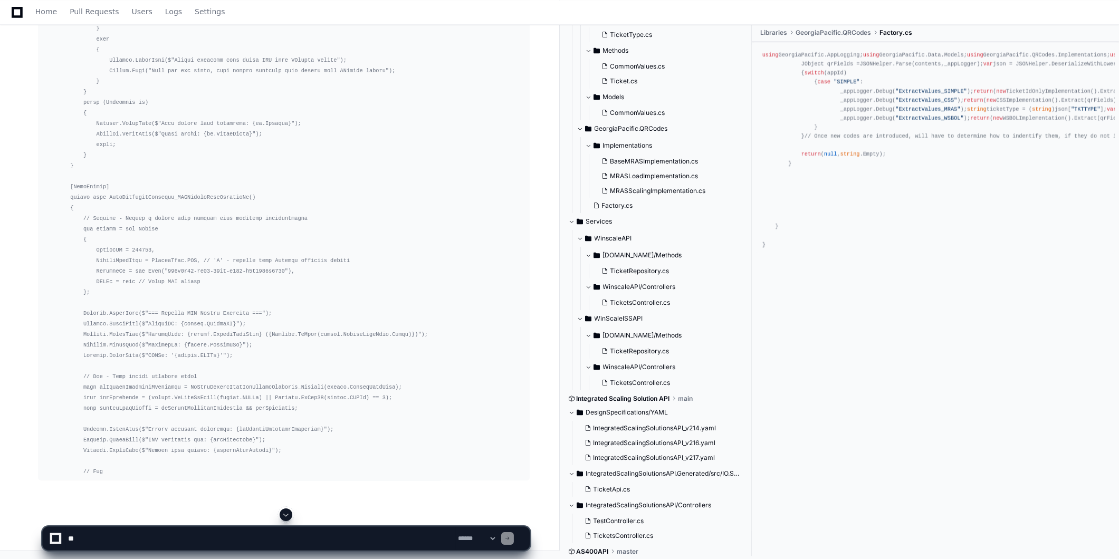
click at [286, 514] on span at bounding box center [286, 515] width 8 height 8
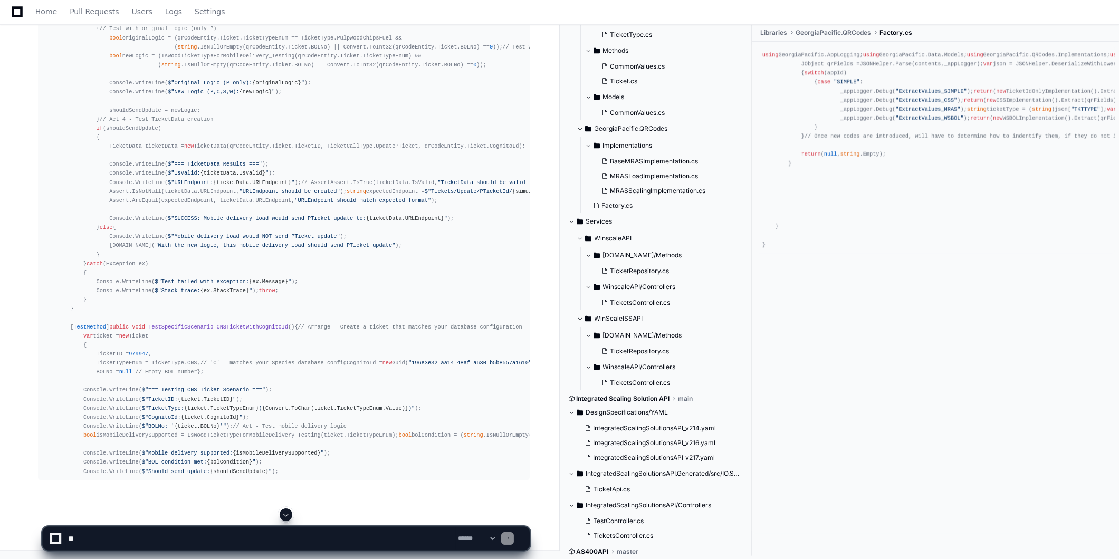
scroll to position [28440, 0]
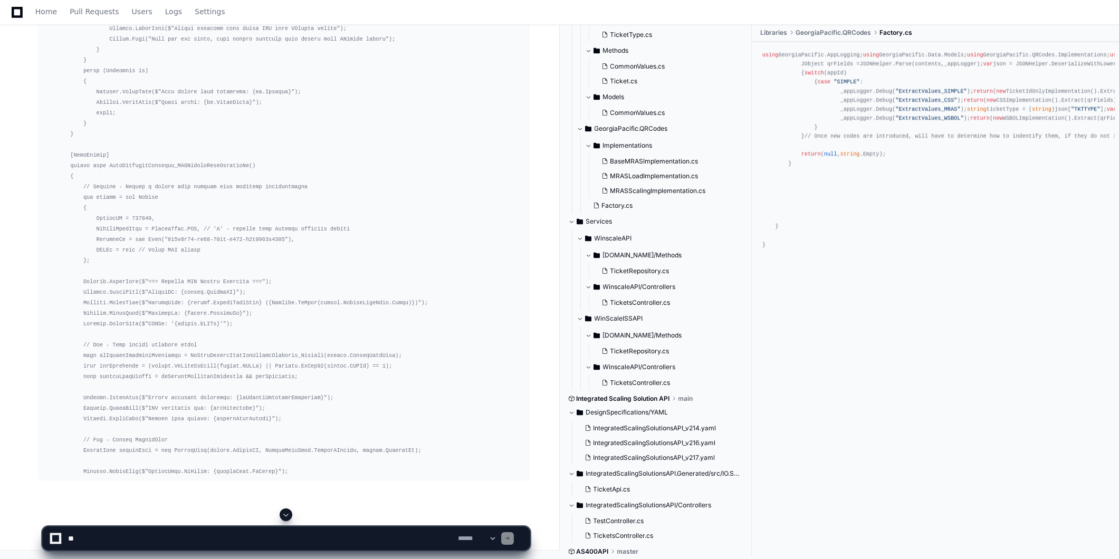
click at [286, 514] on span at bounding box center [286, 515] width 8 height 8
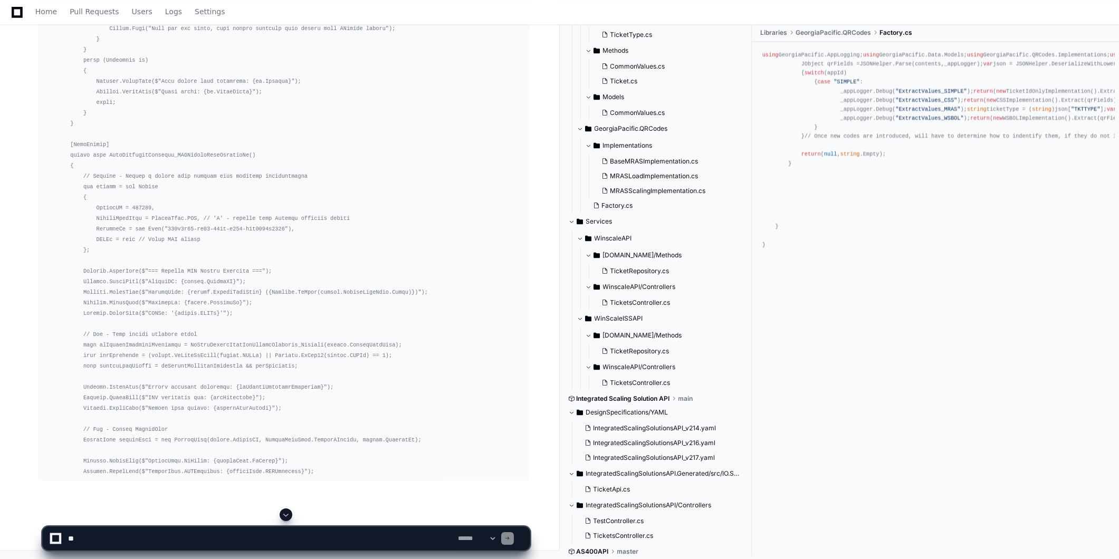
click at [286, 514] on span at bounding box center [286, 515] width 8 height 8
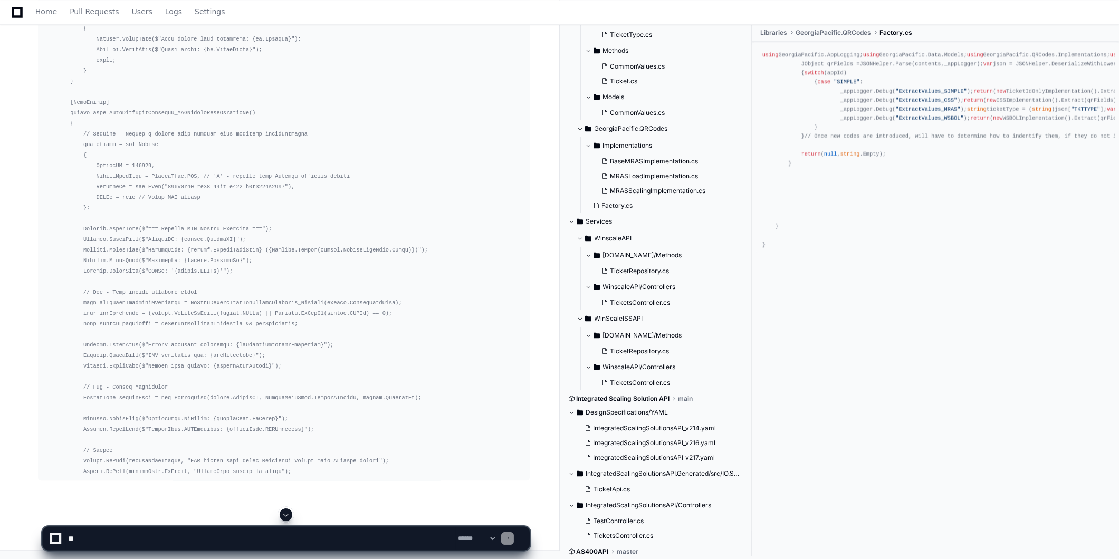
click at [286, 514] on span at bounding box center [286, 515] width 8 height 8
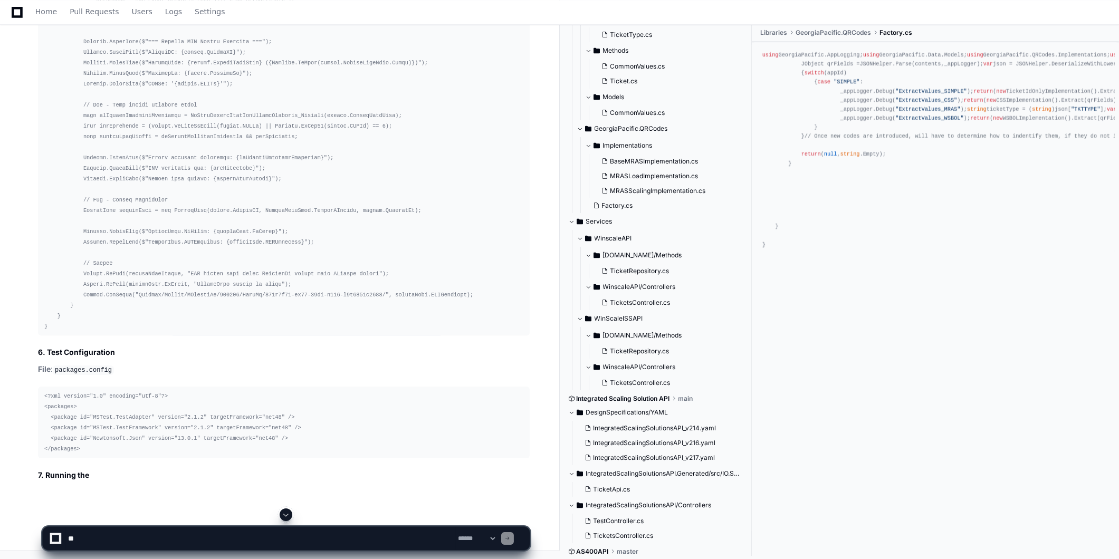
click at [286, 514] on span at bounding box center [286, 515] width 8 height 8
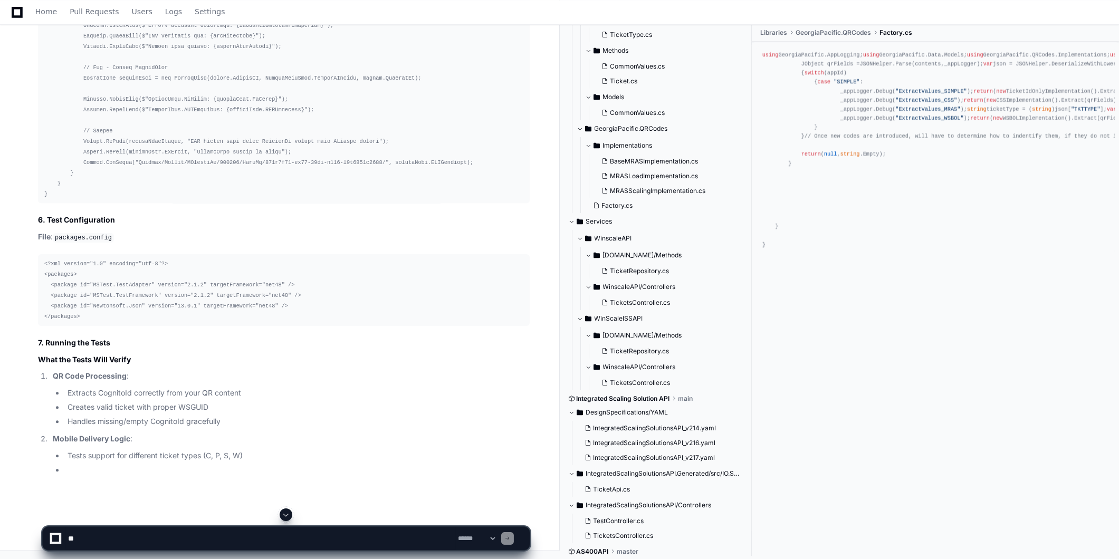
click at [286, 514] on span at bounding box center [286, 515] width 8 height 8
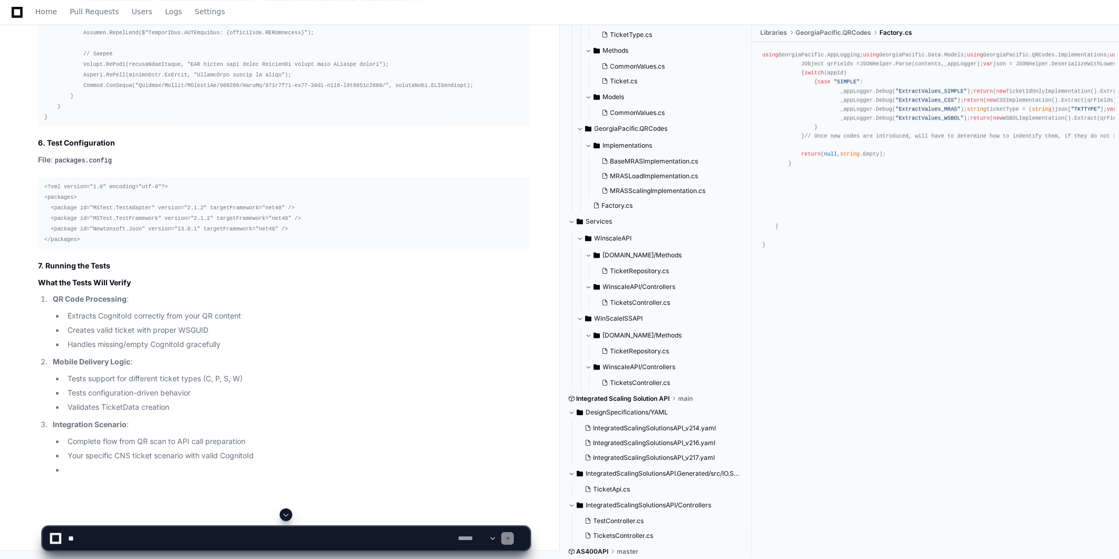
click at [287, 514] on span at bounding box center [286, 515] width 8 height 8
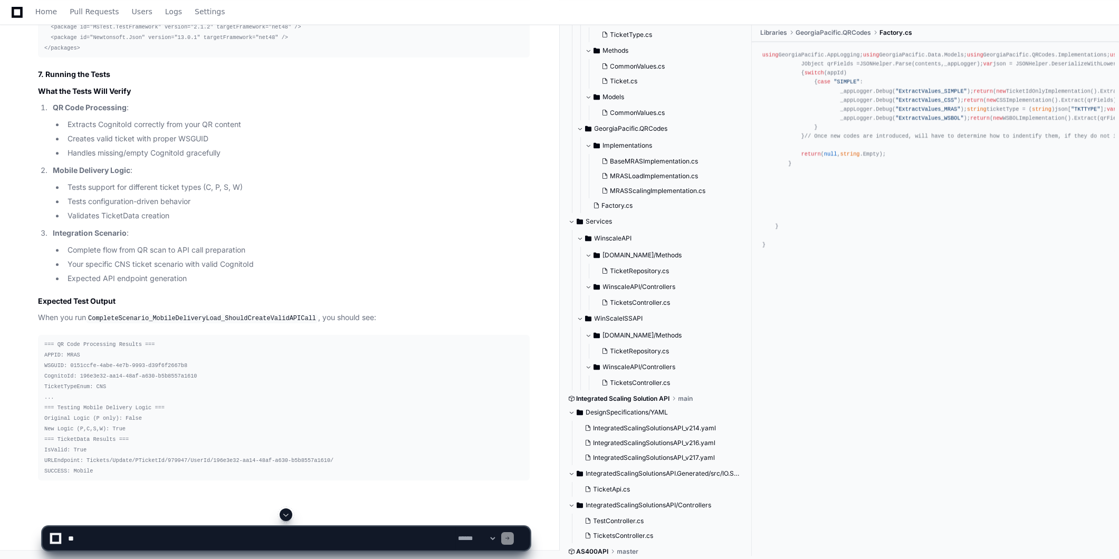
click at [287, 514] on span at bounding box center [286, 515] width 8 height 8
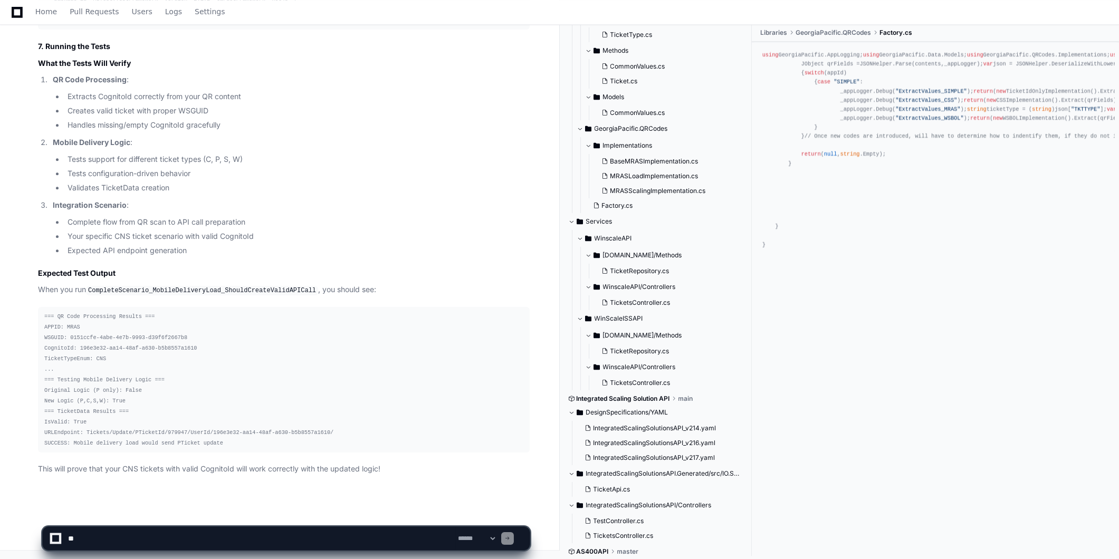
click at [287, 514] on app-app-chat-input "**********" at bounding box center [286, 529] width 488 height 42
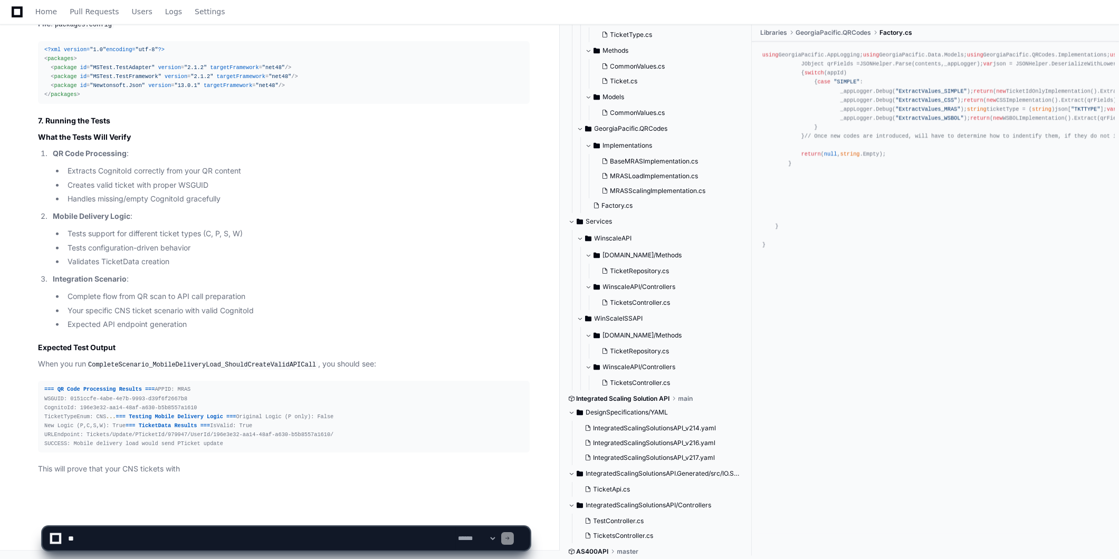
scroll to position [28223, 0]
click at [250, 429] on div "=== QR Code Processing Results === APPID: MRAS WSGUID: 0151ccfe-4abe-4e7b-9993-…" at bounding box center [283, 416] width 479 height 63
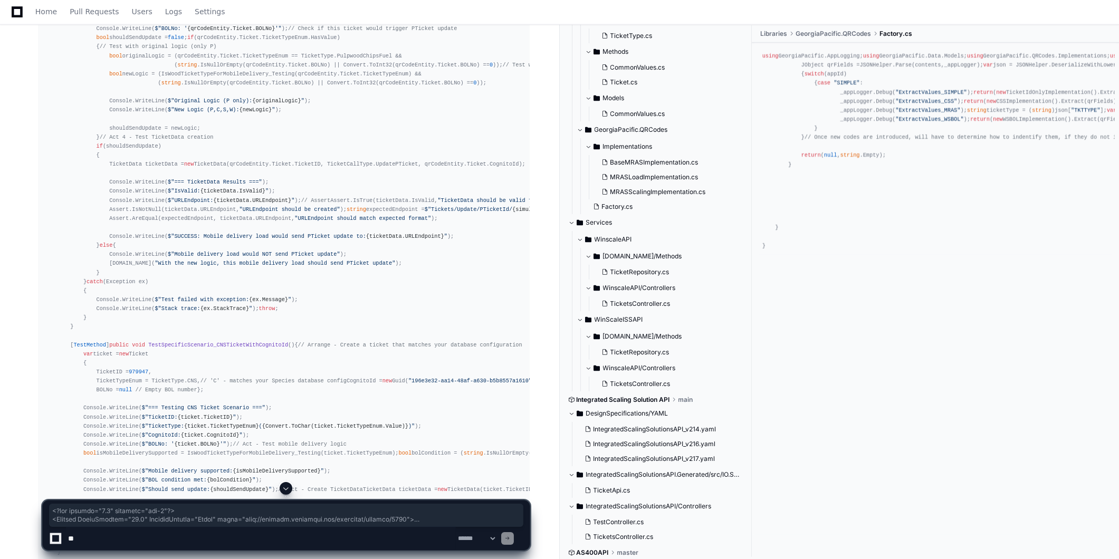
scroll to position [23007, 0]
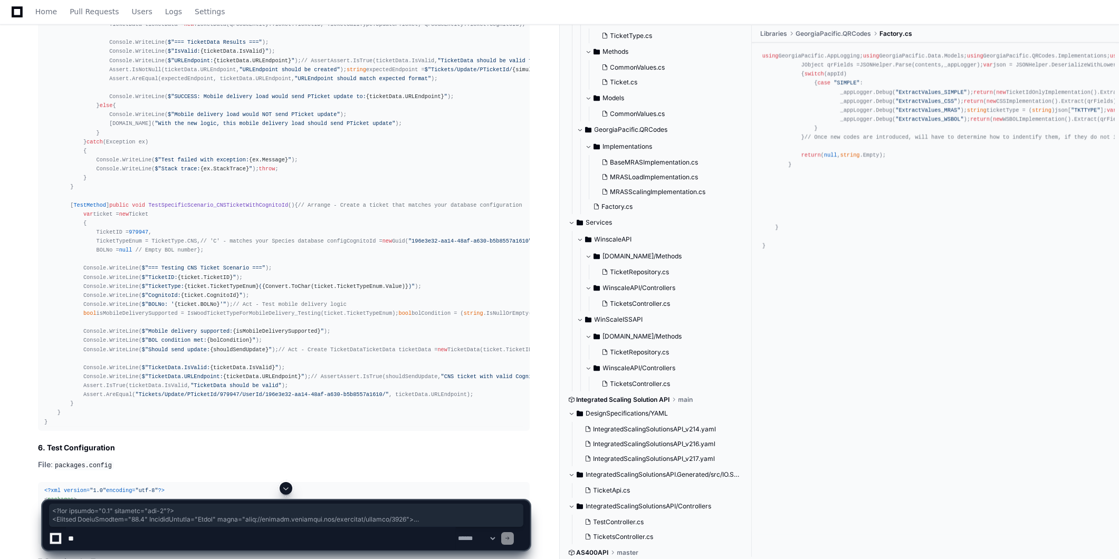
drag, startPoint x: 44, startPoint y: 85, endPoint x: 194, endPoint y: 357, distance: 310.0
copy div "<?xml version= "1.0" encoding= "utf-8" ?> < Project ToolsVersion = "15.0" Defau…"
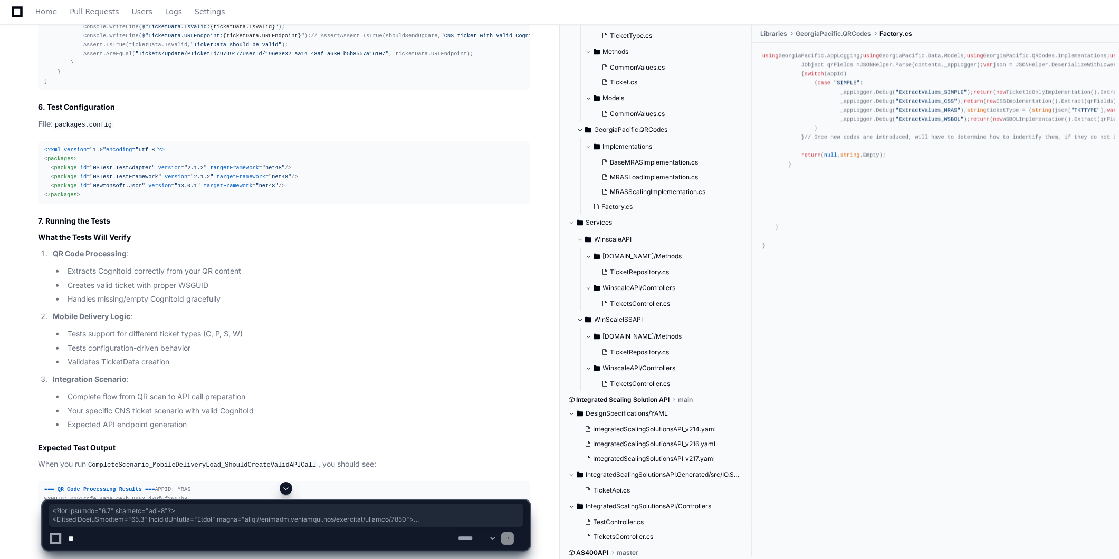
scroll to position [23359, 0]
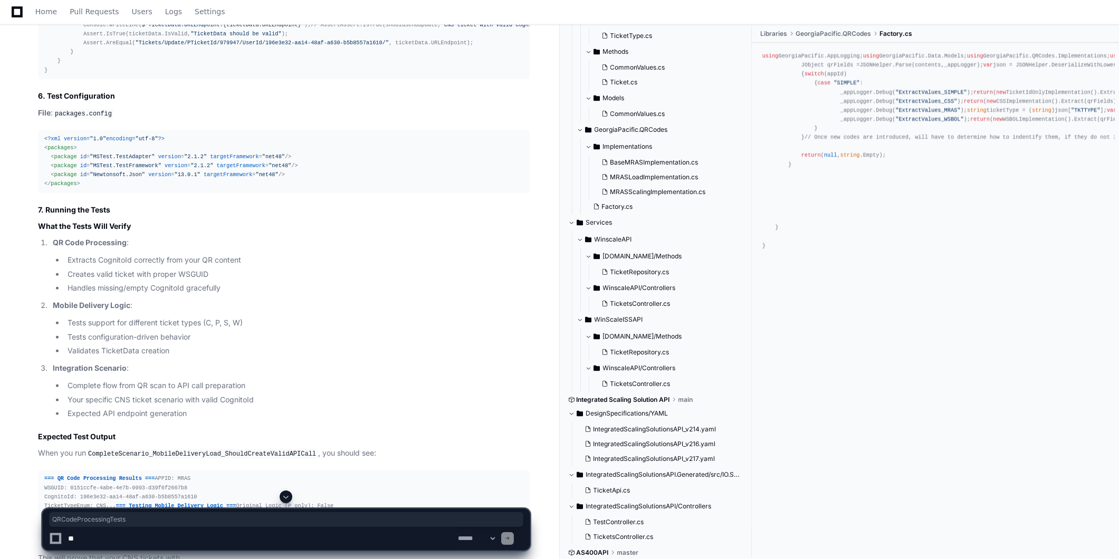
copy code "QRCodeProcessingTests"
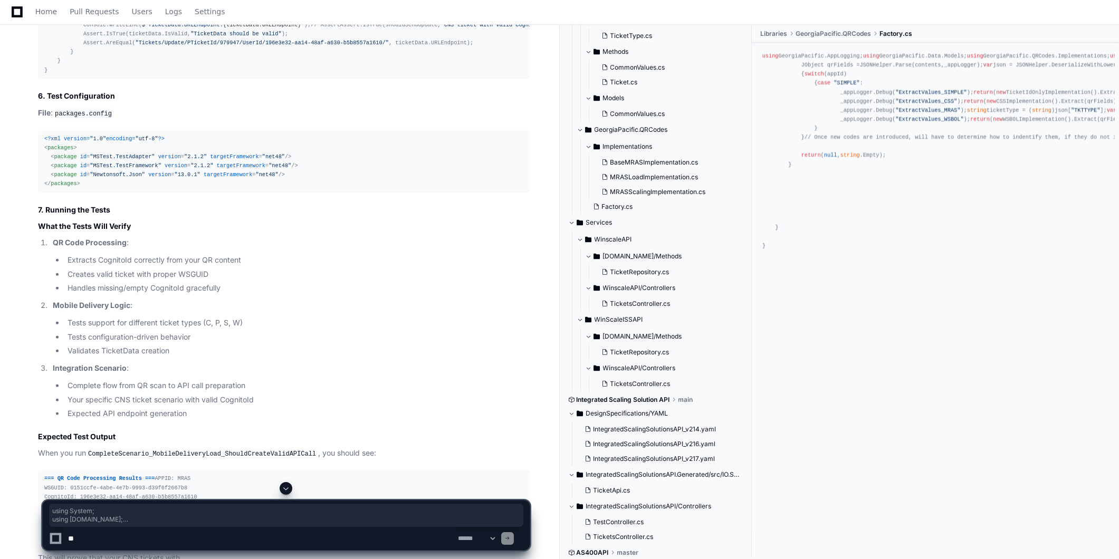
drag, startPoint x: 148, startPoint y: 187, endPoint x: -1, endPoint y: 141, distance: 155.5
copy div "using System; using [DOMAIN_NAME]; using Microsoft.VisualStudio.TestTools.UnitT…"
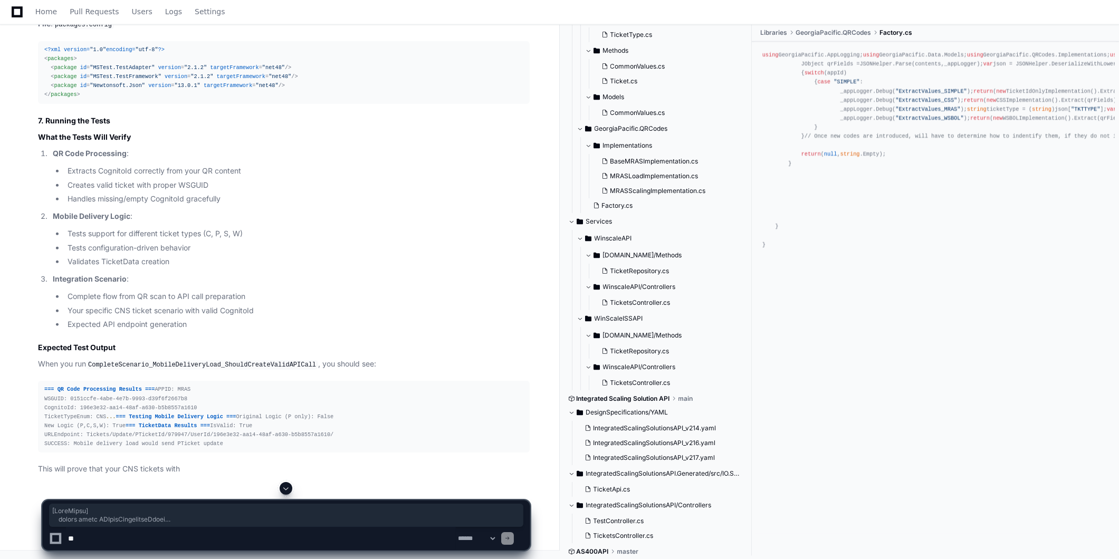
scroll to position [24297, 0]
drag, startPoint x: 56, startPoint y: 105, endPoint x: 108, endPoint y: 199, distance: 107.4
copy div "[ TestClass ] public class QRCodeProcessingTests { private string GetTestQRCont…"
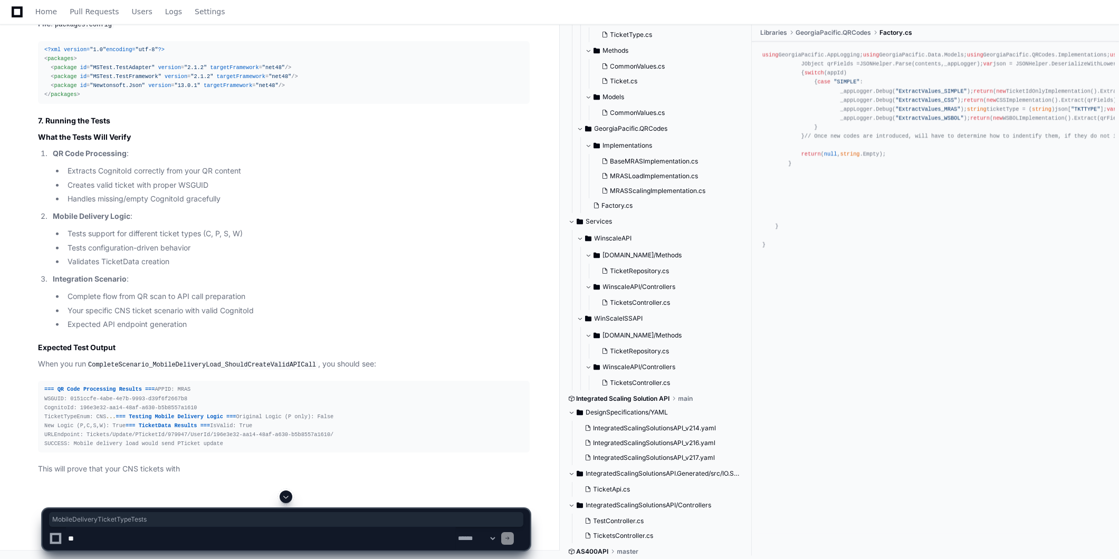
copy code "MobileDeliveryTicketTypeTests"
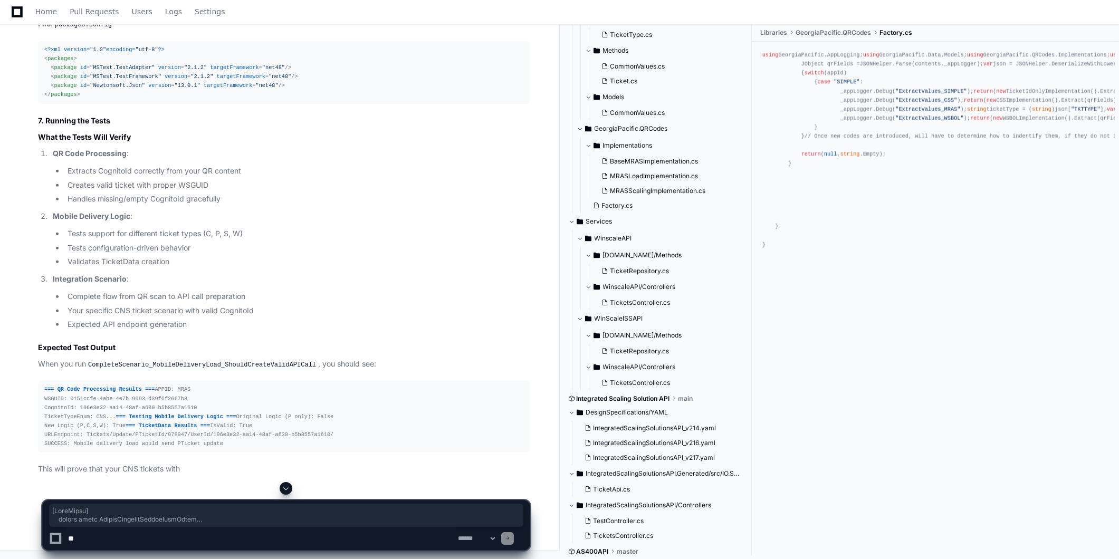
scroll to position [25527, 0]
drag, startPoint x: 55, startPoint y: 179, endPoint x: 100, endPoint y: 323, distance: 150.8
copy div "[ TestClass ] public class MobileDeliveryTicketTypeTests { /// <summary> /// Te…"
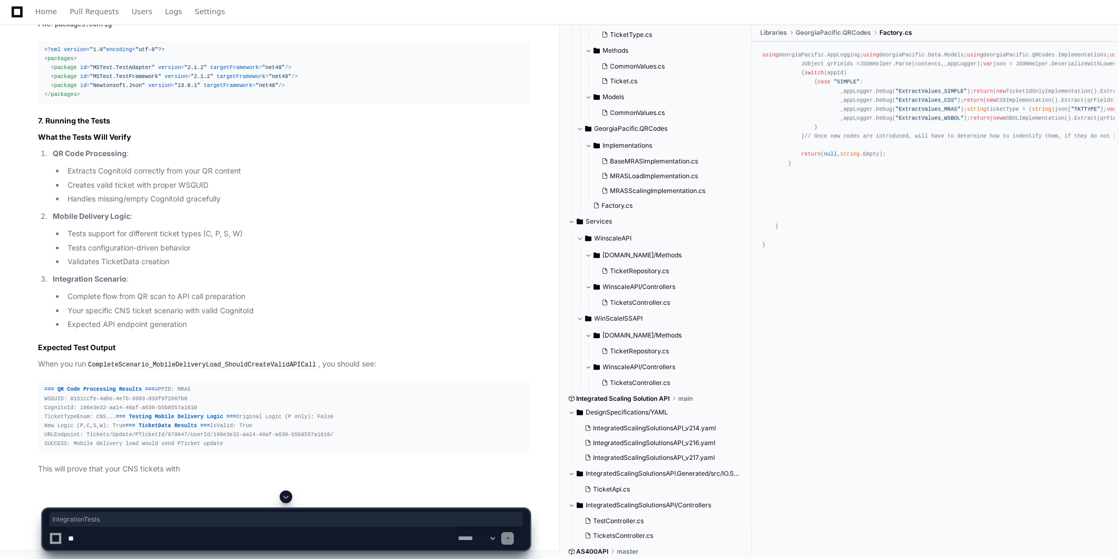
copy code "IntegrationTests"
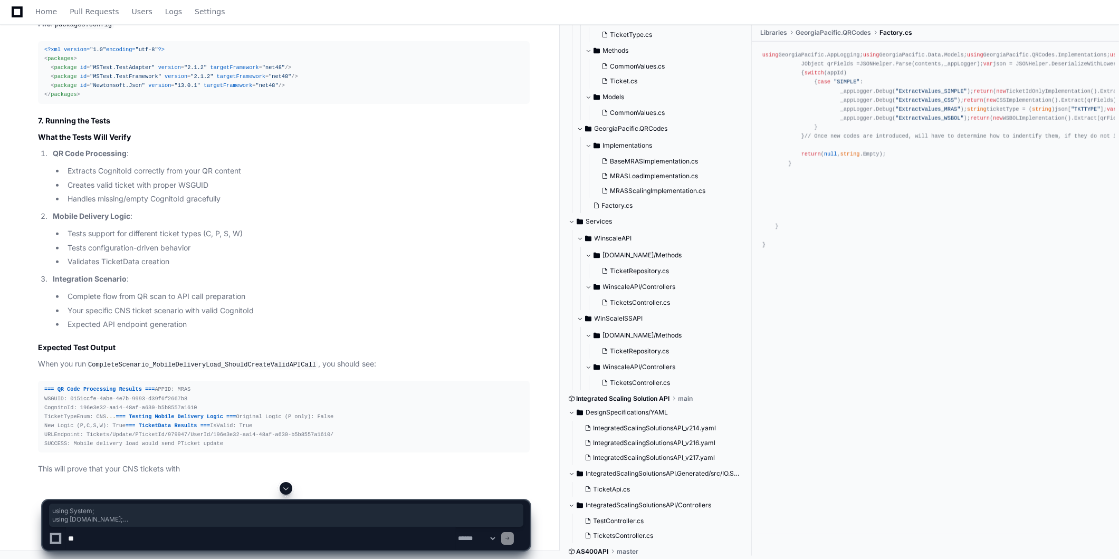
drag, startPoint x: 149, startPoint y: 280, endPoint x: 1, endPoint y: 220, distance: 159.8
copy div "using System; using [DOMAIN_NAME]; using Microsoft.VisualStudio.TestTools.UnitT…"
drag, startPoint x: 58, startPoint y: 319, endPoint x: 74, endPoint y: 343, distance: 28.5
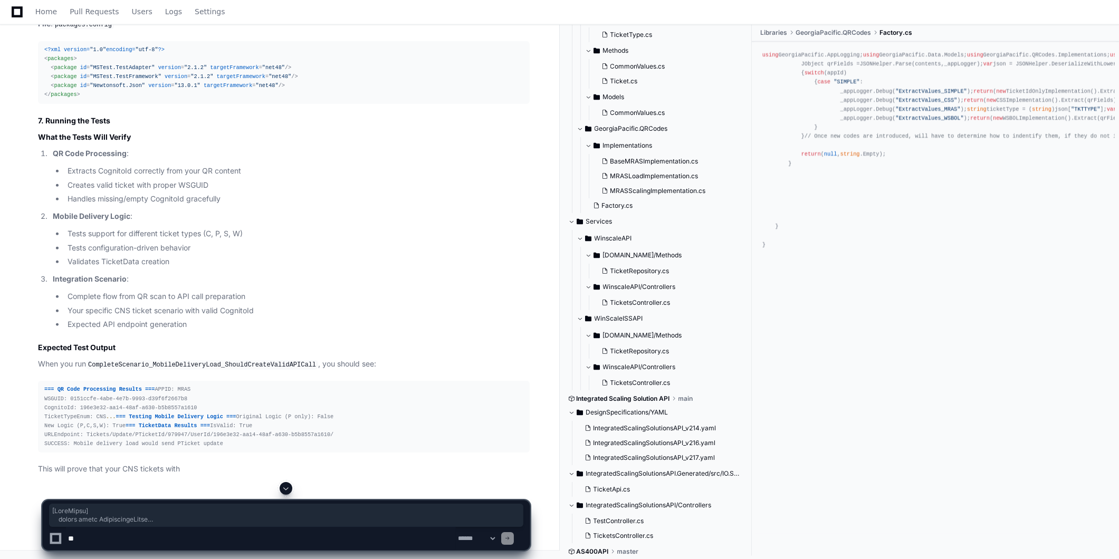
scroll to position [27930, 0]
drag, startPoint x: 74, startPoint y: 343, endPoint x: 62, endPoint y: 213, distance: 130.8
copy div "[ TestClass ] public class IntegrationTests { public TestContext TestContext { …"
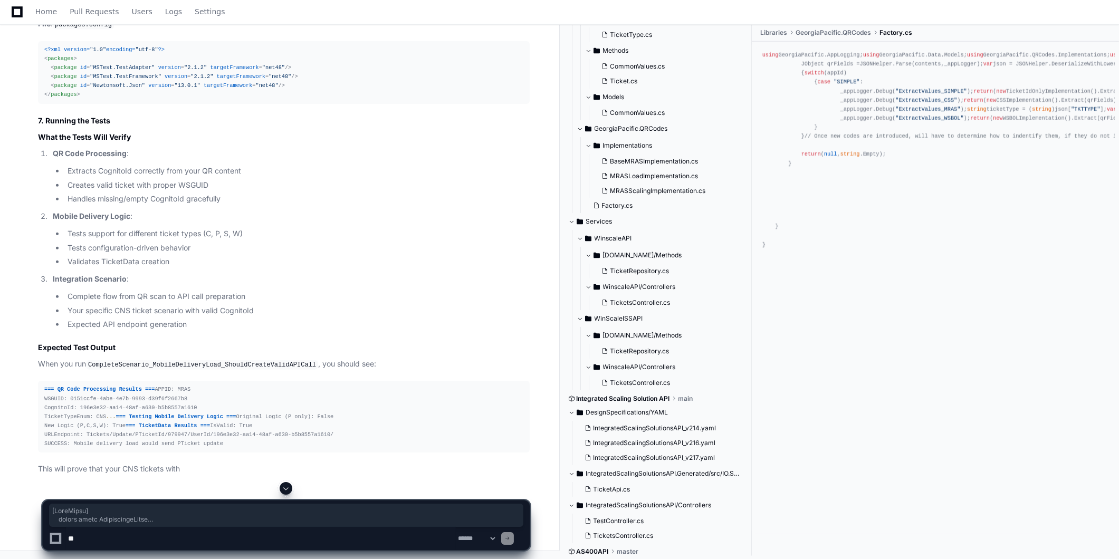
click at [55, 62] on span "packages" at bounding box center [60, 58] width 26 height 6
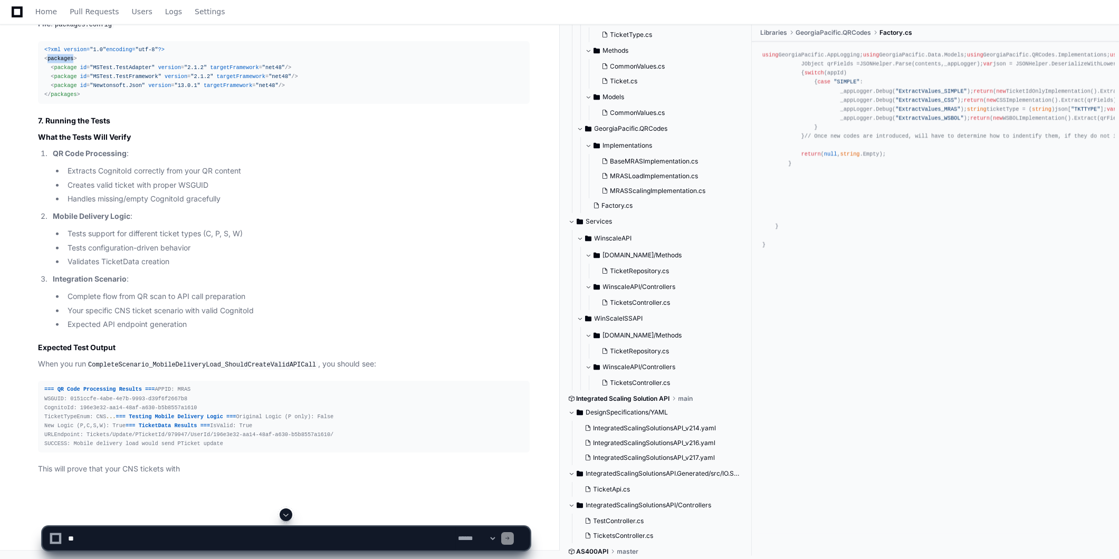
click at [55, 62] on span "packages" at bounding box center [60, 58] width 26 height 6
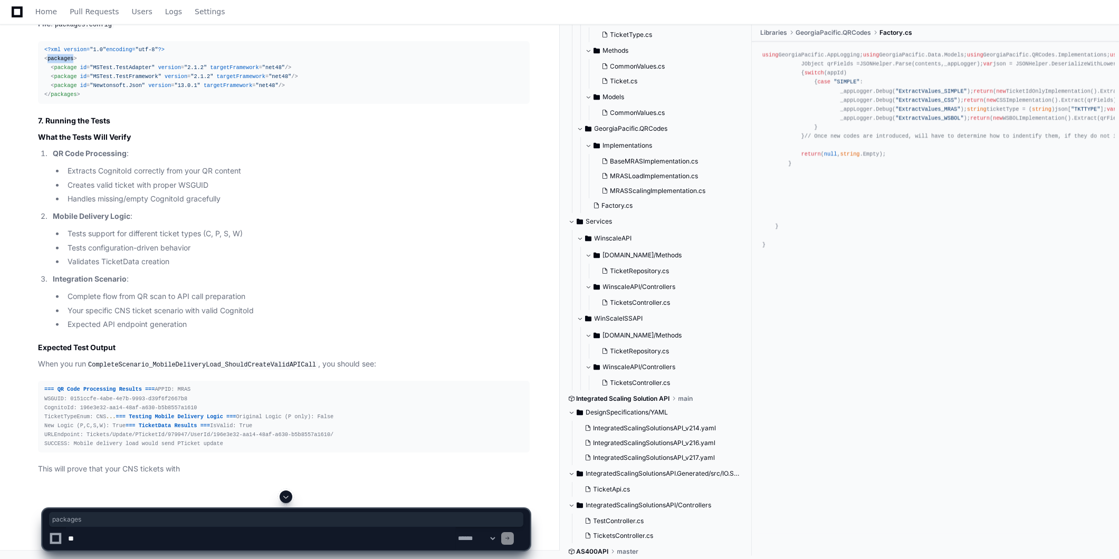
copy span "packages"
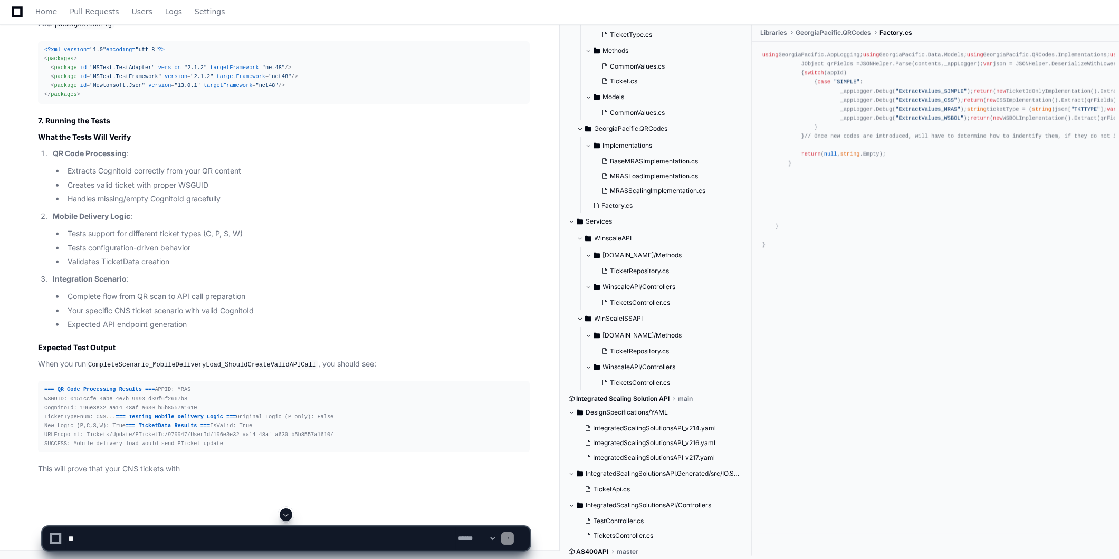
click at [220, 100] on div "<?xml version= "1.0" encoding= "utf-8" ?> < packages > < package id = "MSTest.T…" at bounding box center [283, 72] width 479 height 54
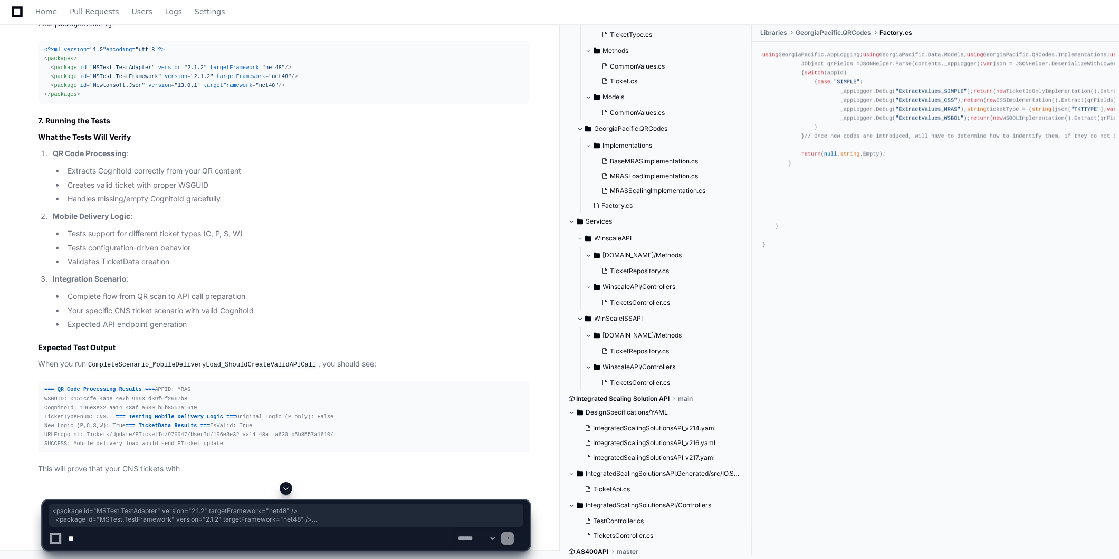
drag, startPoint x: 47, startPoint y: 251, endPoint x: 299, endPoint y: 266, distance: 251.5
click at [299, 100] on div "<?xml version= "1.0" encoding= "utf-8" ?> < packages > < package id = "MSTest.T…" at bounding box center [283, 72] width 479 height 54
copy div "< package id = "MSTest.TestAdapter" version = "2.1.2" targetFramework = "net48"…"
click at [188, 100] on div "<?xml version= "1.0" encoding= "utf-8" ?> < packages > < package id = "MSTest.T…" at bounding box center [283, 72] width 479 height 54
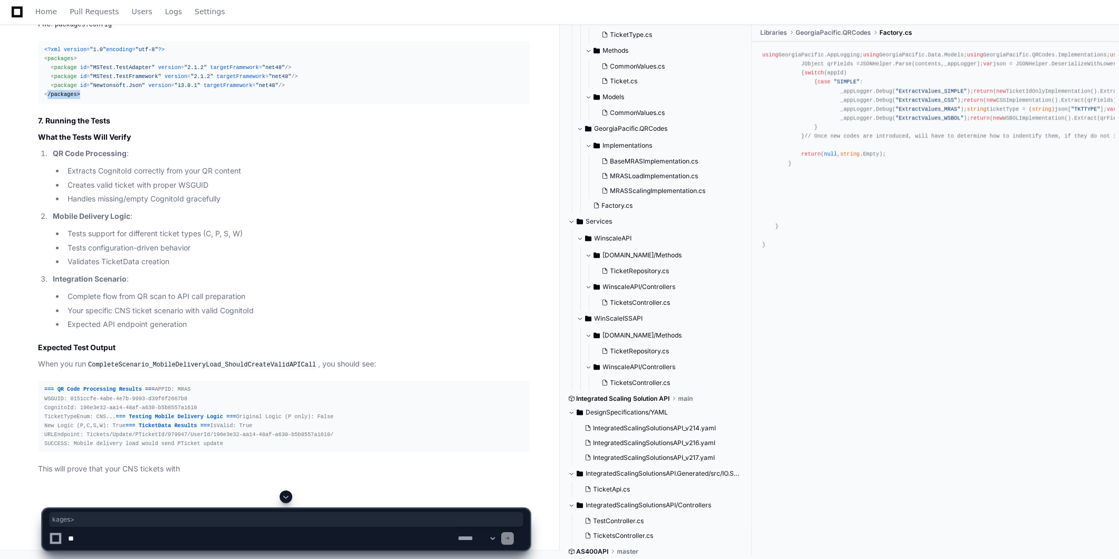
drag, startPoint x: 274, startPoint y: 272, endPoint x: 47, endPoint y: 272, distance: 226.8
click at [47, 100] on div "<?xml version= "1.0" encoding= "utf-8" ?> < packages > < package id = "MSTest.T…" at bounding box center [283, 72] width 479 height 54
drag, startPoint x: 47, startPoint y: 272, endPoint x: 294, endPoint y: 266, distance: 246.9
click at [294, 100] on div "<?xml version= "1.0" encoding= "utf-8" ?> < packages > < package id = "MSTest.T…" at bounding box center [283, 72] width 479 height 54
